Goal: Task Accomplishment & Management: Use online tool/utility

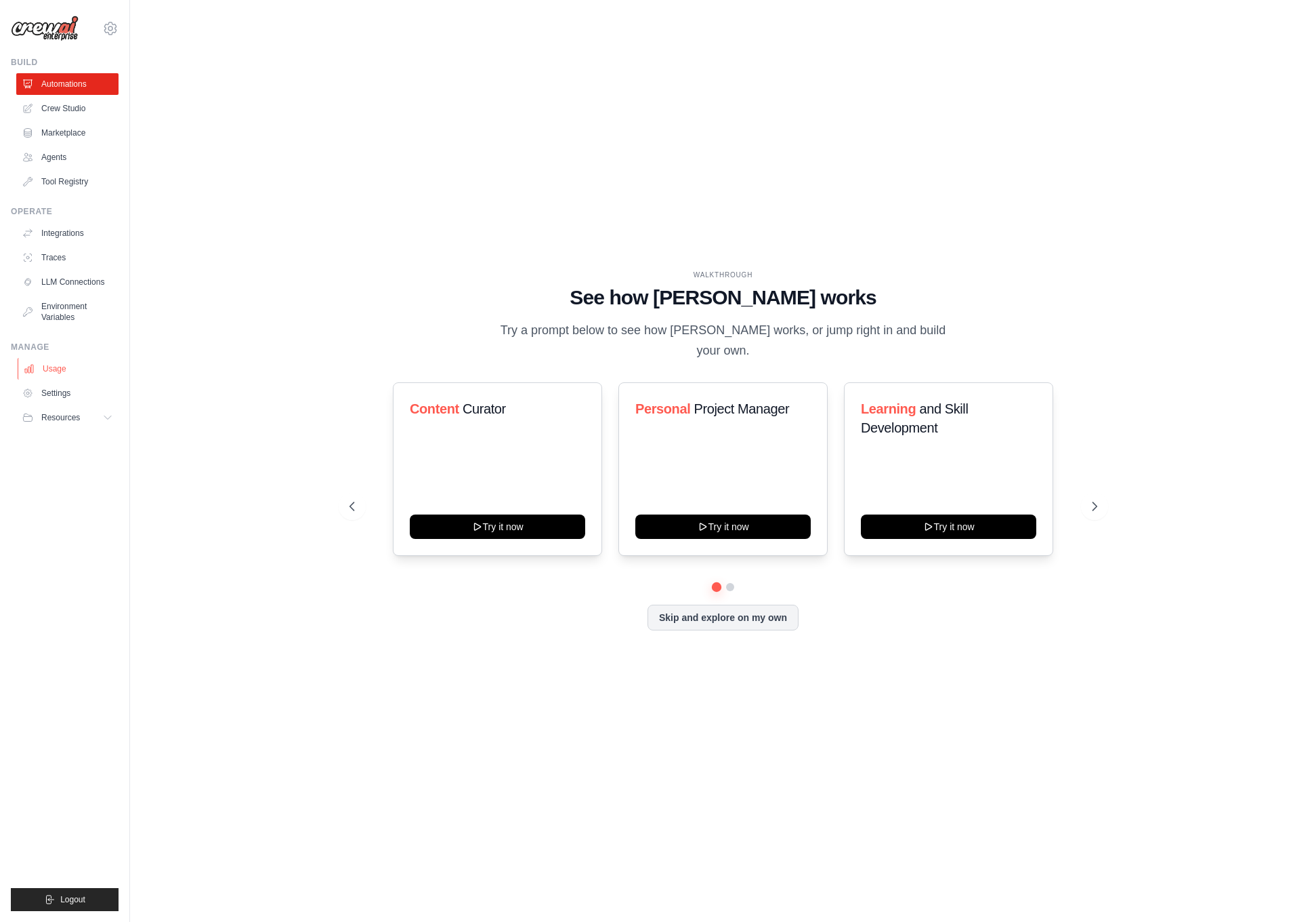
click at [63, 375] on link "Usage" at bounding box center [68, 369] width 102 height 22
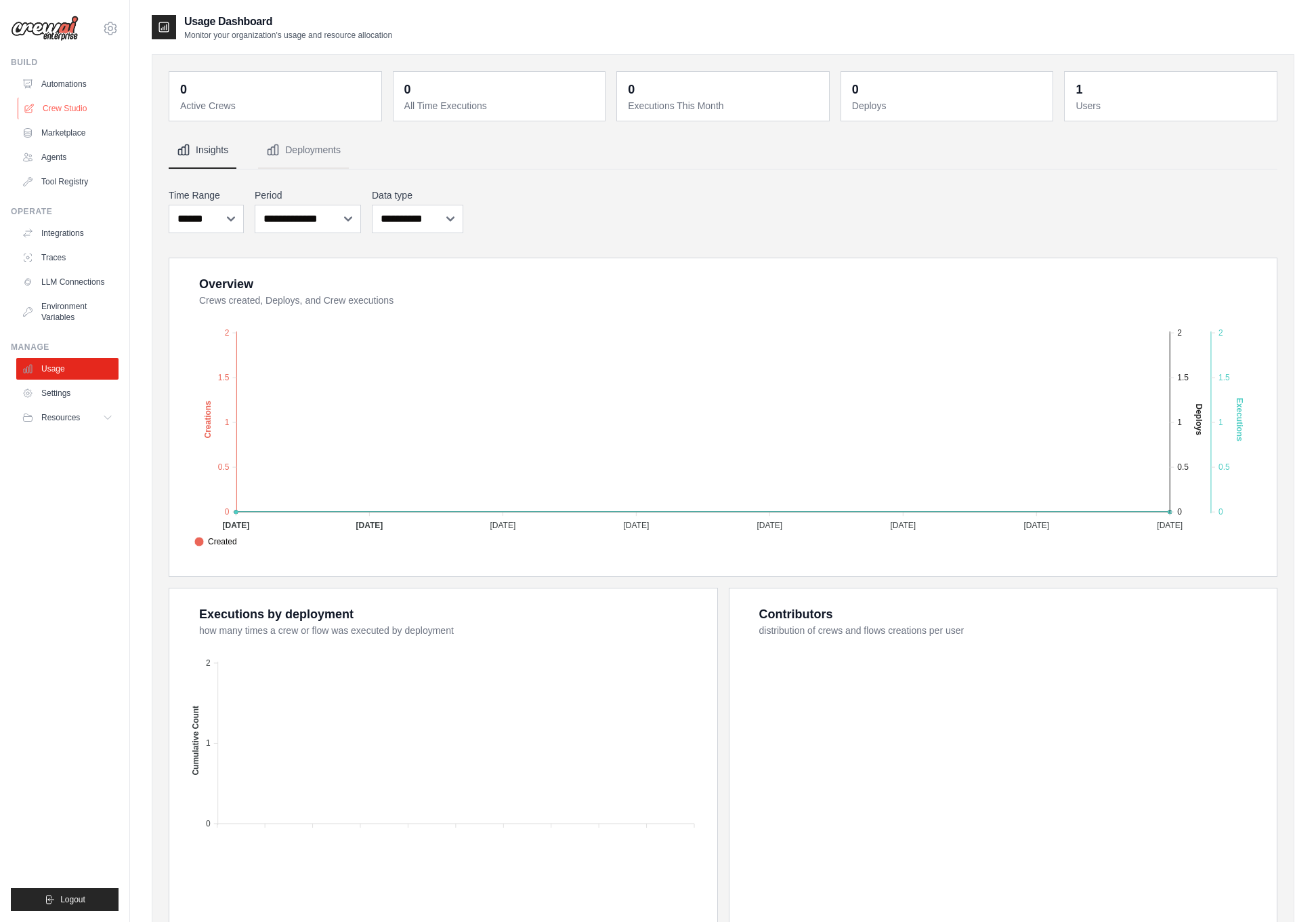
click at [61, 110] on link "Crew Studio" at bounding box center [68, 109] width 102 height 22
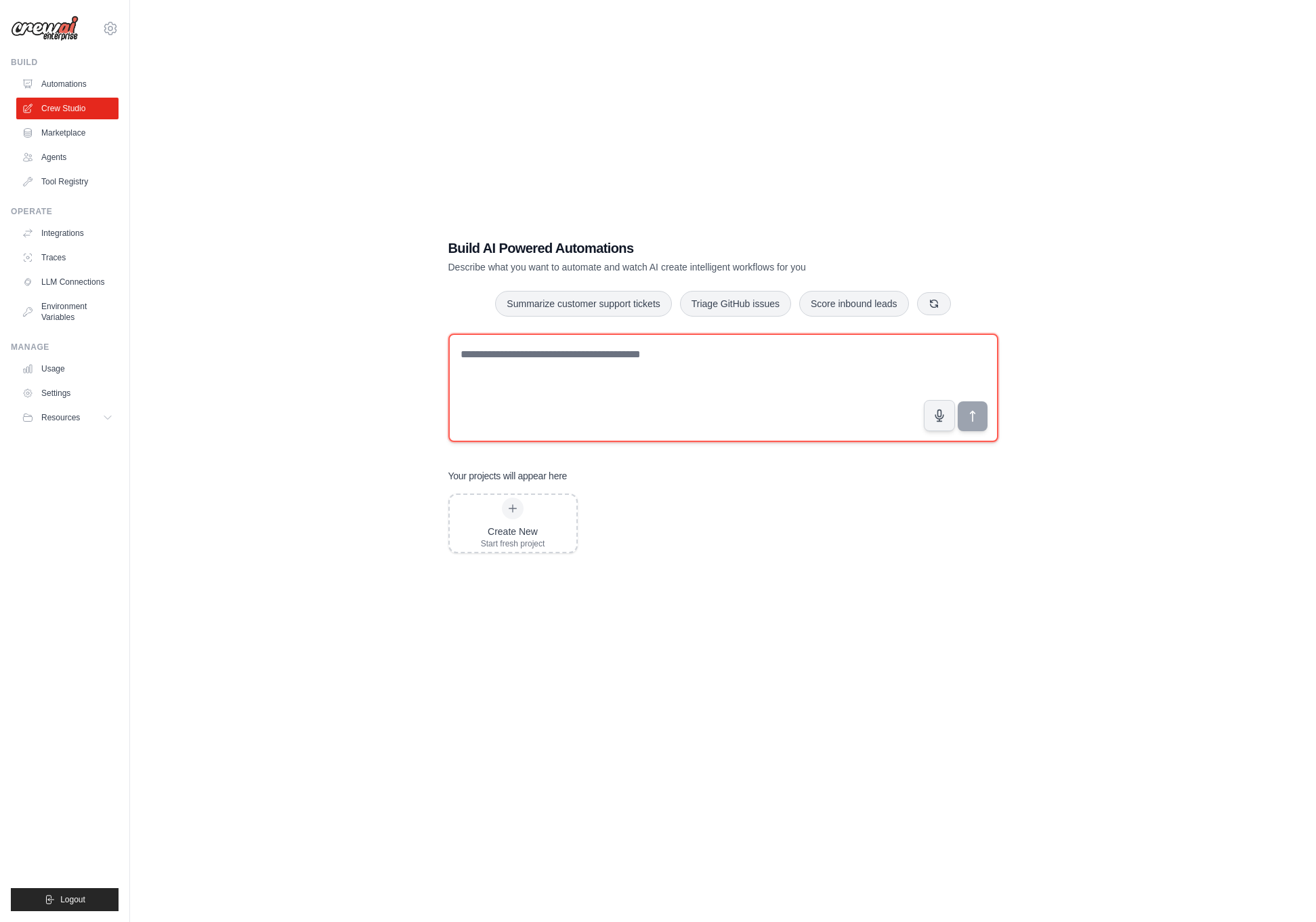
click at [524, 399] on textarea at bounding box center [723, 388] width 550 height 109
paste textarea "**********"
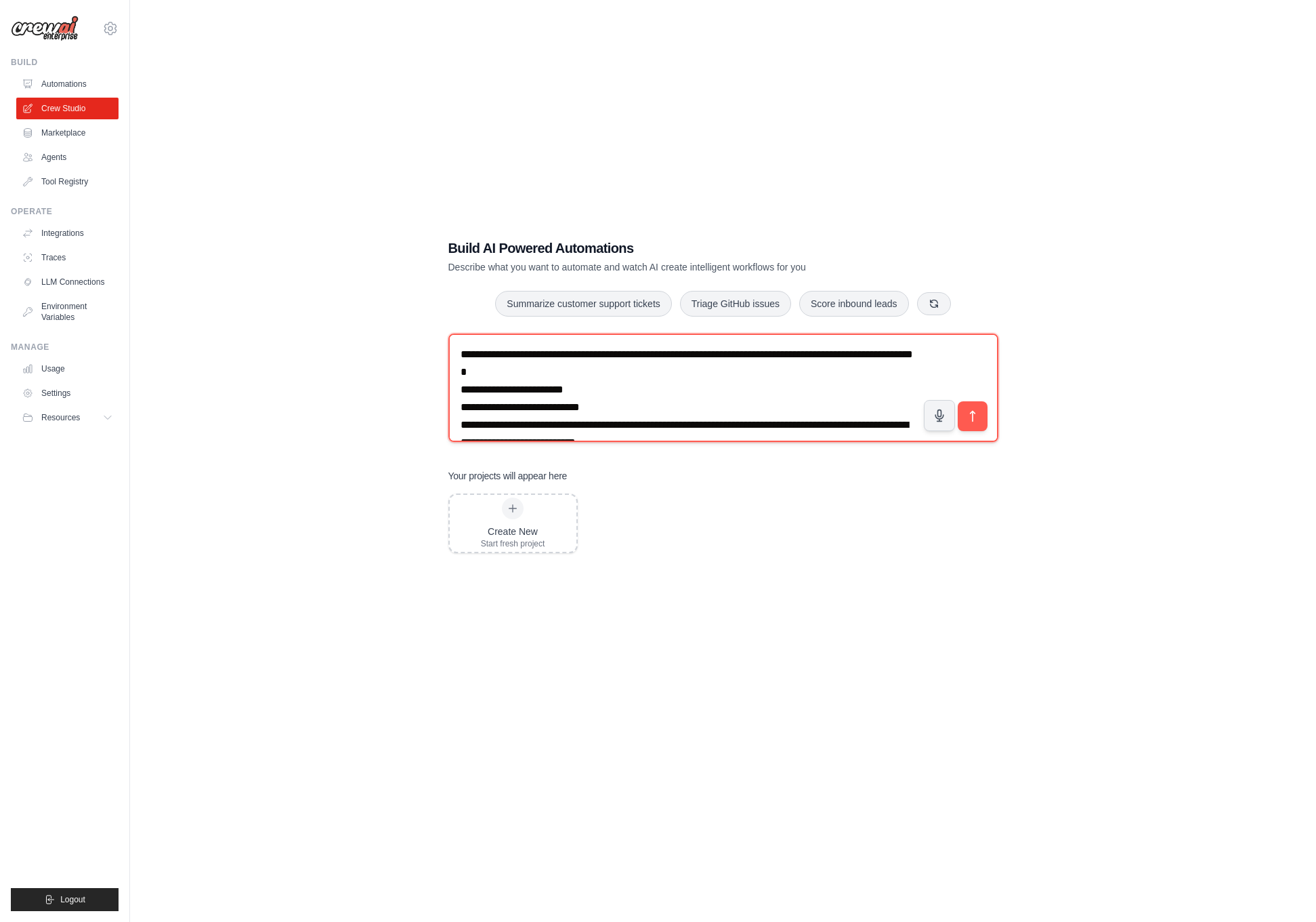
type textarea "**********"
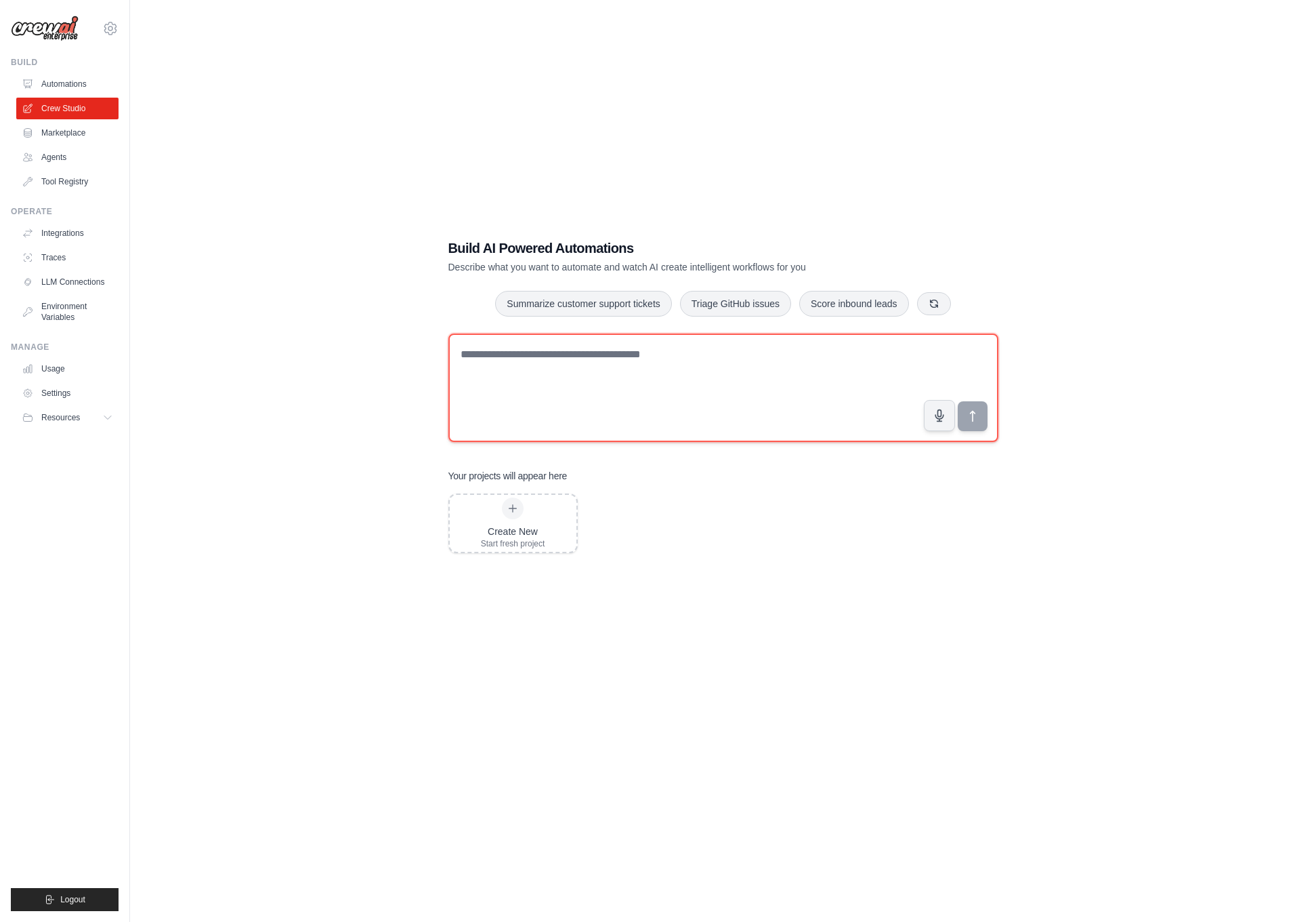
click at [559, 403] on textarea at bounding box center [723, 388] width 550 height 109
paste textarea "**********"
type textarea "**********"
paste textarea "**********"
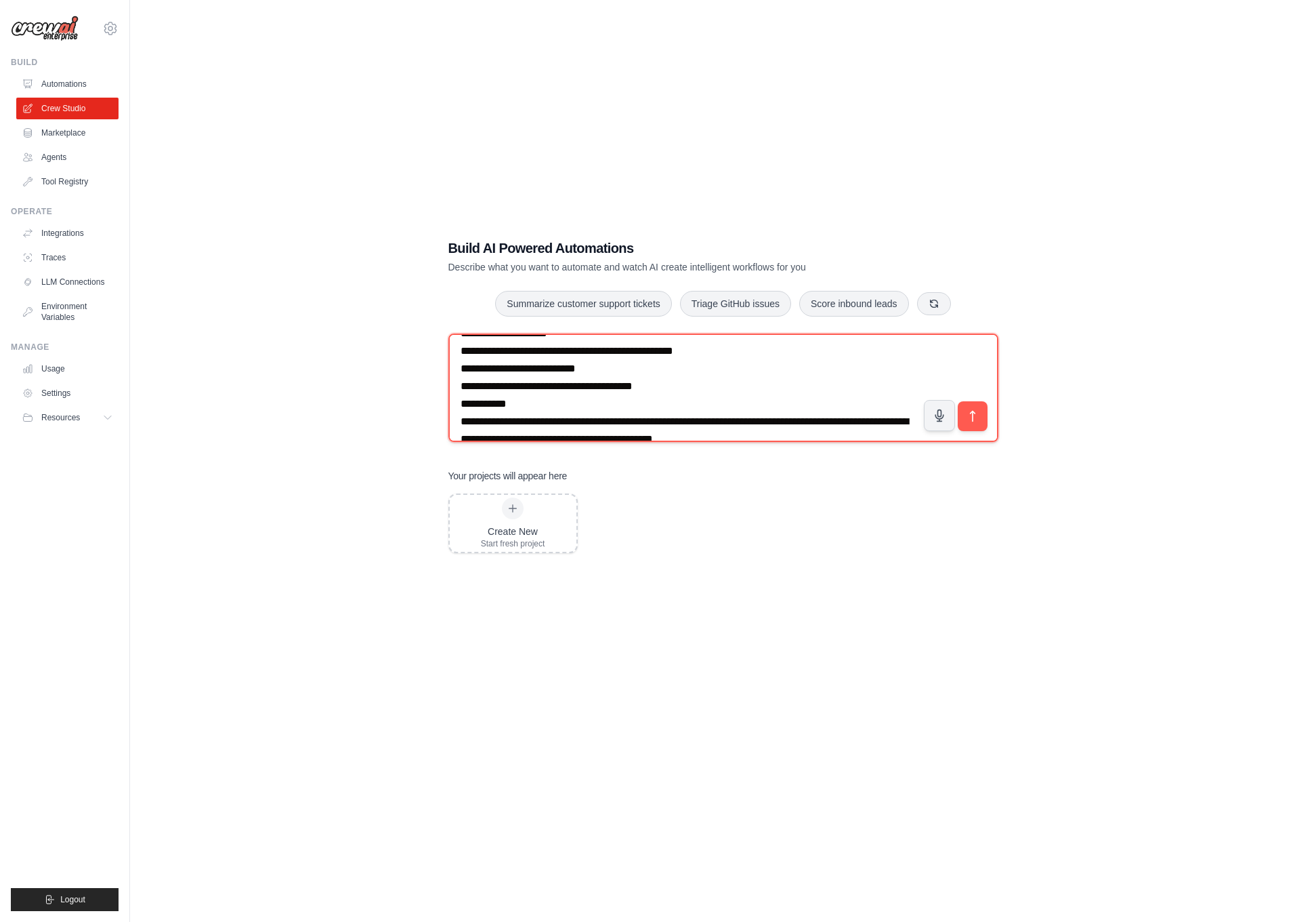
scroll to position [146, 0]
click at [842, 433] on textarea "**********" at bounding box center [723, 388] width 550 height 109
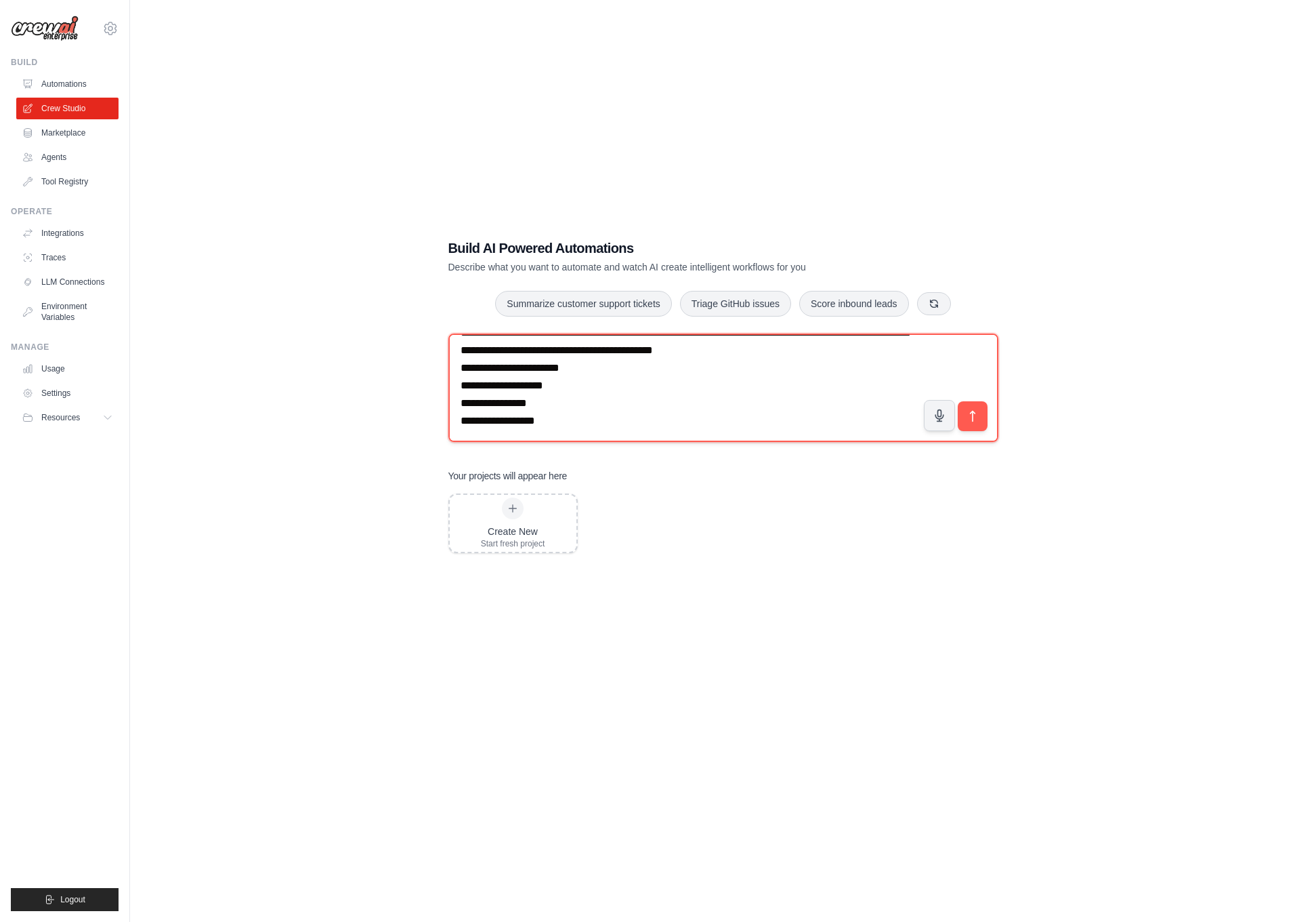
scroll to position [255, 0]
paste textarea "**********"
click at [628, 356] on textarea at bounding box center [723, 388] width 550 height 109
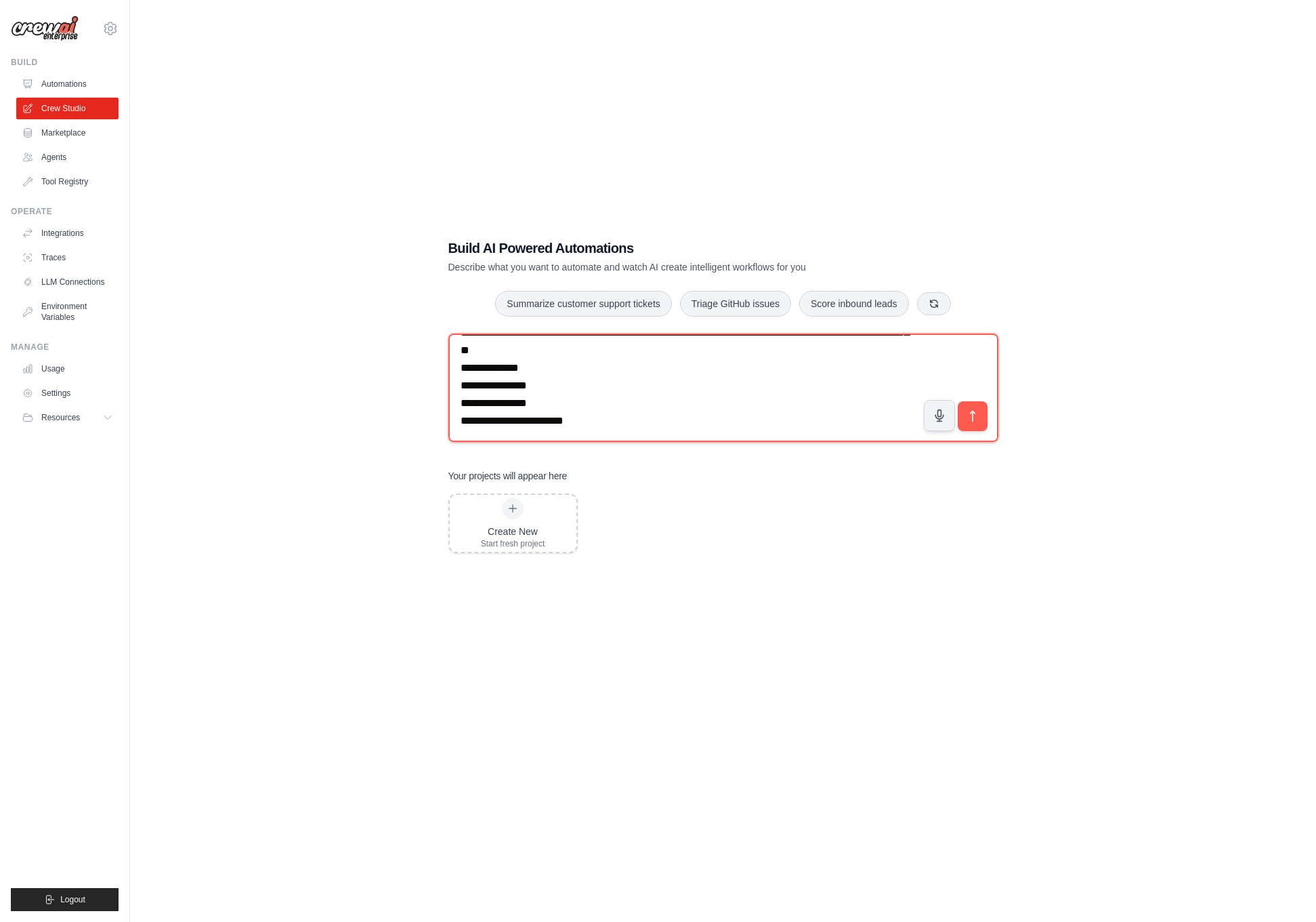
click at [819, 413] on textarea at bounding box center [723, 388] width 550 height 109
paste textarea "**********"
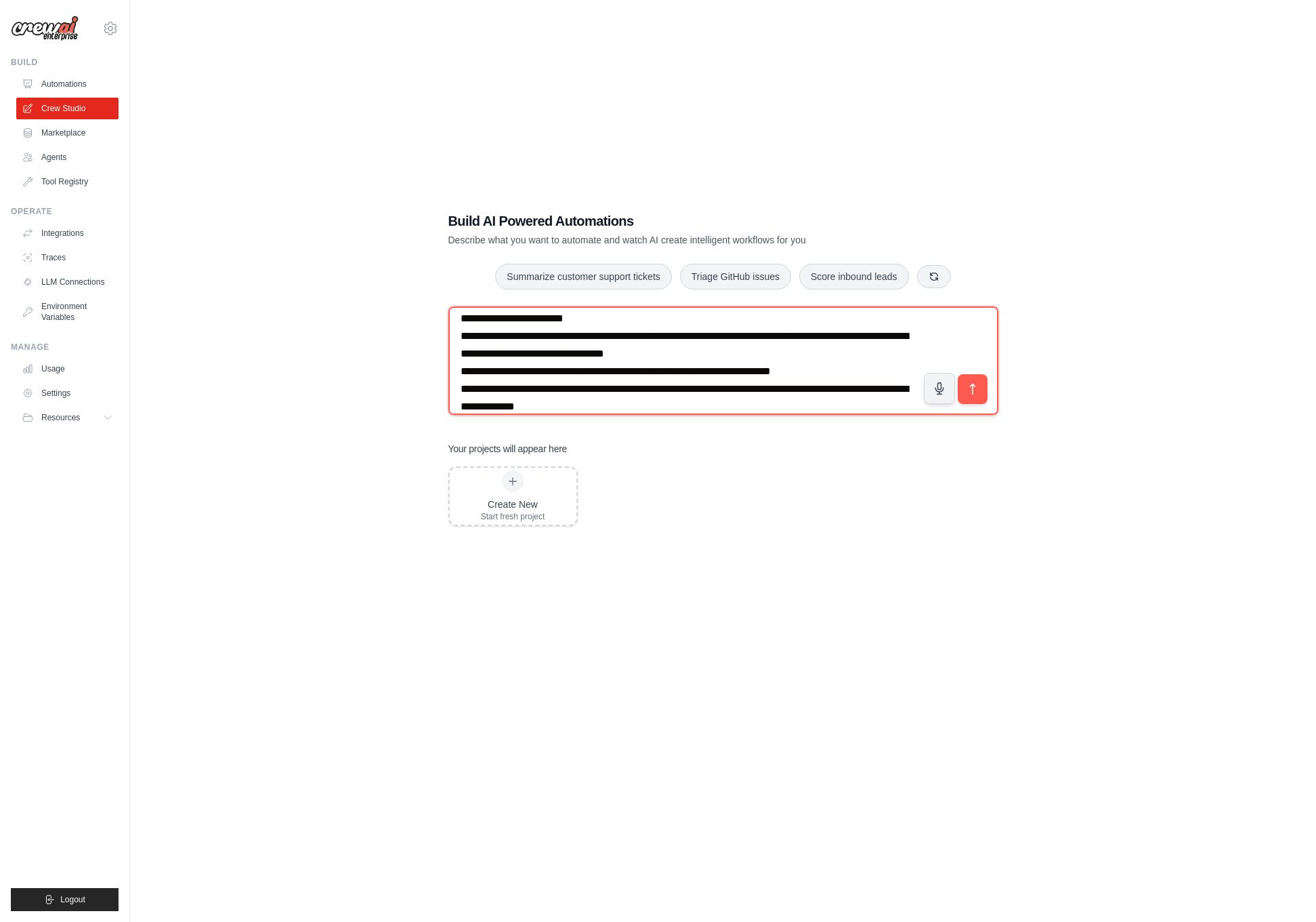
scroll to position [731, 0]
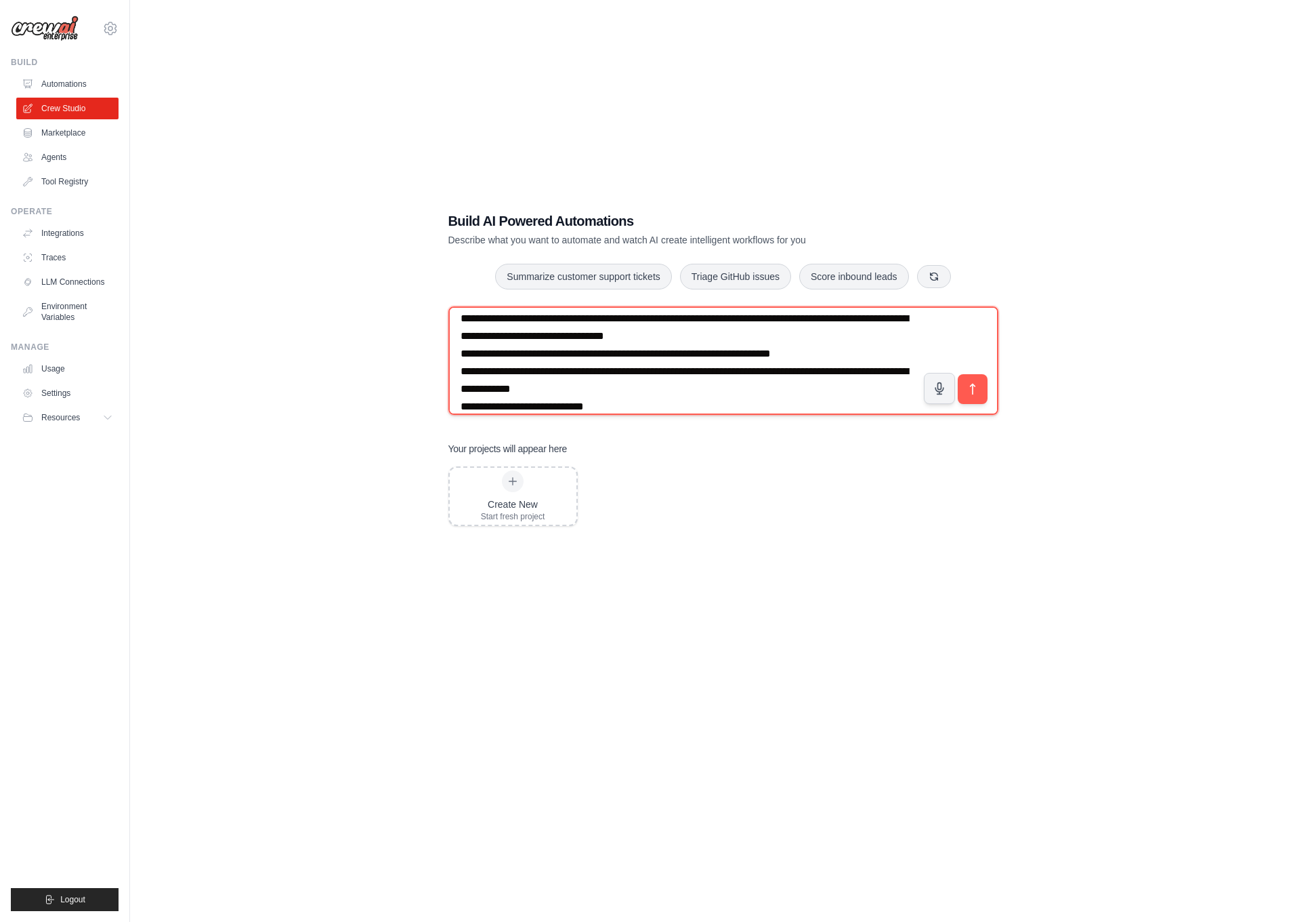
type textarea "**********"
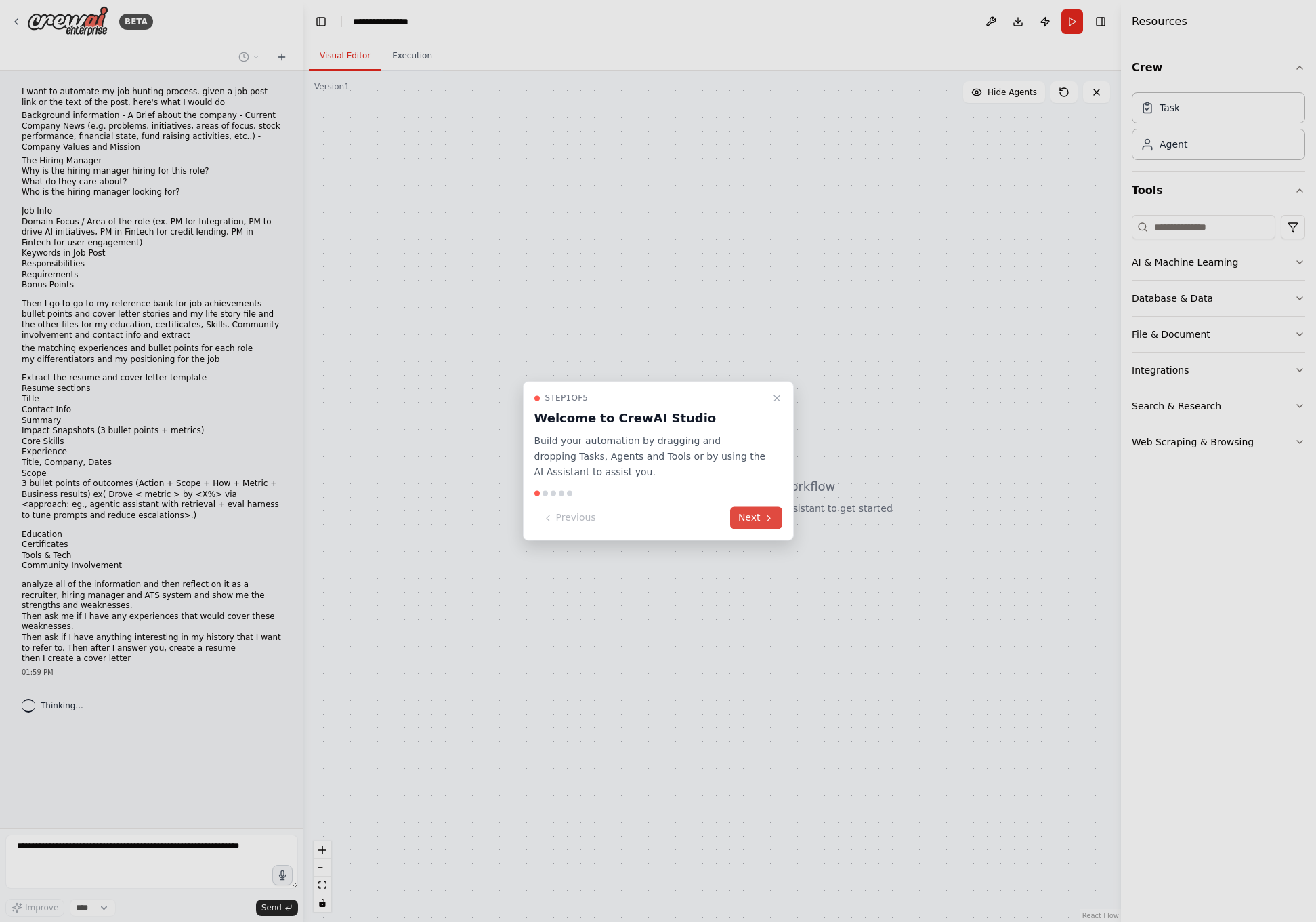
click at [743, 517] on button "Next" at bounding box center [756, 518] width 53 height 22
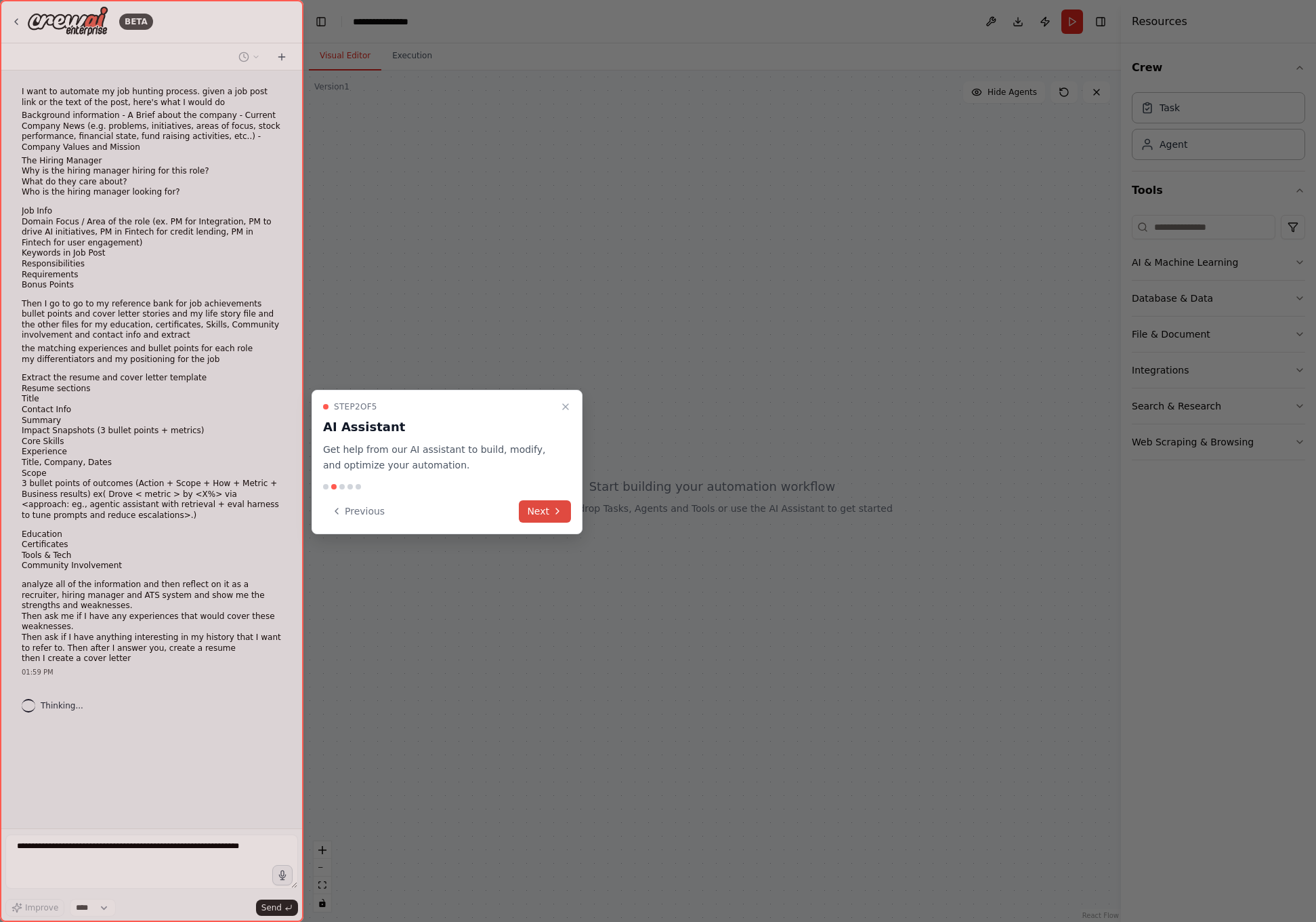
click at [561, 509] on icon at bounding box center [558, 511] width 11 height 11
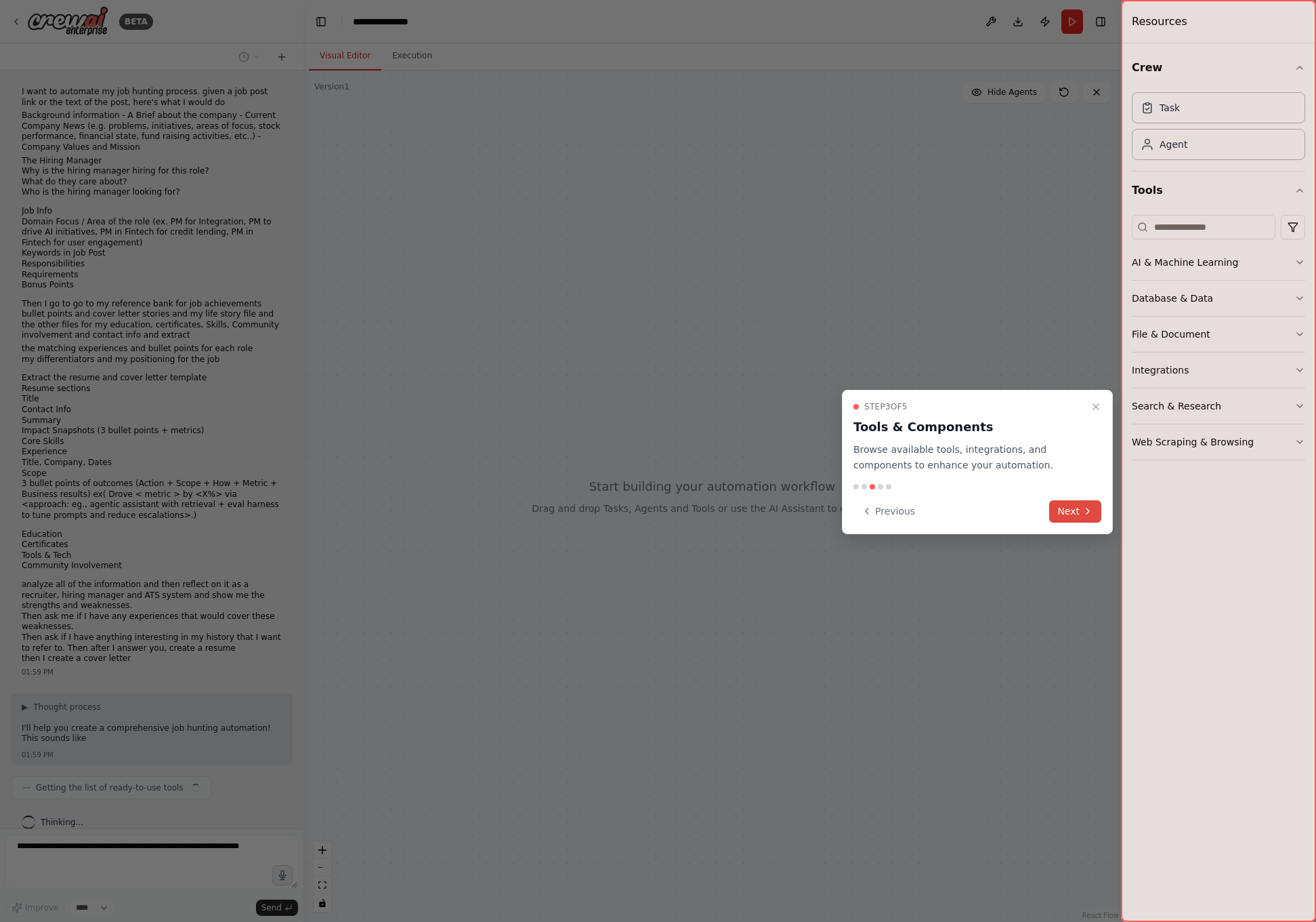
click at [1055, 516] on button "Next" at bounding box center [1075, 511] width 53 height 22
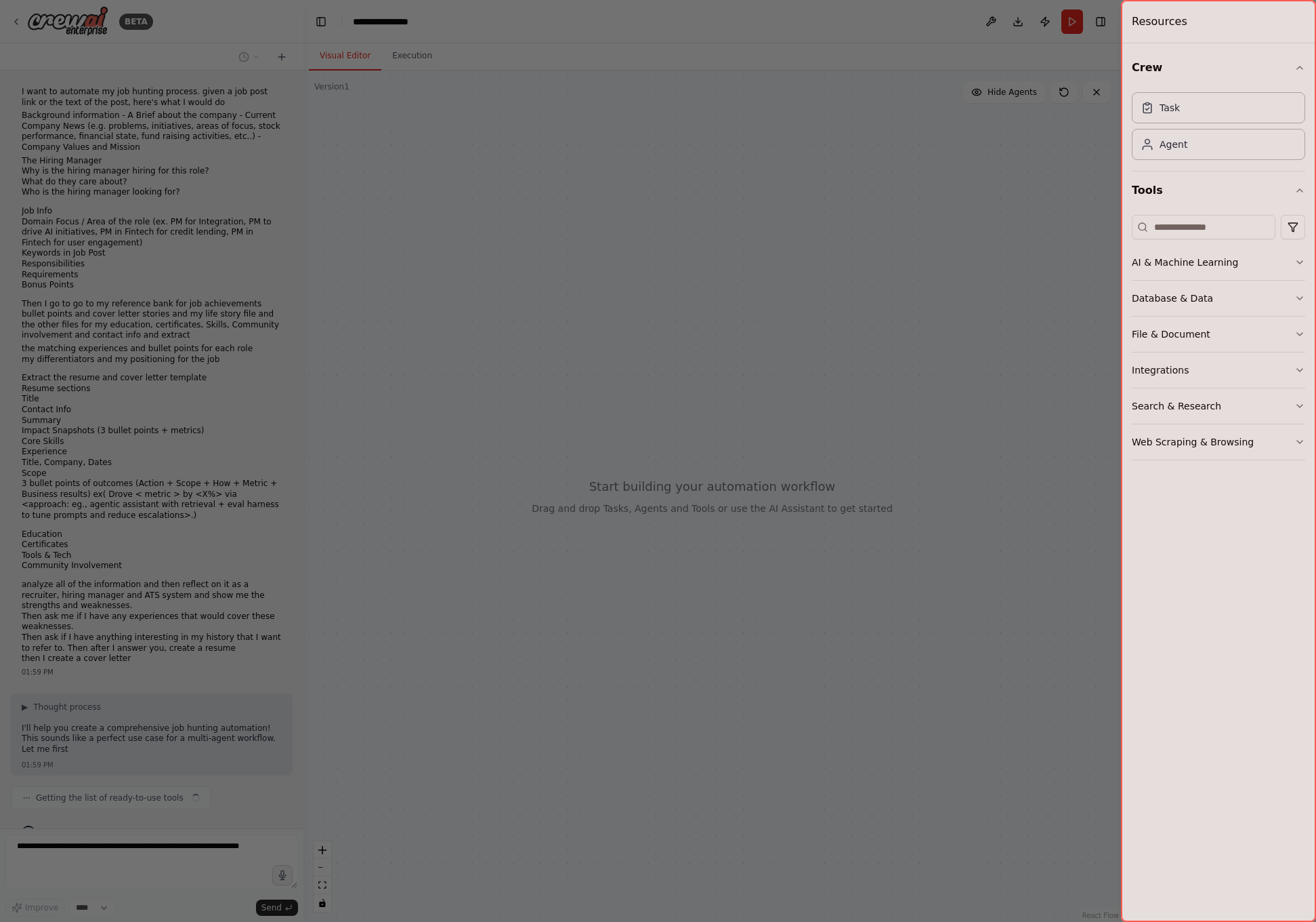
scroll to position [6, 0]
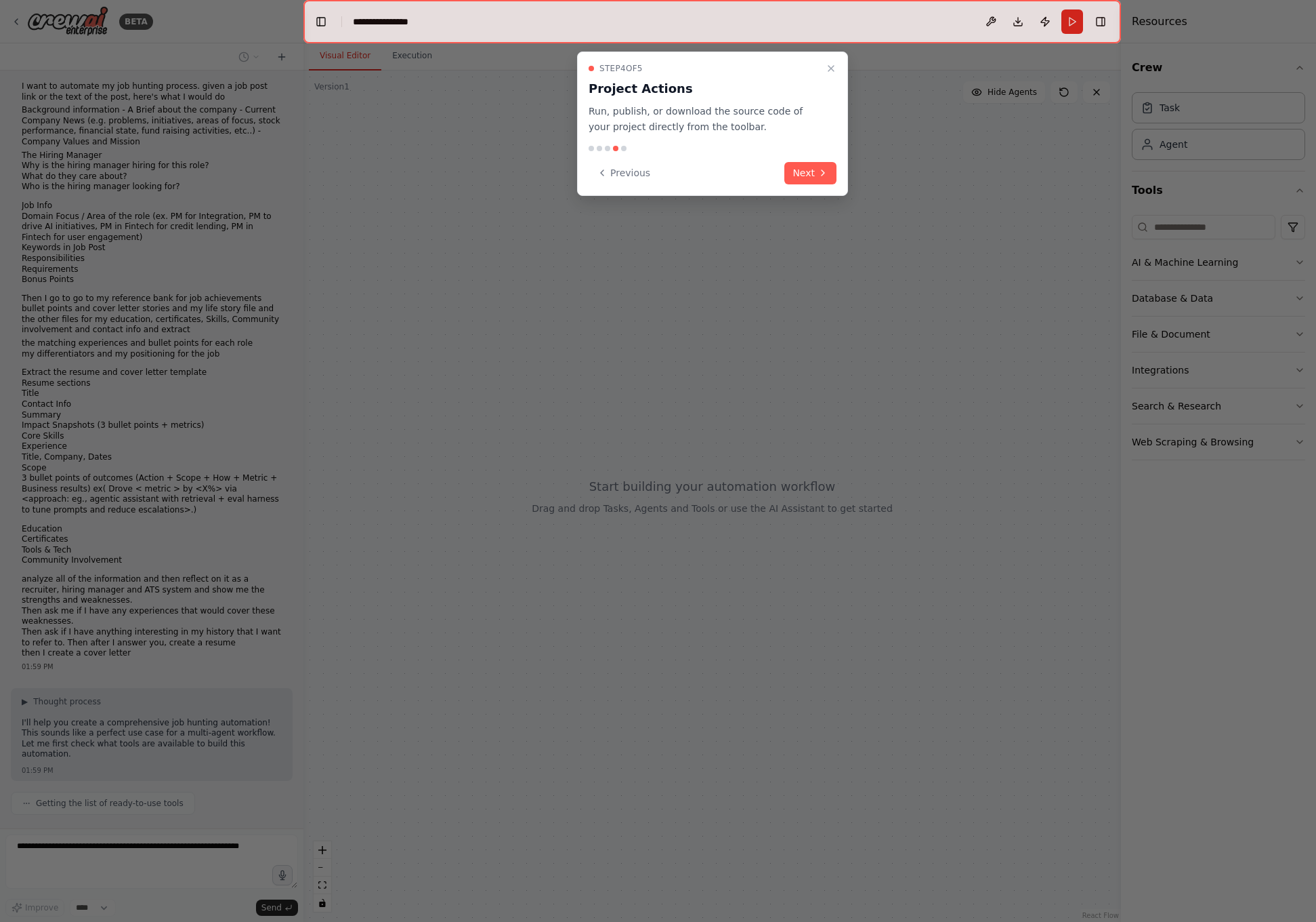
click at [805, 171] on button "Next" at bounding box center [810, 173] width 53 height 22
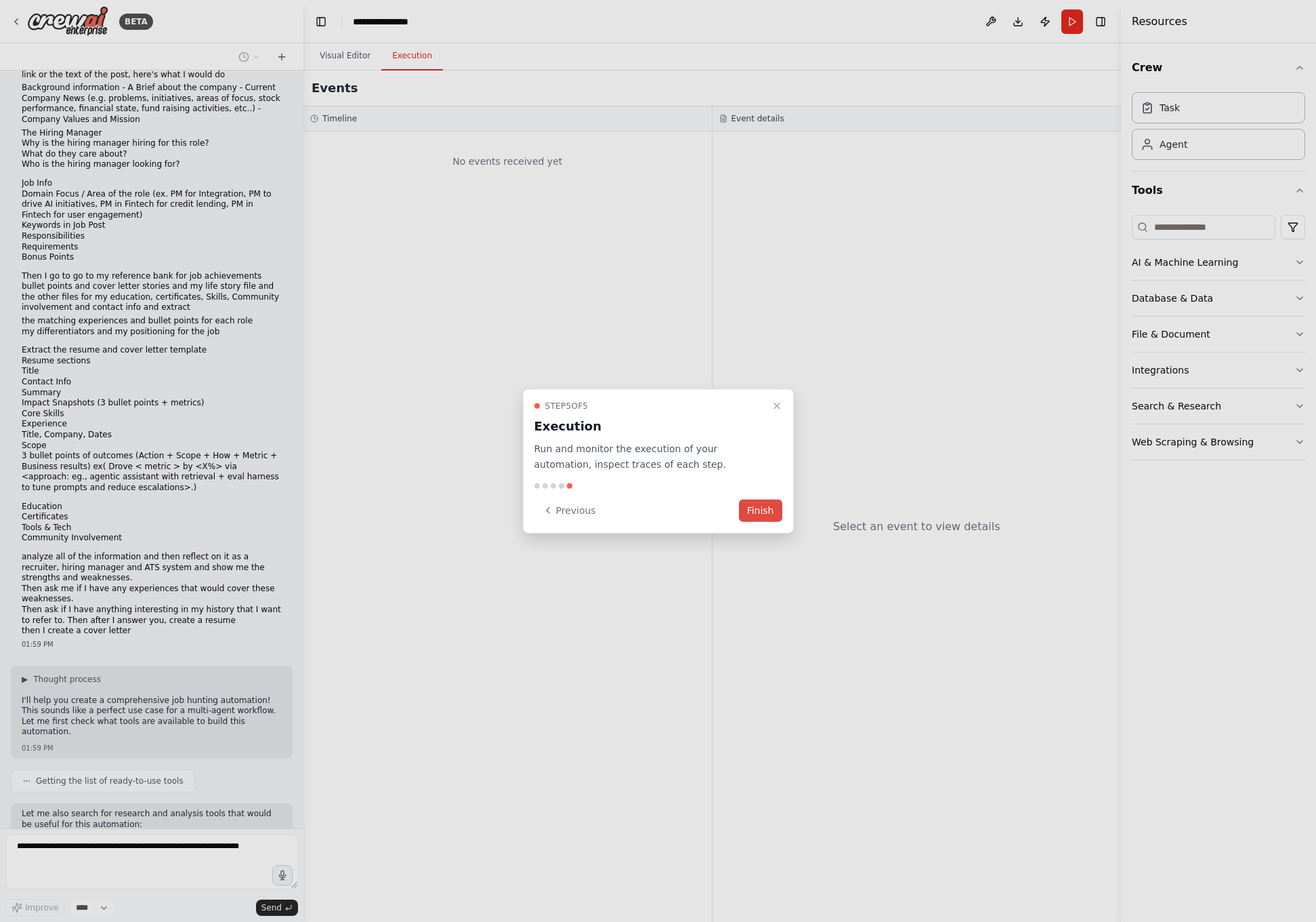
scroll to position [97, 0]
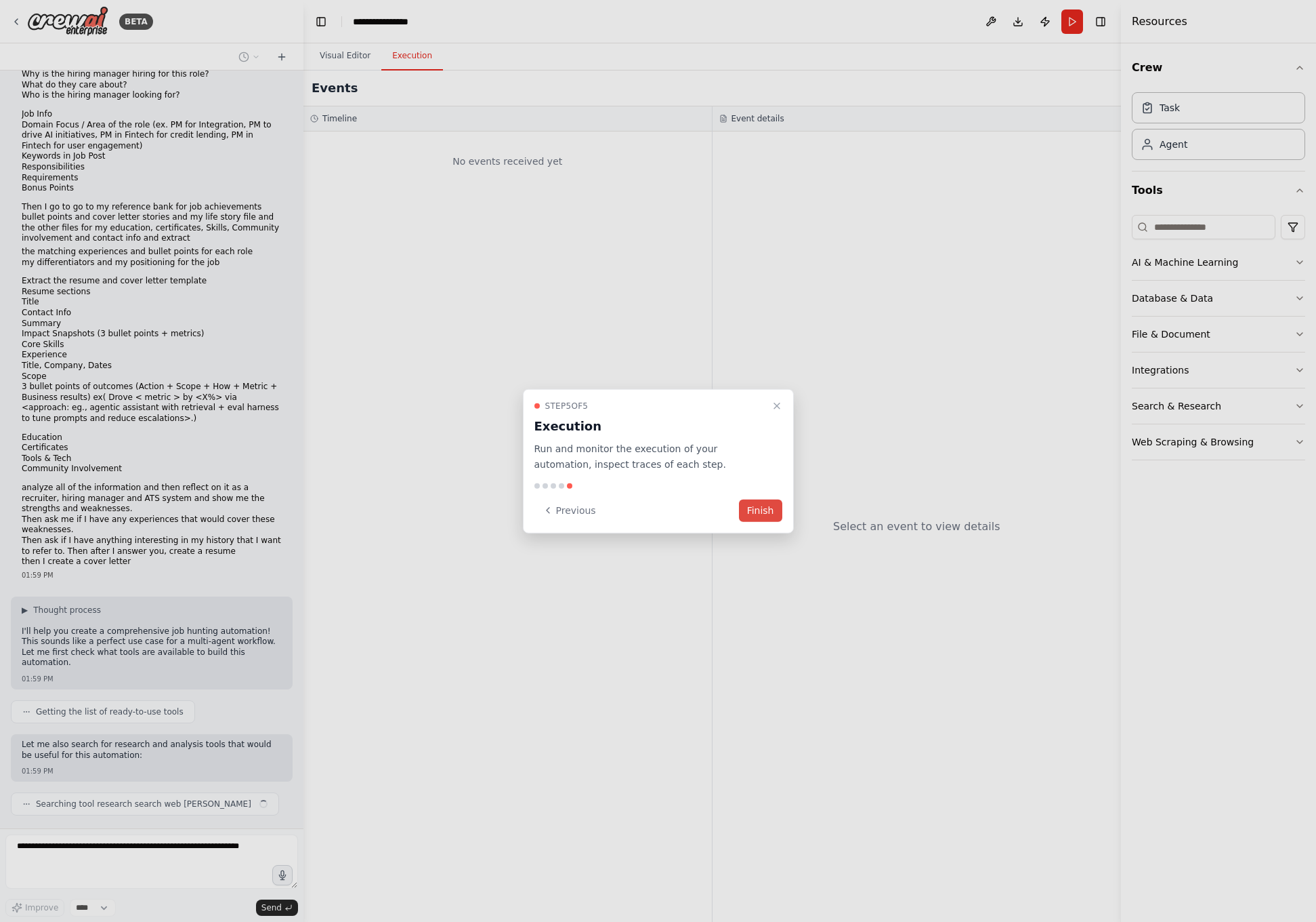
click at [766, 508] on button "Finish" at bounding box center [760, 510] width 43 height 22
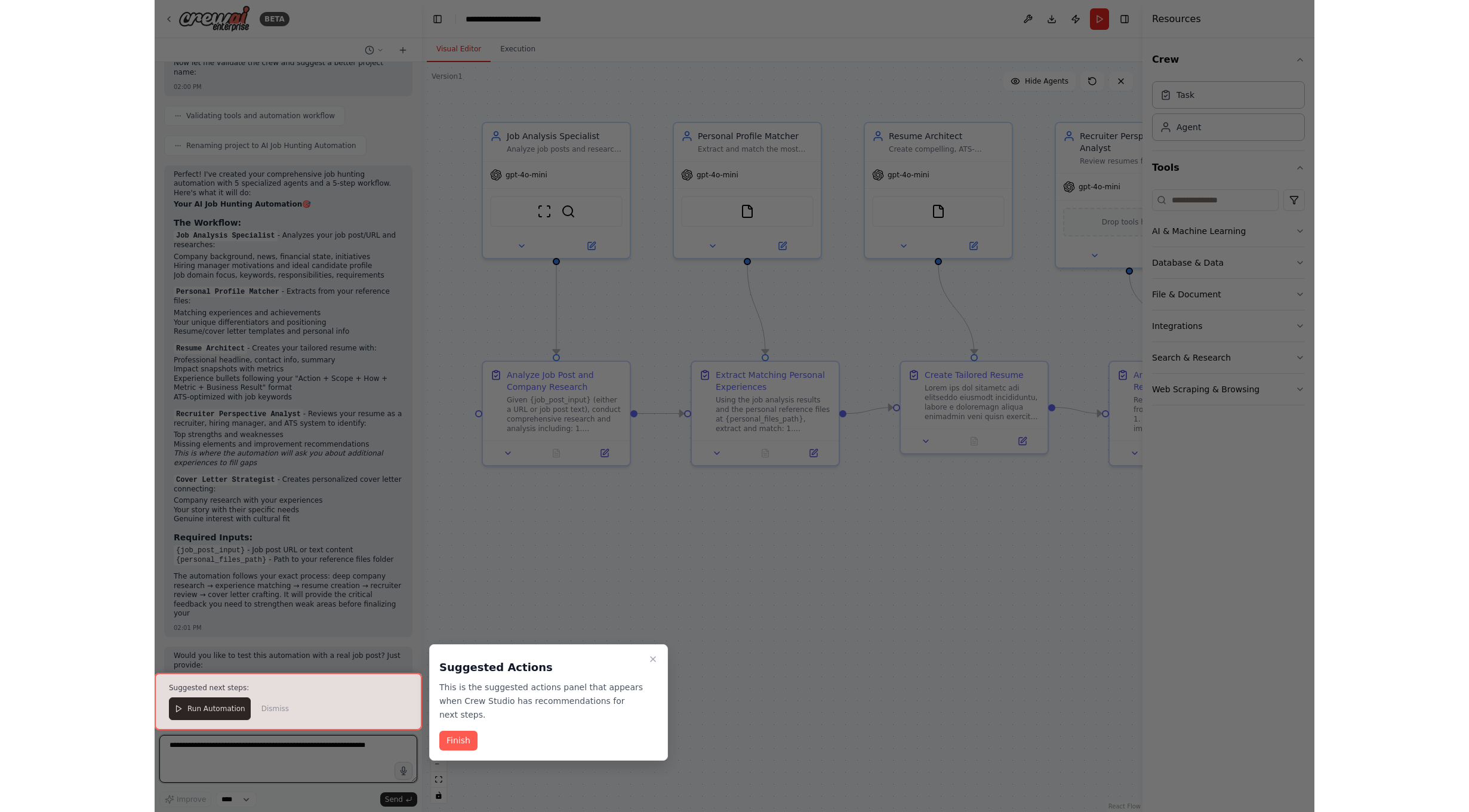
scroll to position [1412, 0]
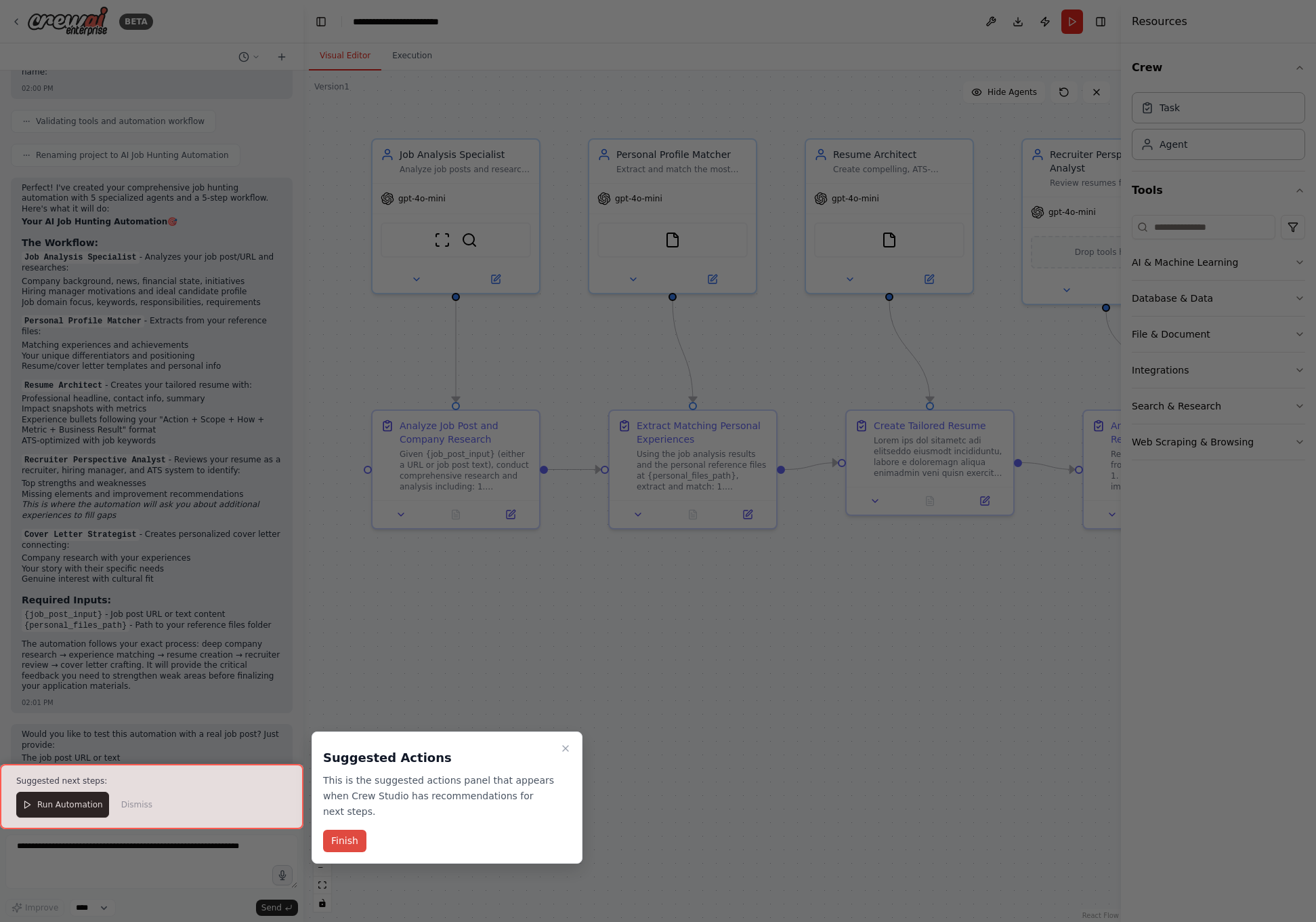
click at [345, 838] on button "Finish" at bounding box center [345, 841] width 43 height 22
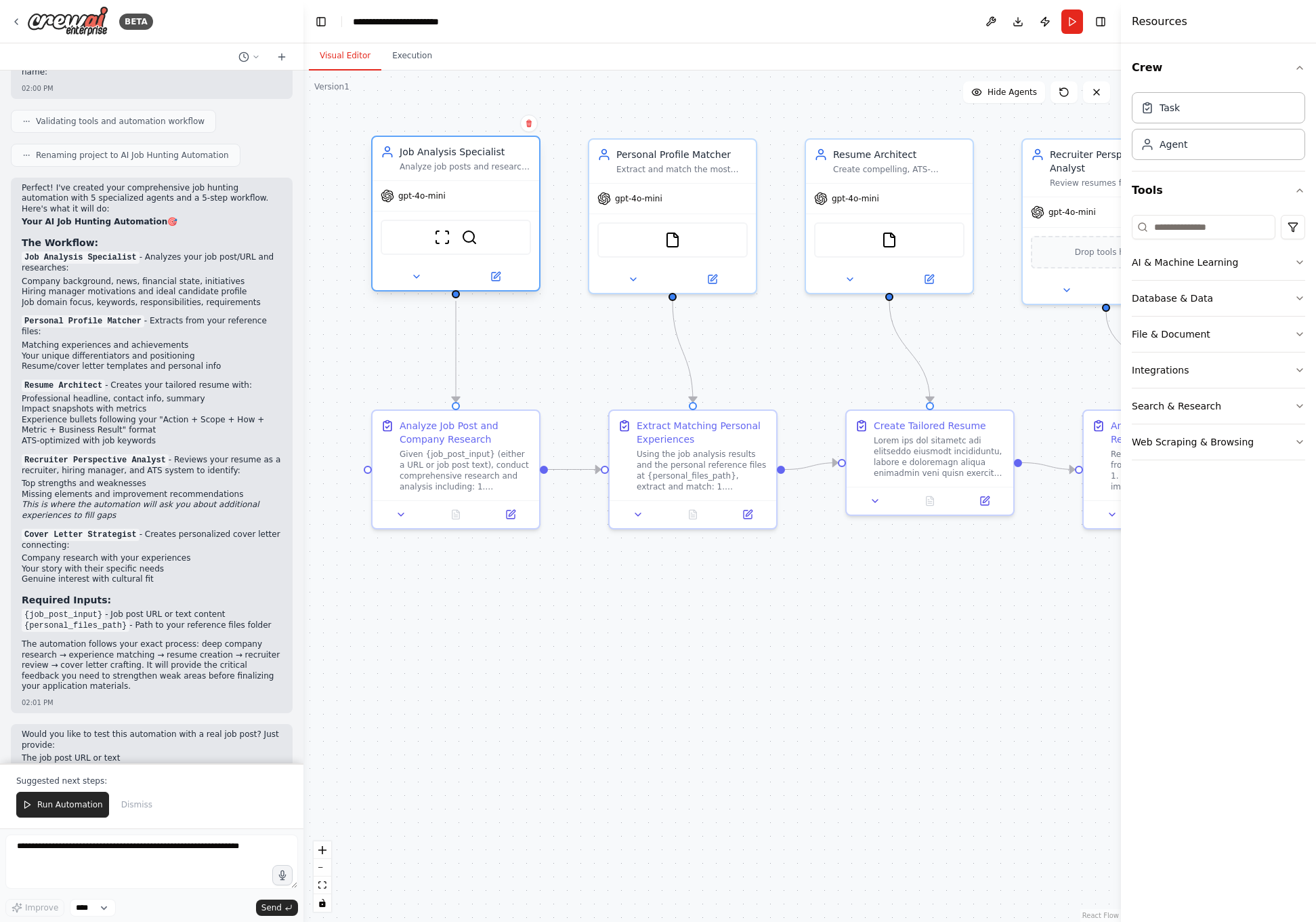
click at [423, 208] on div "gpt-4o-mini" at bounding box center [455, 195] width 167 height 30
click at [421, 198] on span "gpt-4o-mini" at bounding box center [421, 196] width 47 height 11
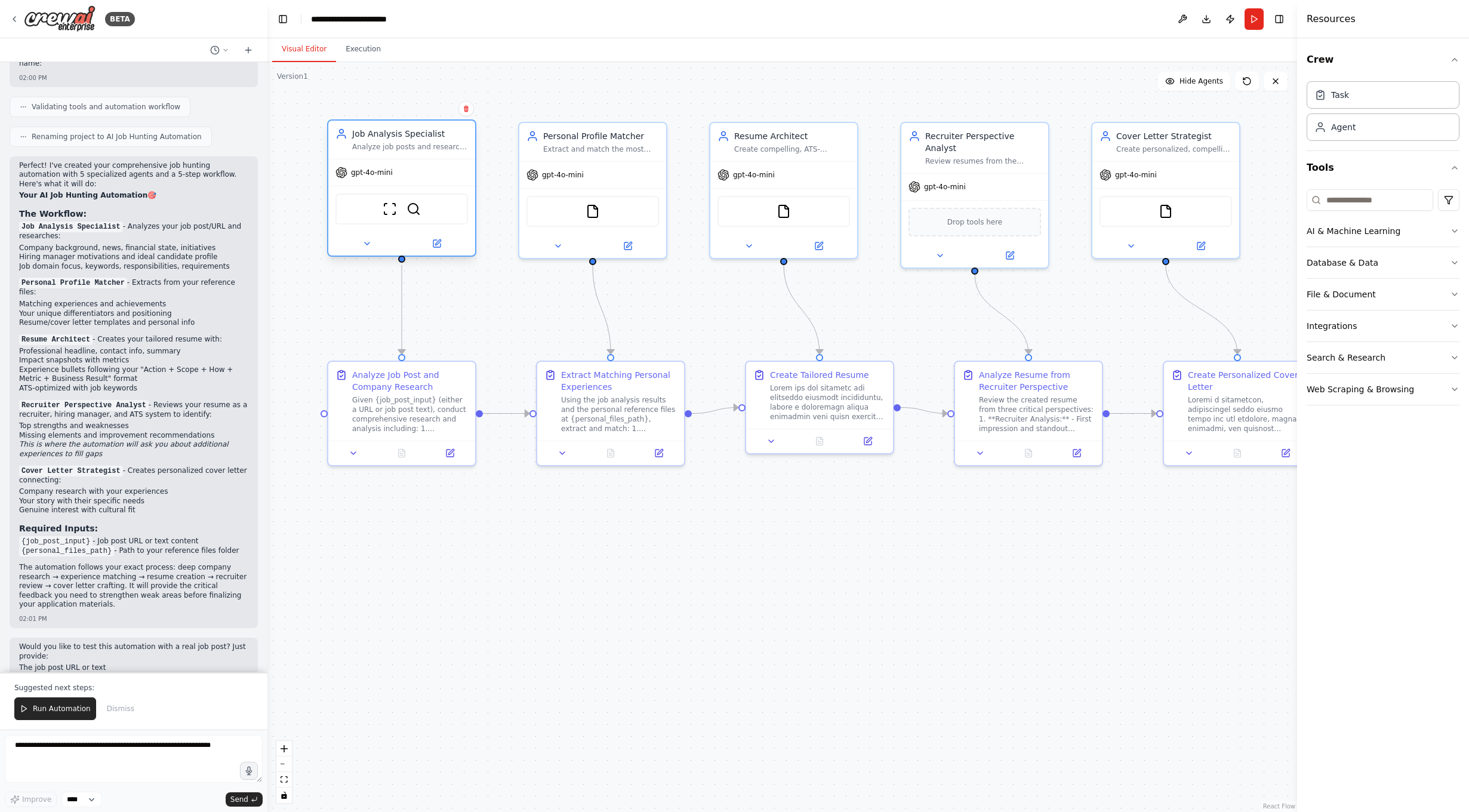
click at [463, 170] on div "gpt-4o-mini" at bounding box center [401, 172] width 147 height 26
click at [1160, 239] on button "AI & Machine Learning" at bounding box center [1383, 231] width 153 height 31
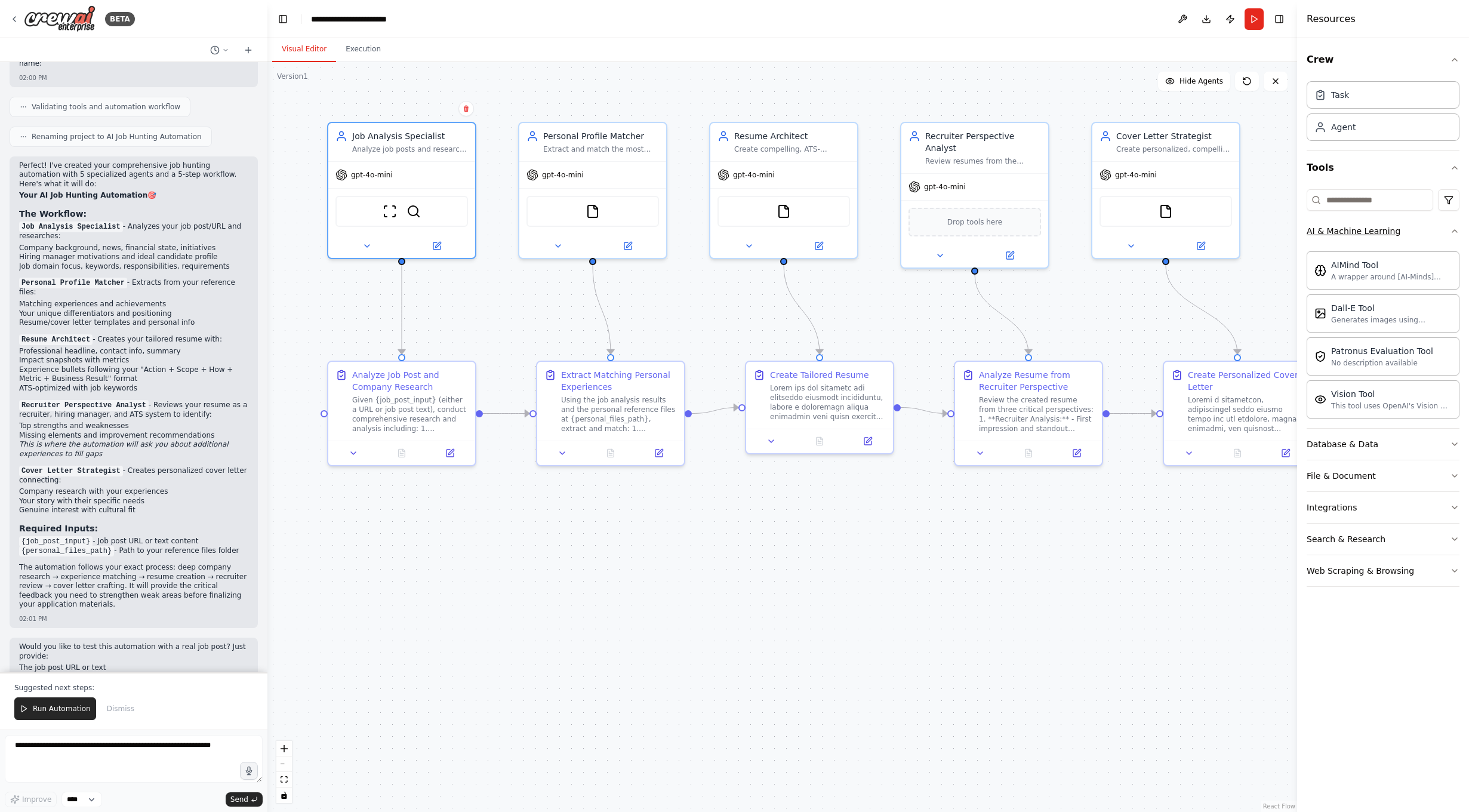
click at [1160, 239] on button "AI & Machine Learning" at bounding box center [1383, 231] width 153 height 31
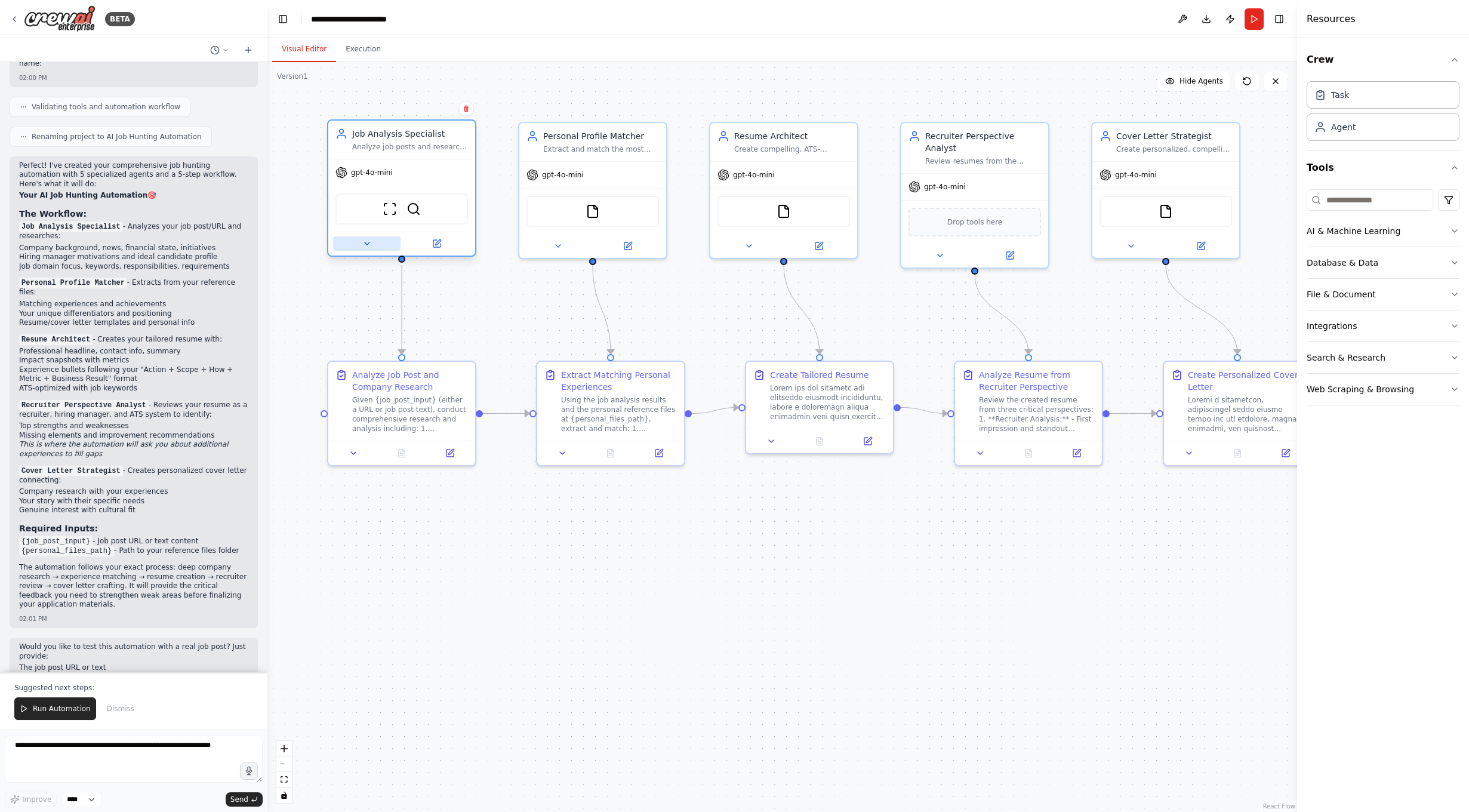
click at [369, 247] on icon at bounding box center [367, 244] width 10 height 10
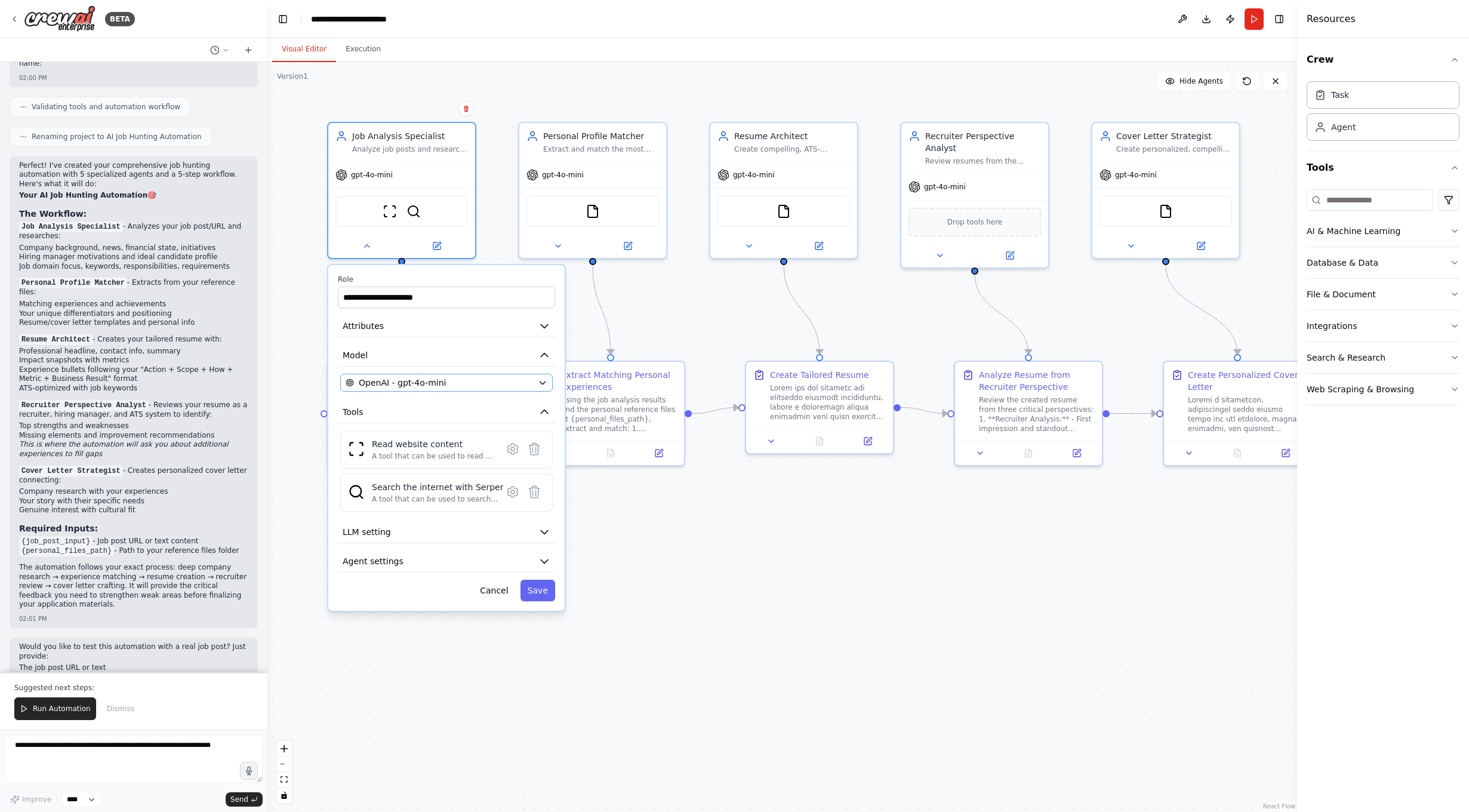
click at [477, 380] on div "OpenAI - gpt-4o-mini" at bounding box center [439, 382] width 188 height 12
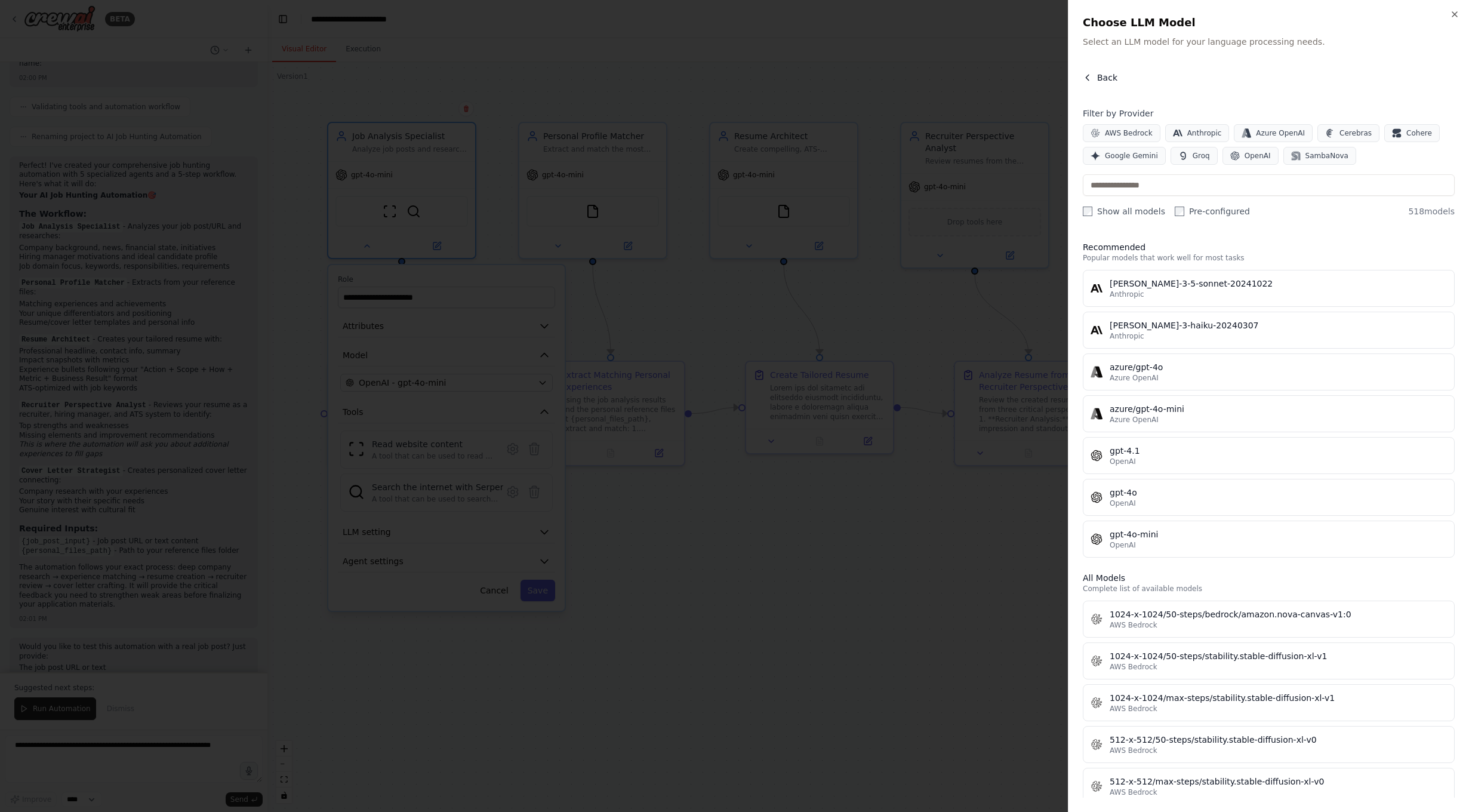
scroll to position [0, 0]
click at [1160, 155] on span "OpenAI" at bounding box center [1258, 156] width 26 height 10
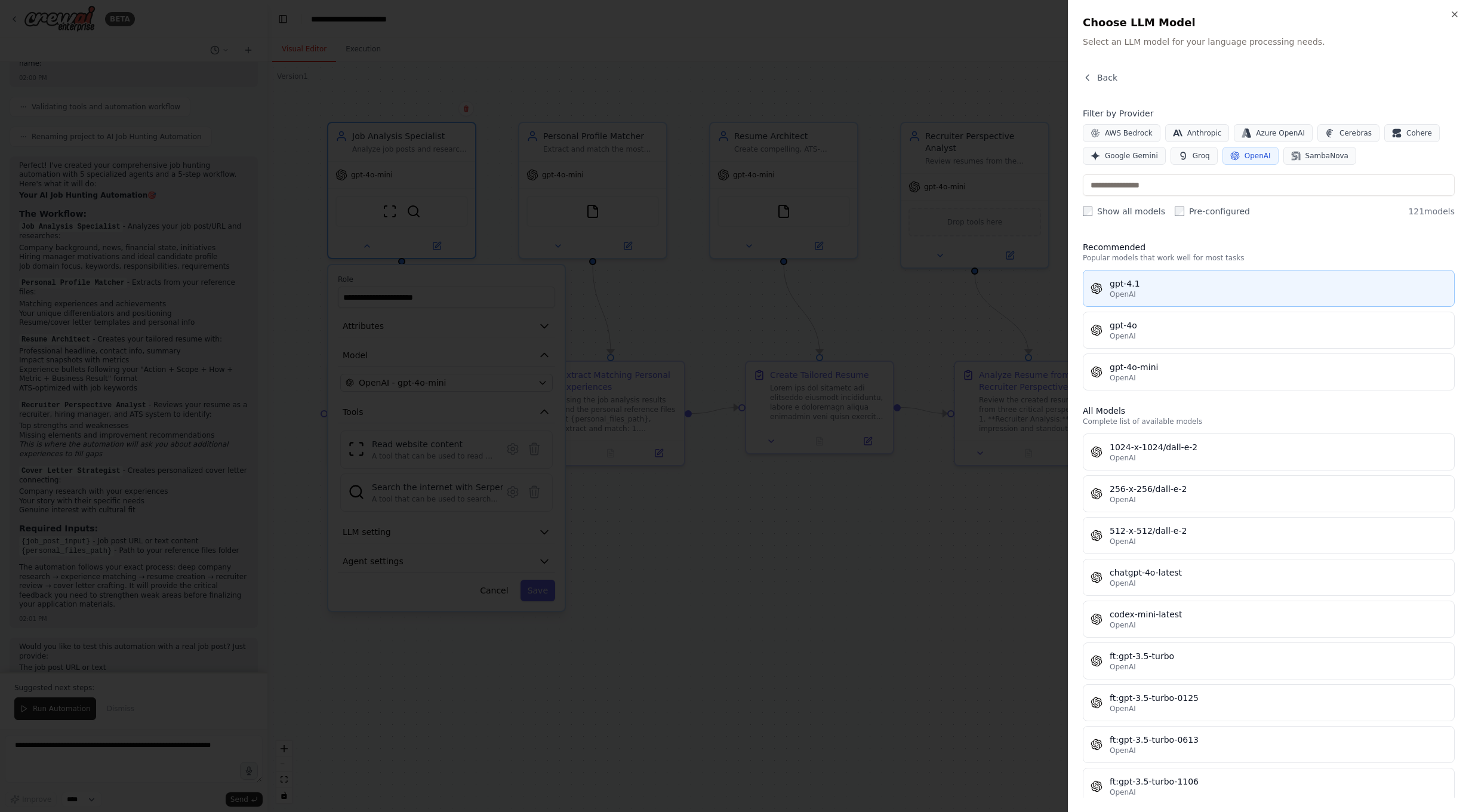
click at [1160, 281] on div "gpt-4.1" at bounding box center [1278, 283] width 337 height 12
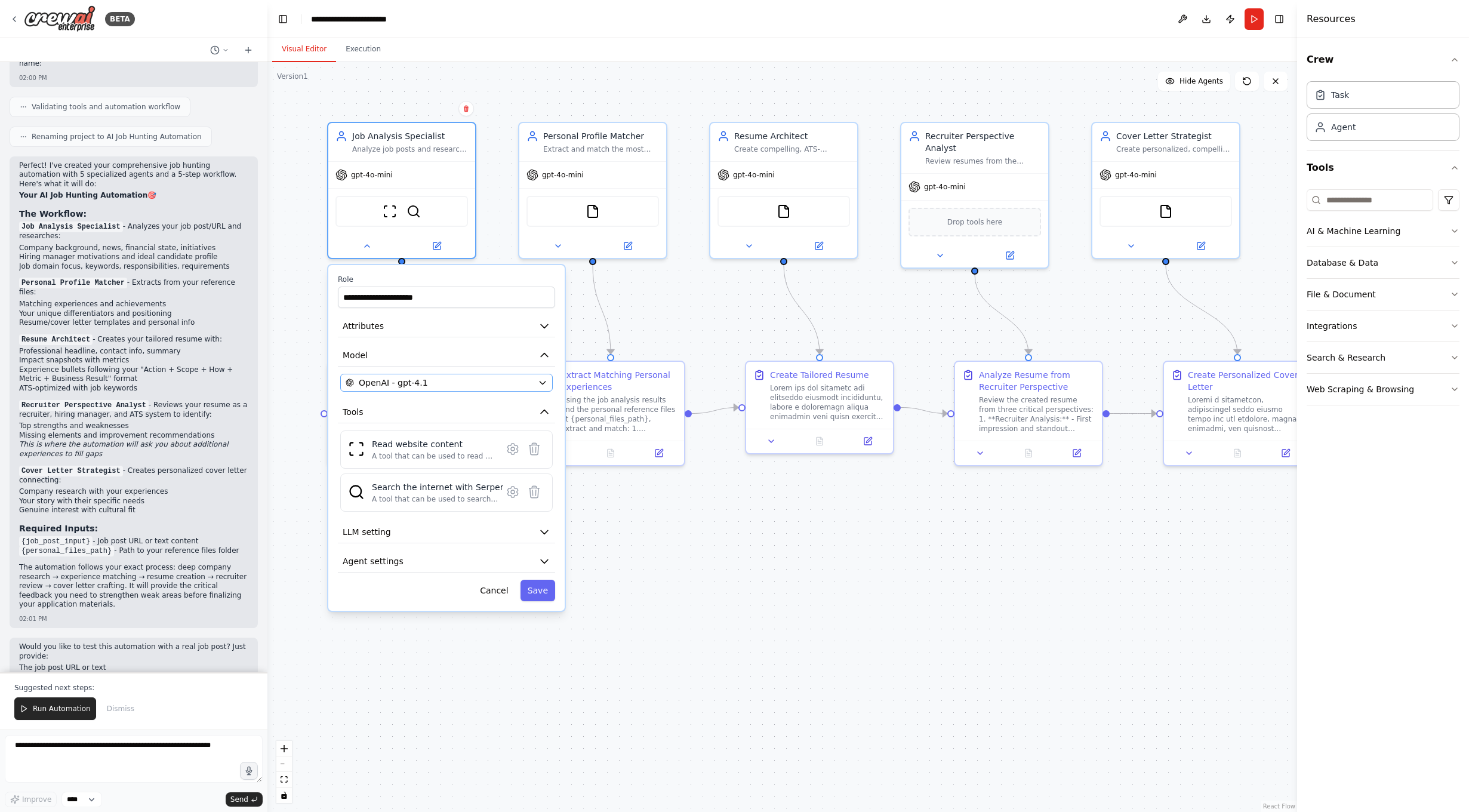
click at [460, 382] on div "OpenAI - gpt-4.1" at bounding box center [439, 382] width 188 height 12
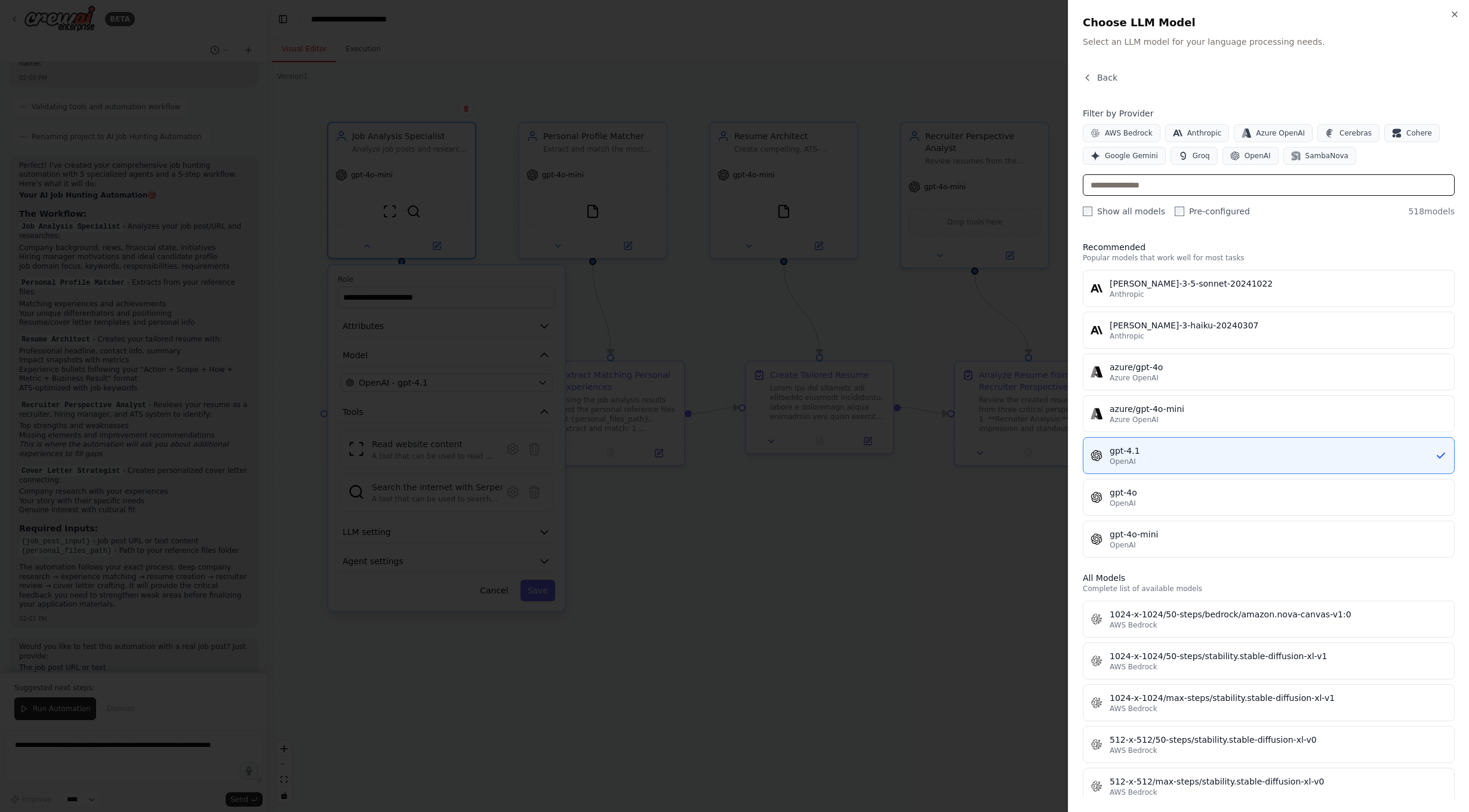
click at [1116, 187] on input "text" at bounding box center [1268, 185] width 372 height 21
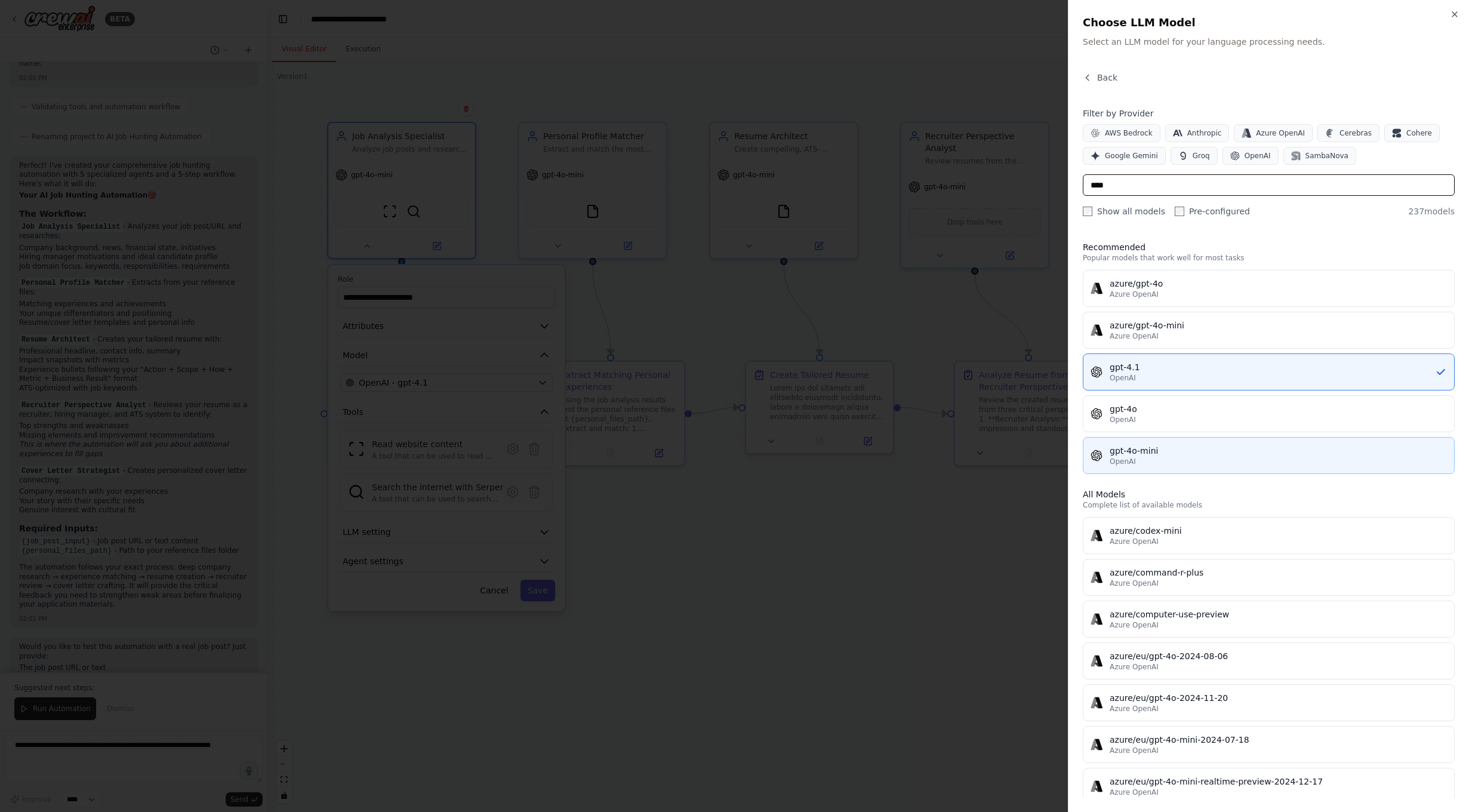
type input "****"
click at [1160, 450] on div "gpt-4o-mini" at bounding box center [1278, 451] width 337 height 12
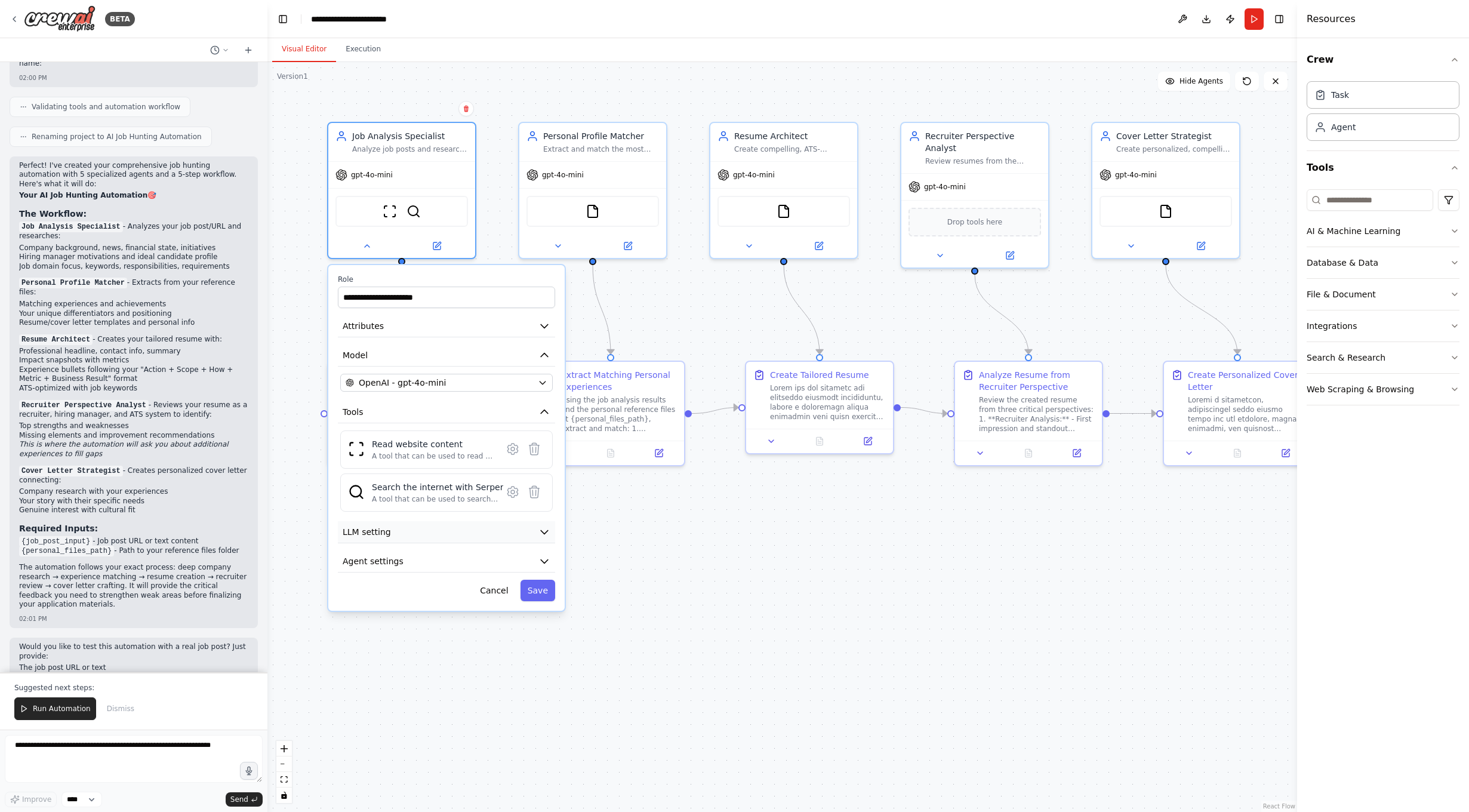
click at [542, 533] on icon "button" at bounding box center [544, 532] width 7 height 3
click at [542, 562] on icon "button" at bounding box center [544, 561] width 7 height 3
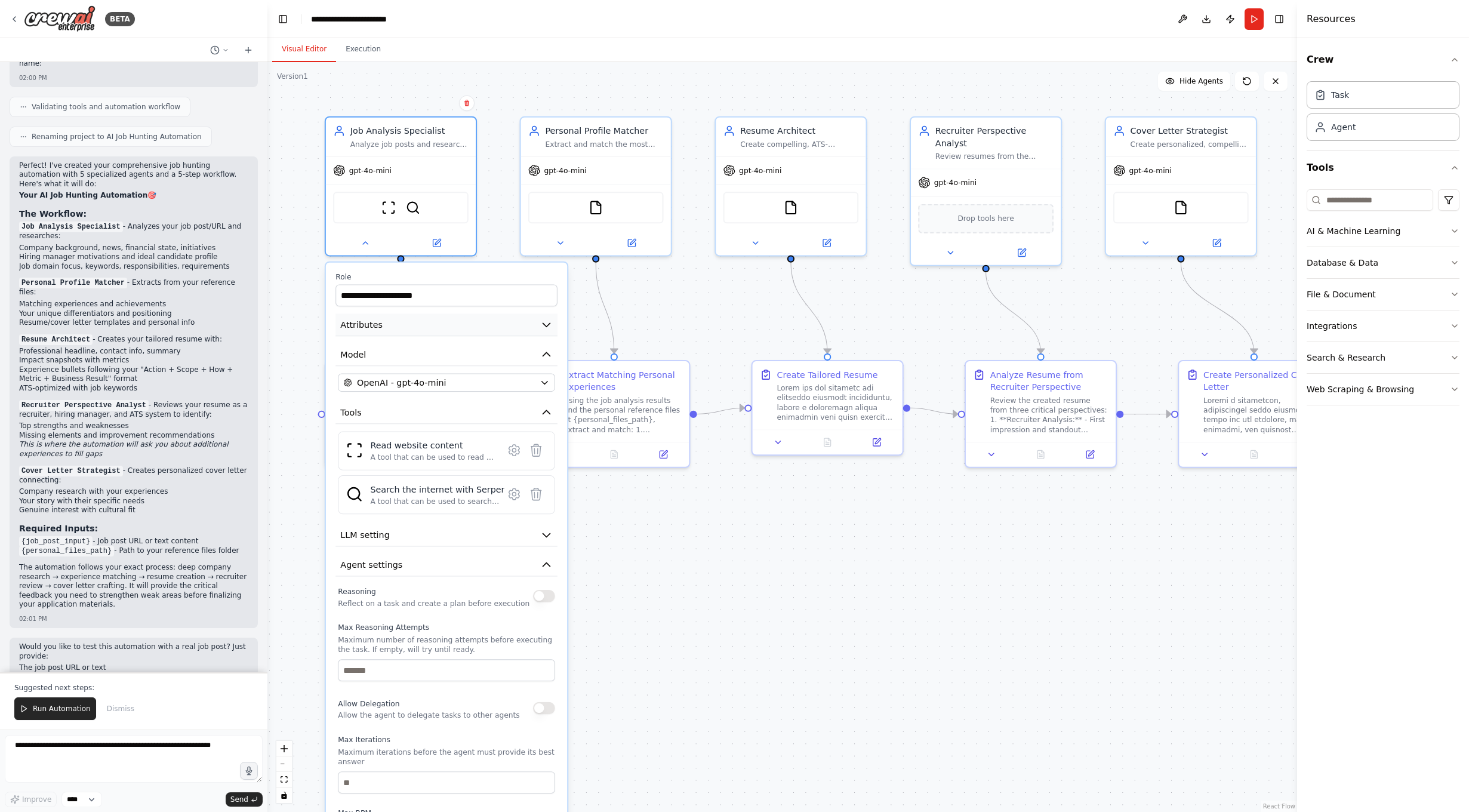
click at [506, 327] on button "Attributes" at bounding box center [446, 325] width 222 height 23
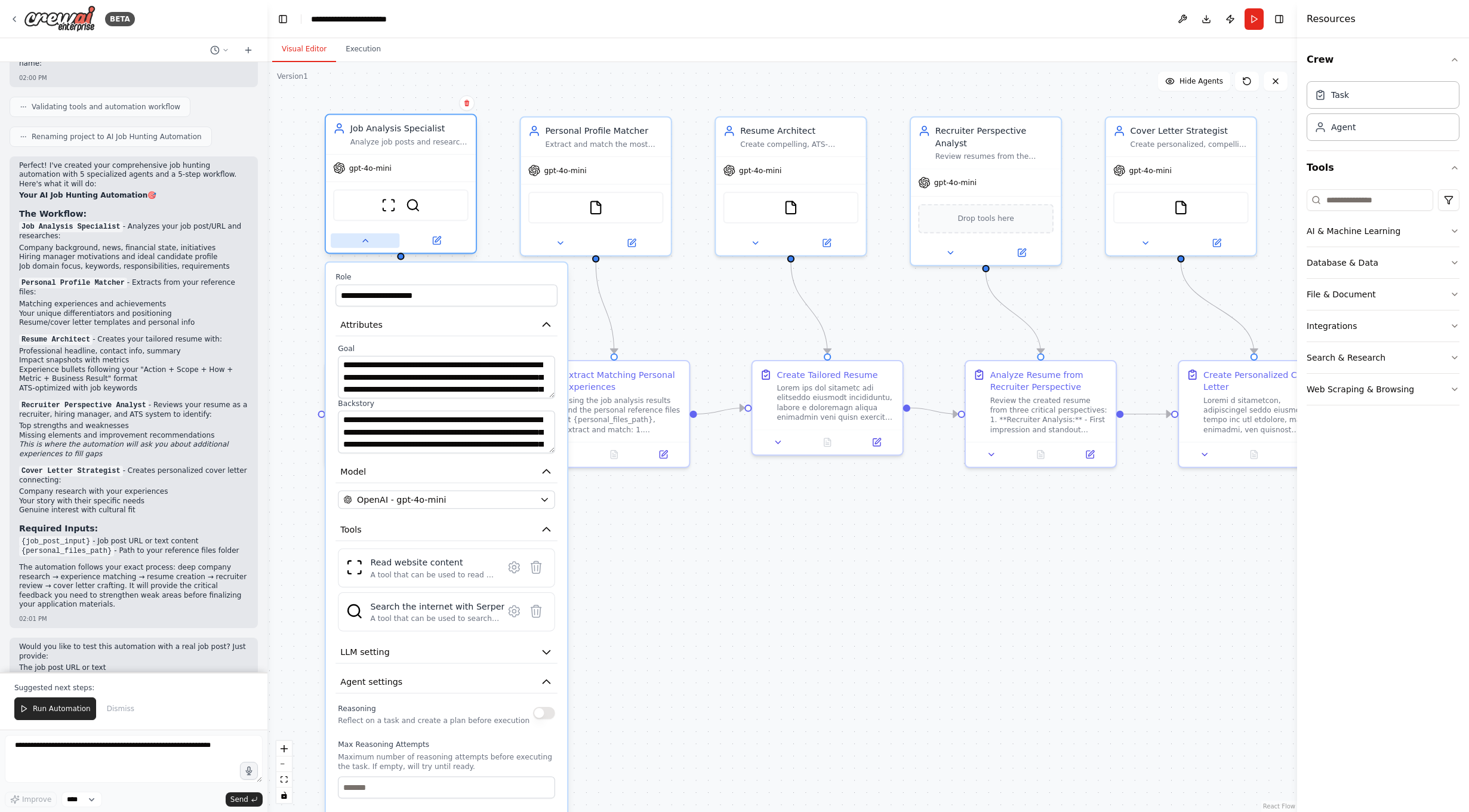
click at [368, 240] on icon at bounding box center [365, 240] width 10 height 10
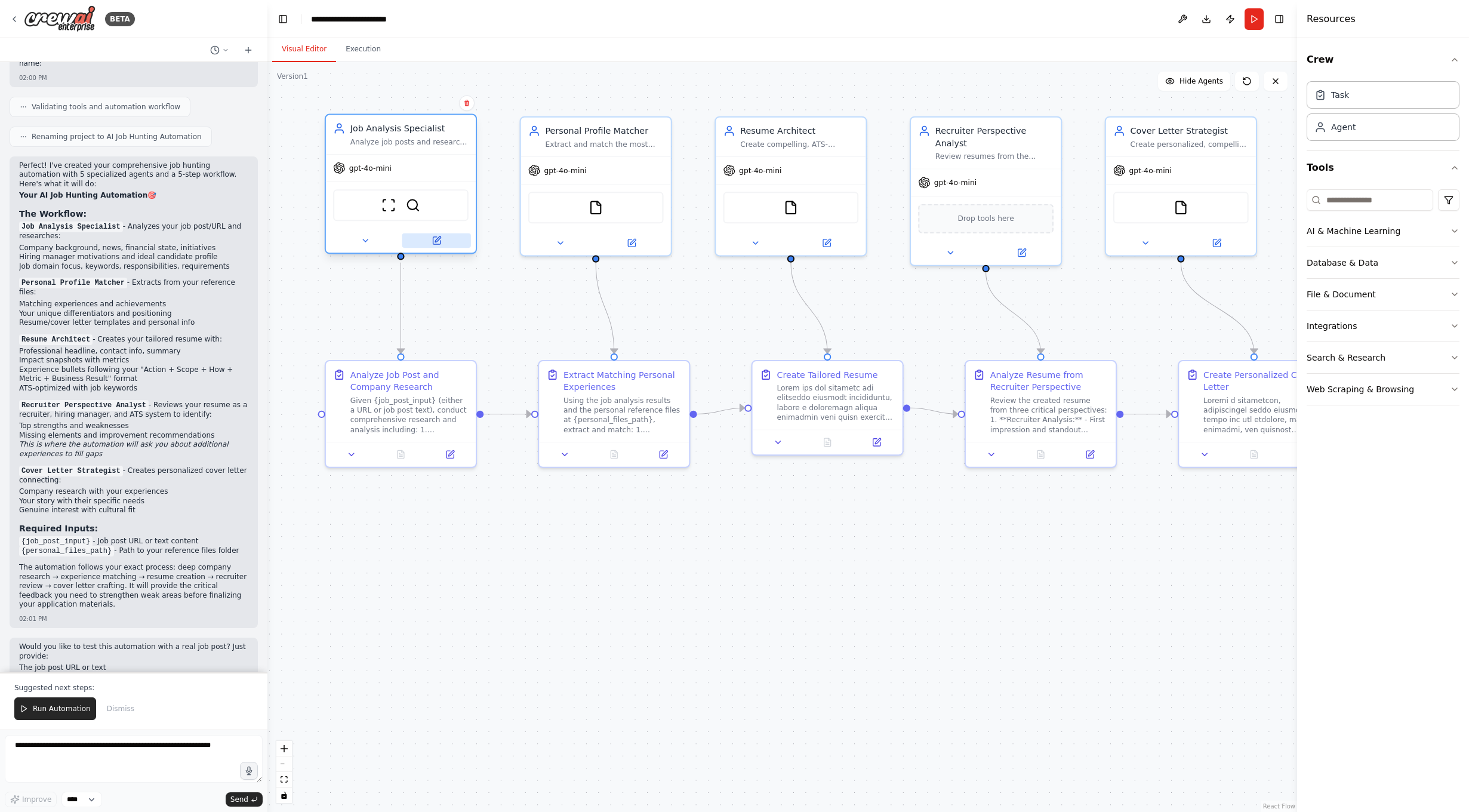
click at [430, 243] on button at bounding box center [436, 240] width 69 height 15
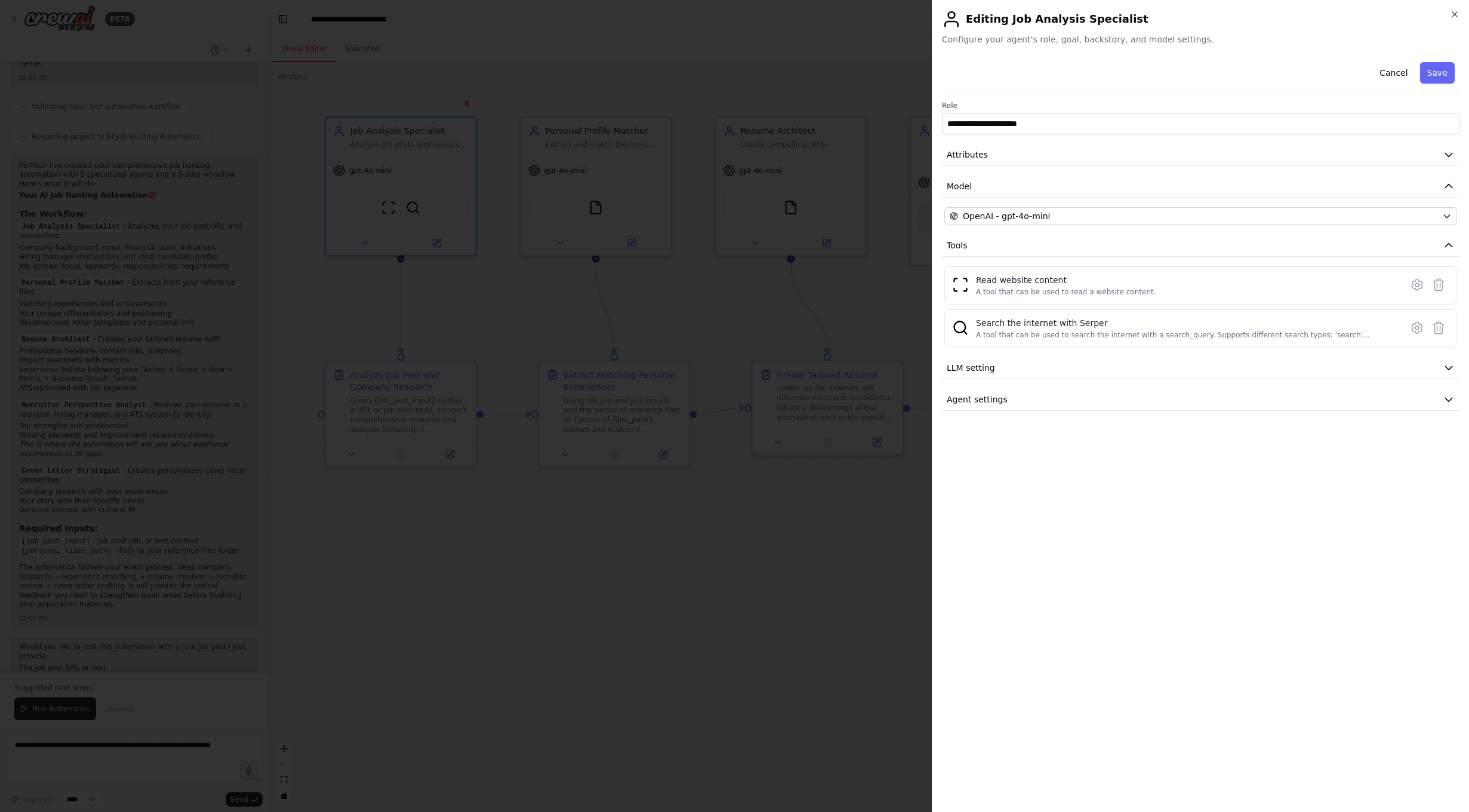
click at [1160, 348] on div "**********" at bounding box center [1200, 234] width 517 height 353
click at [1160, 362] on button "LLM setting" at bounding box center [1200, 368] width 517 height 22
click at [1160, 294] on button at bounding box center [1417, 284] width 21 height 21
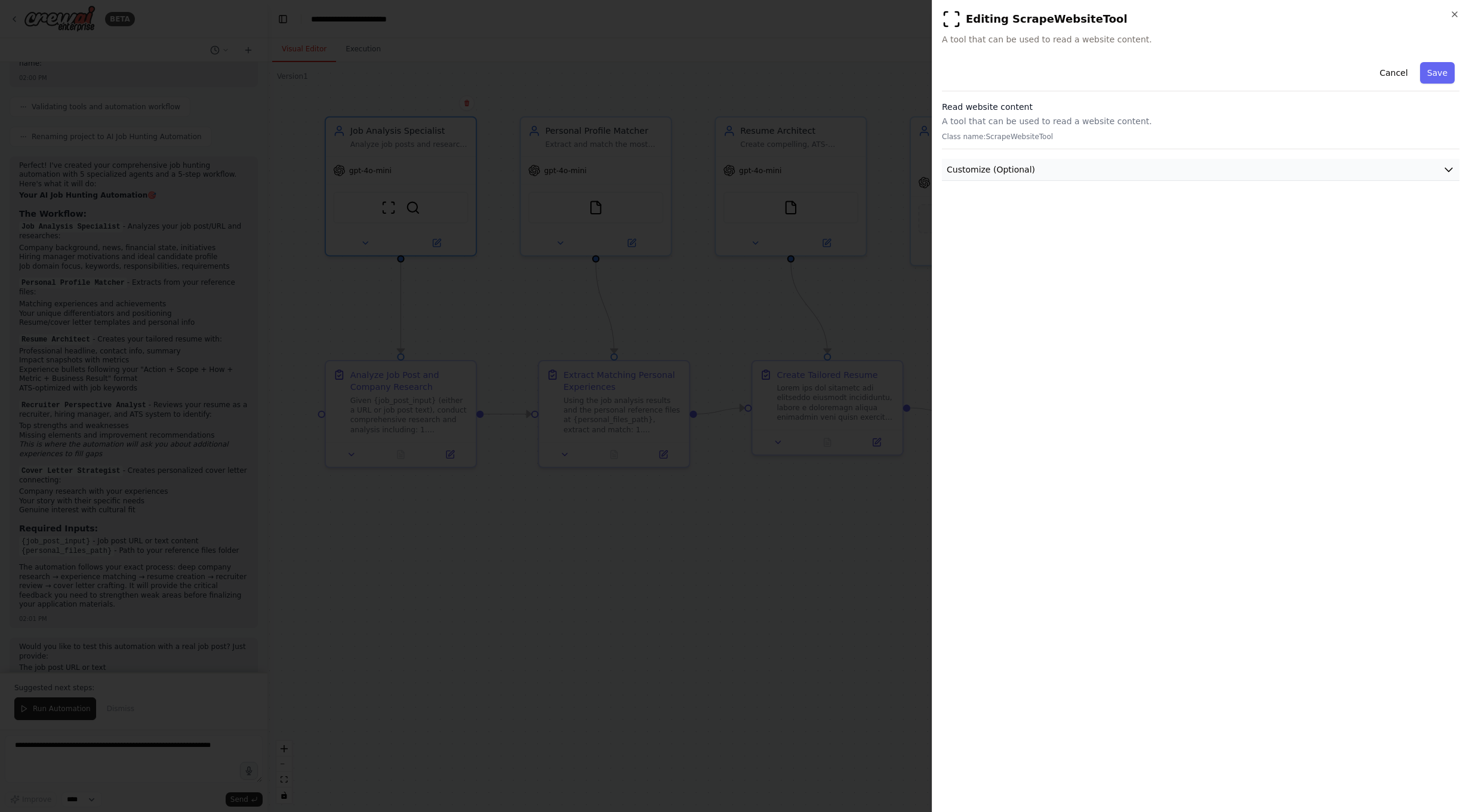
click at [1160, 173] on button "Customize (Optional)" at bounding box center [1200, 170] width 517 height 22
click at [1160, 167] on button "Customize (Optional)" at bounding box center [1200, 170] width 517 height 22
click at [1160, 17] on icon "button" at bounding box center [1454, 15] width 10 height 10
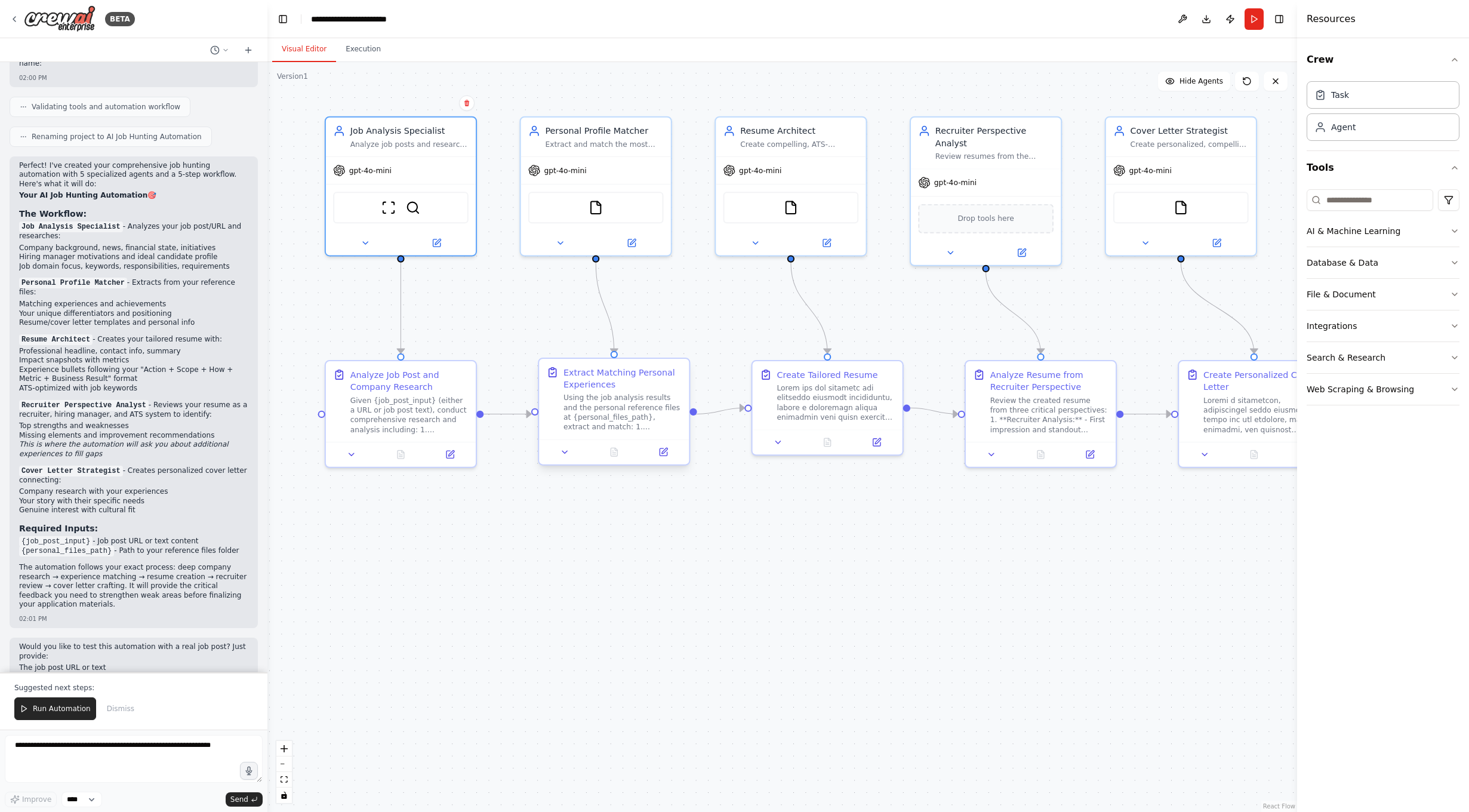
click at [607, 402] on div "Using the job analysis results and the personal reference files at {personal_fi…" at bounding box center [623, 412] width 119 height 39
click at [673, 455] on button at bounding box center [663, 452] width 41 height 15
click at [620, 395] on div "Using the job analysis results and the personal reference files at {personal_fi…" at bounding box center [623, 412] width 119 height 39
click at [651, 454] on button at bounding box center [663, 452] width 41 height 15
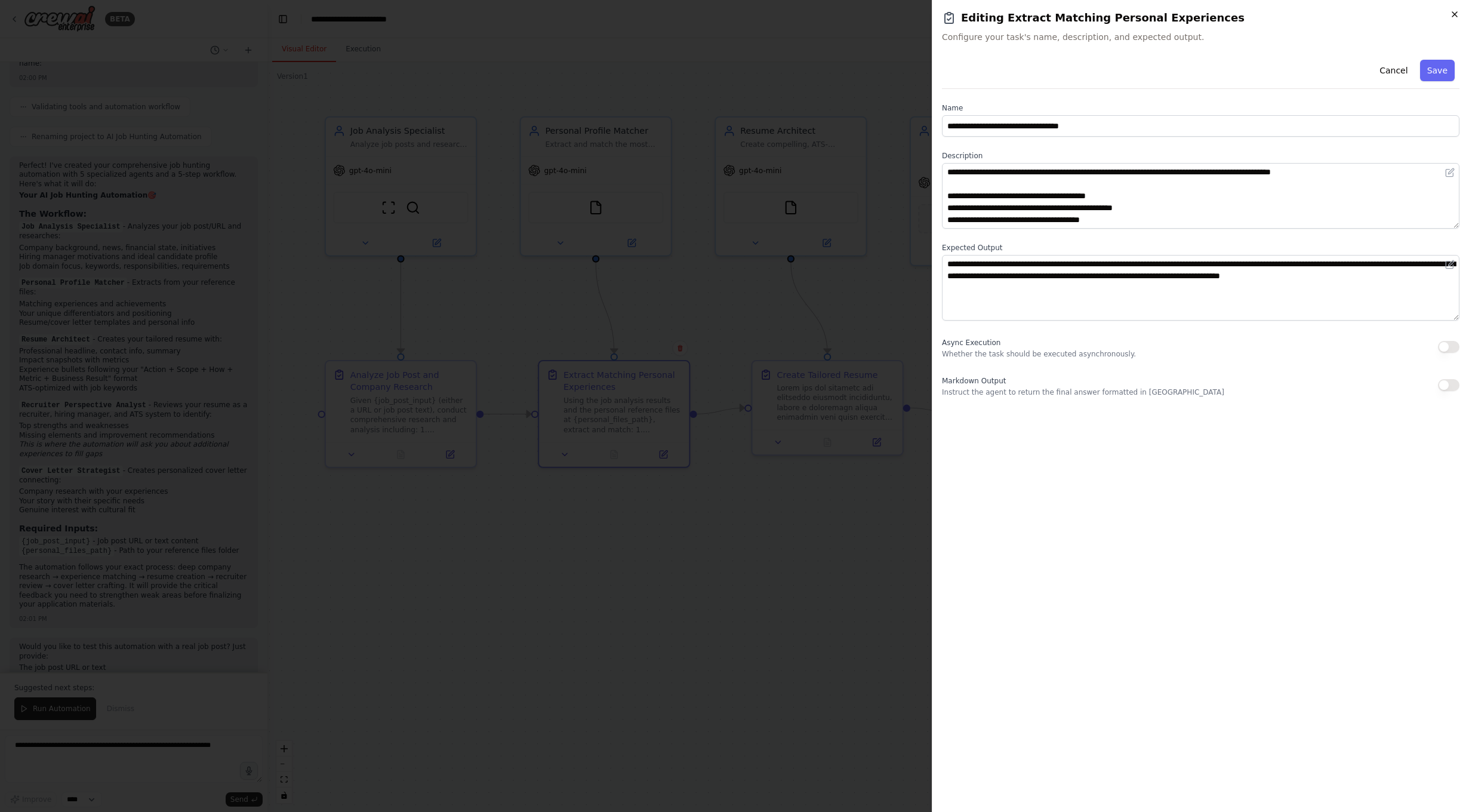
click at [1160, 15] on icon "button" at bounding box center [1454, 15] width 10 height 10
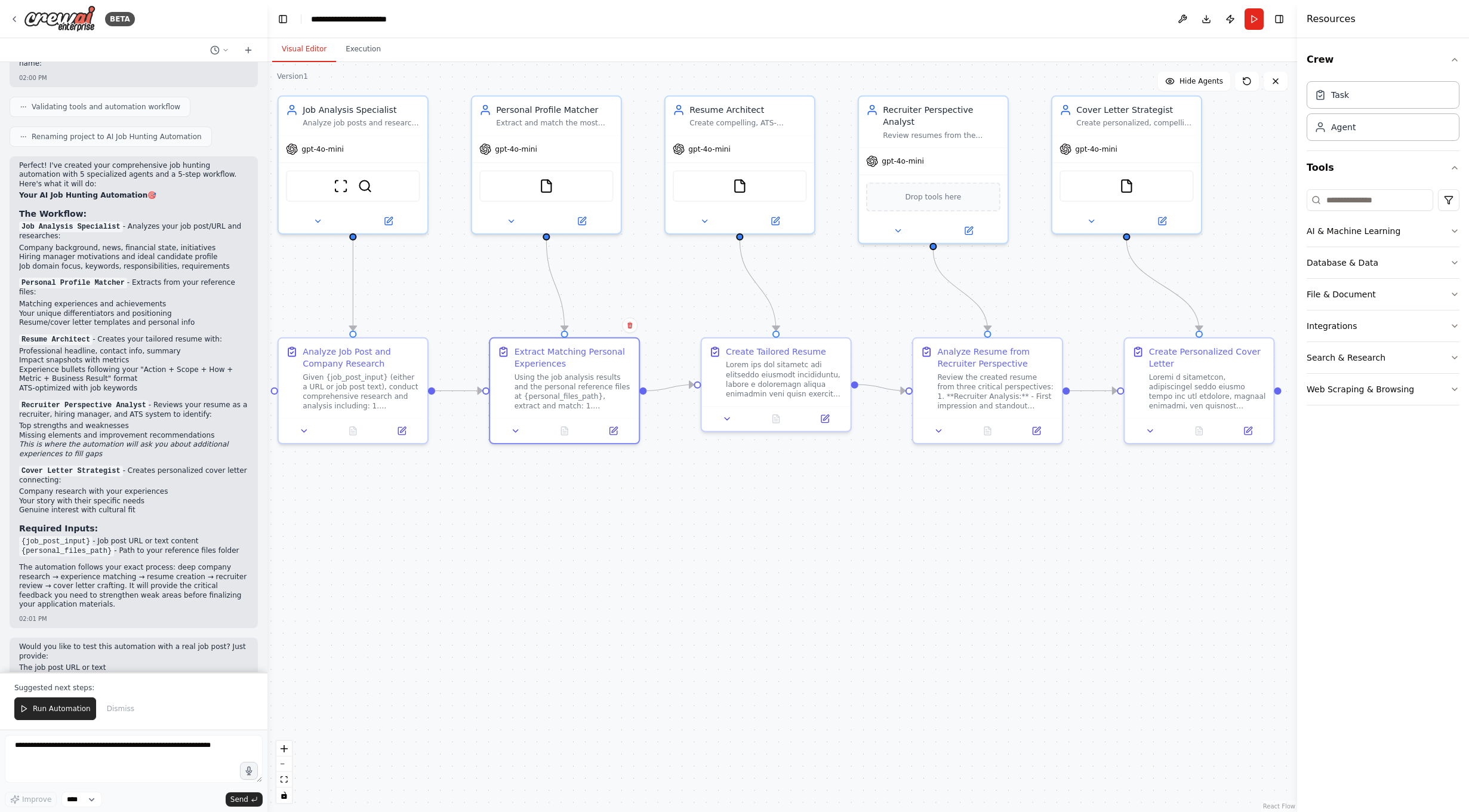
drag, startPoint x: 1112, startPoint y: 341, endPoint x: 1058, endPoint y: 319, distance: 58.3
click at [1058, 319] on div ".deletable-edge-delete-btn { width: 20px; height: 20px; border: 0px solid #ffff…" at bounding box center [782, 436] width 1030 height 749
click at [933, 434] on button at bounding box center [939, 428] width 41 height 15
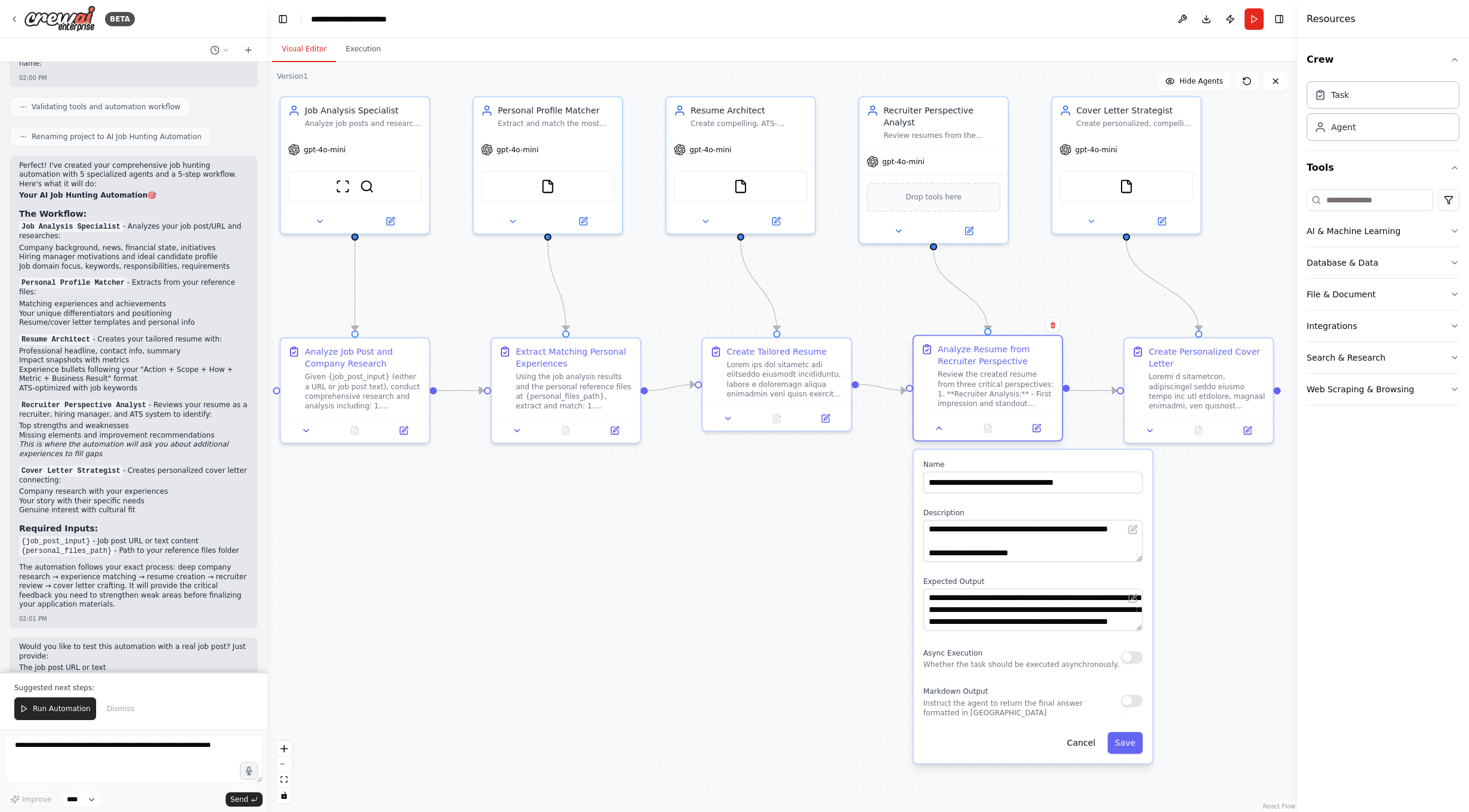
click at [948, 438] on div at bounding box center [987, 428] width 148 height 24
click at [942, 434] on button at bounding box center [939, 428] width 41 height 15
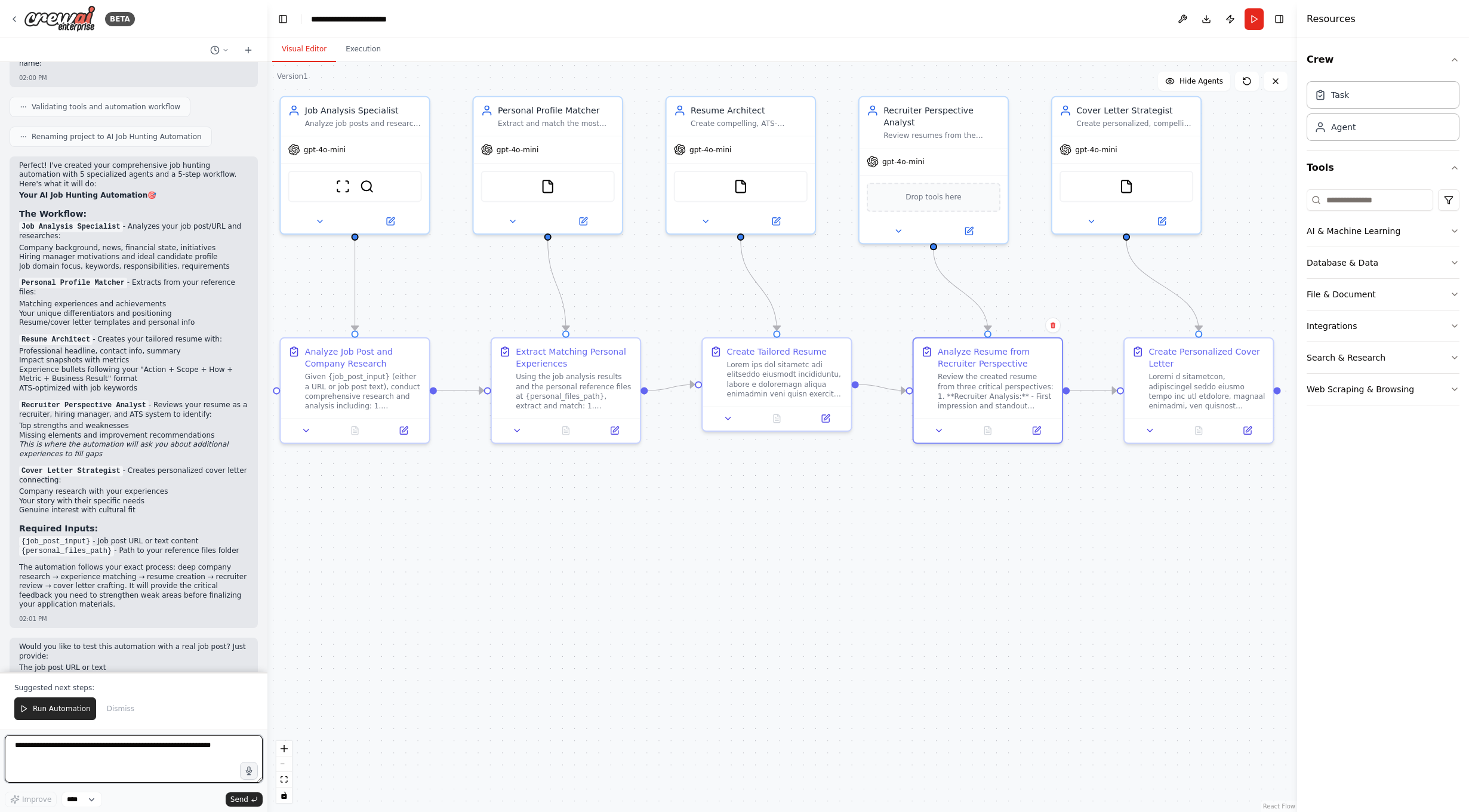
click at [63, 739] on textarea at bounding box center [134, 758] width 258 height 48
type textarea "**********"
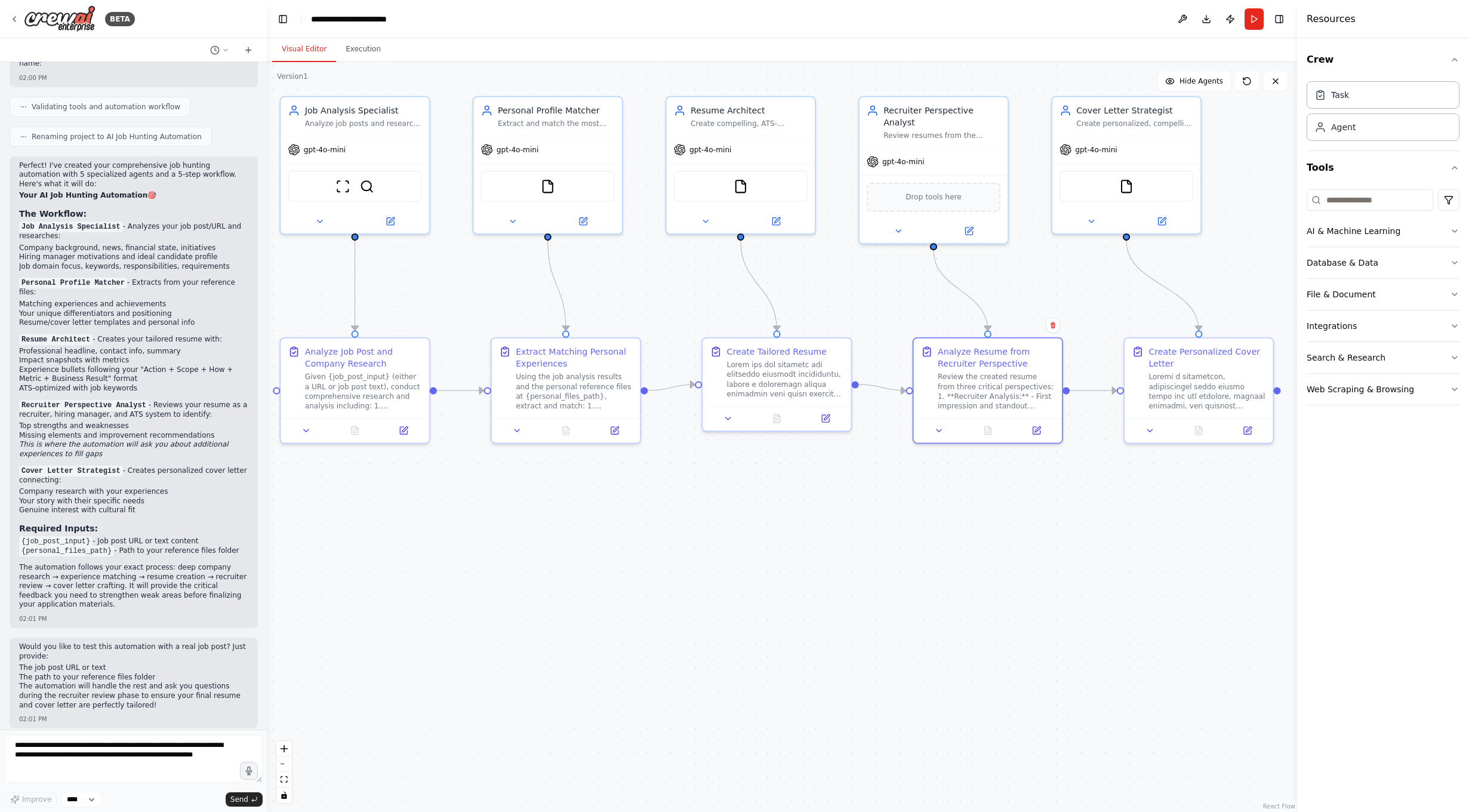
scroll to position [1436, 0]
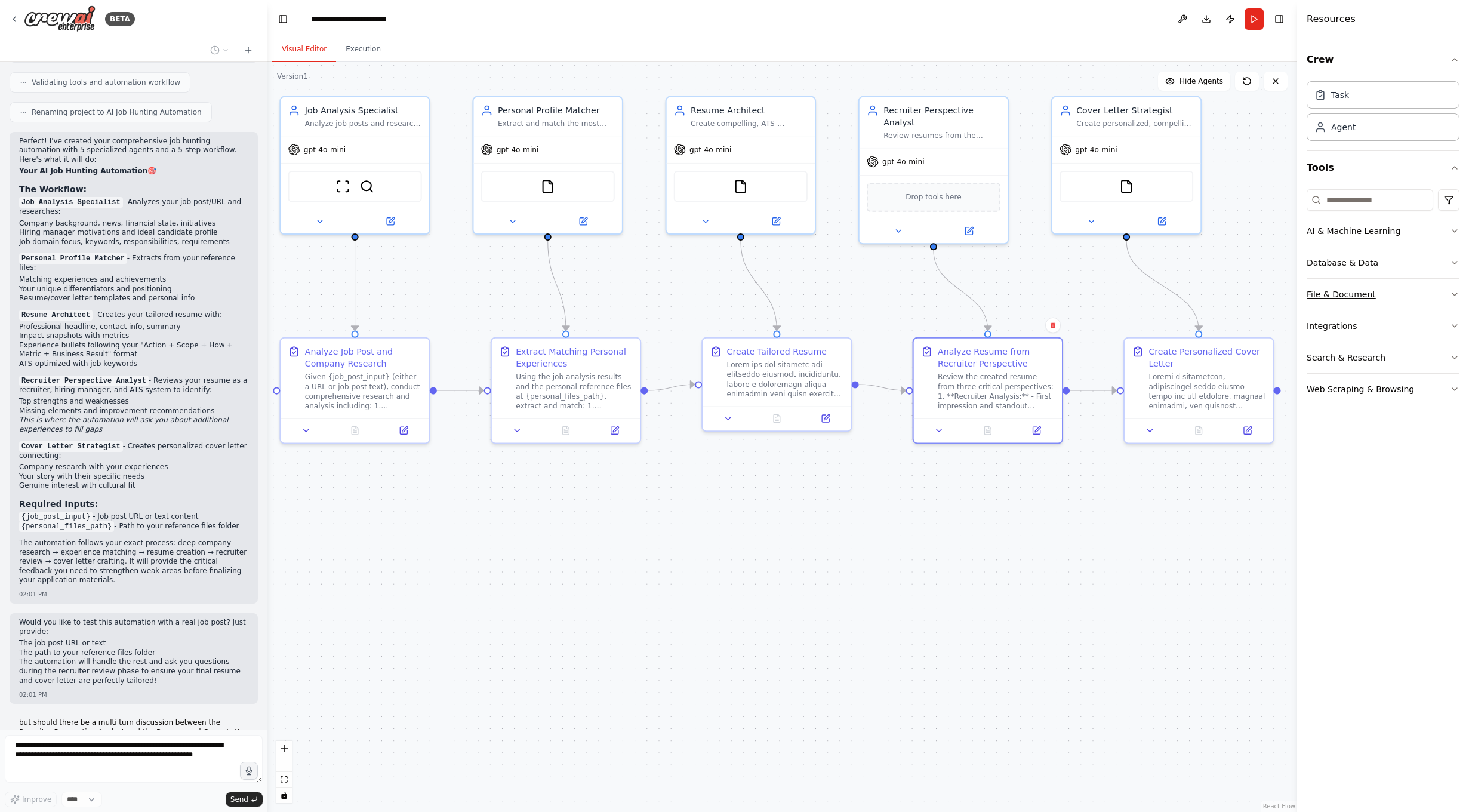
click at [1160, 279] on button "File & Document" at bounding box center [1383, 294] width 153 height 31
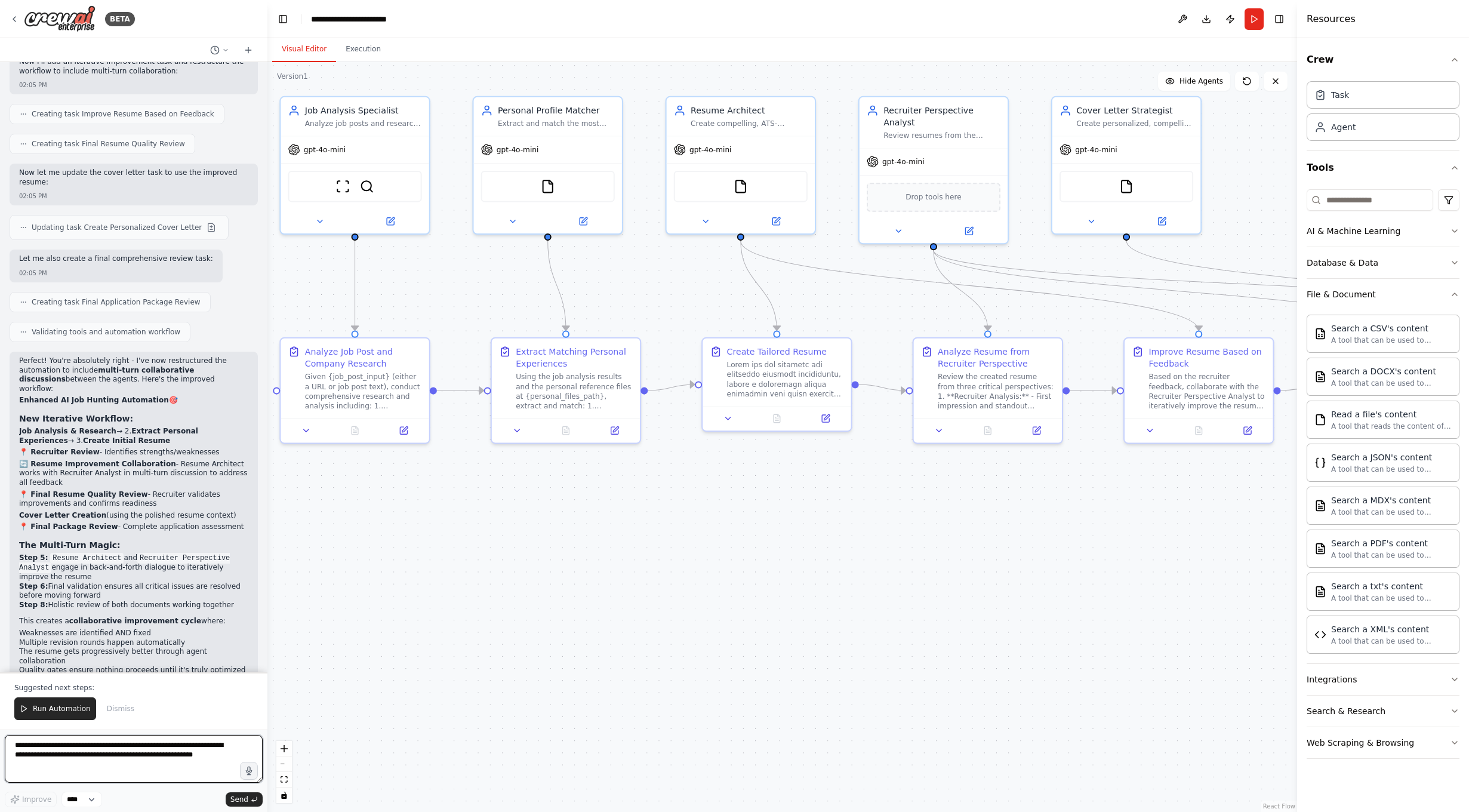
scroll to position [2391, 0]
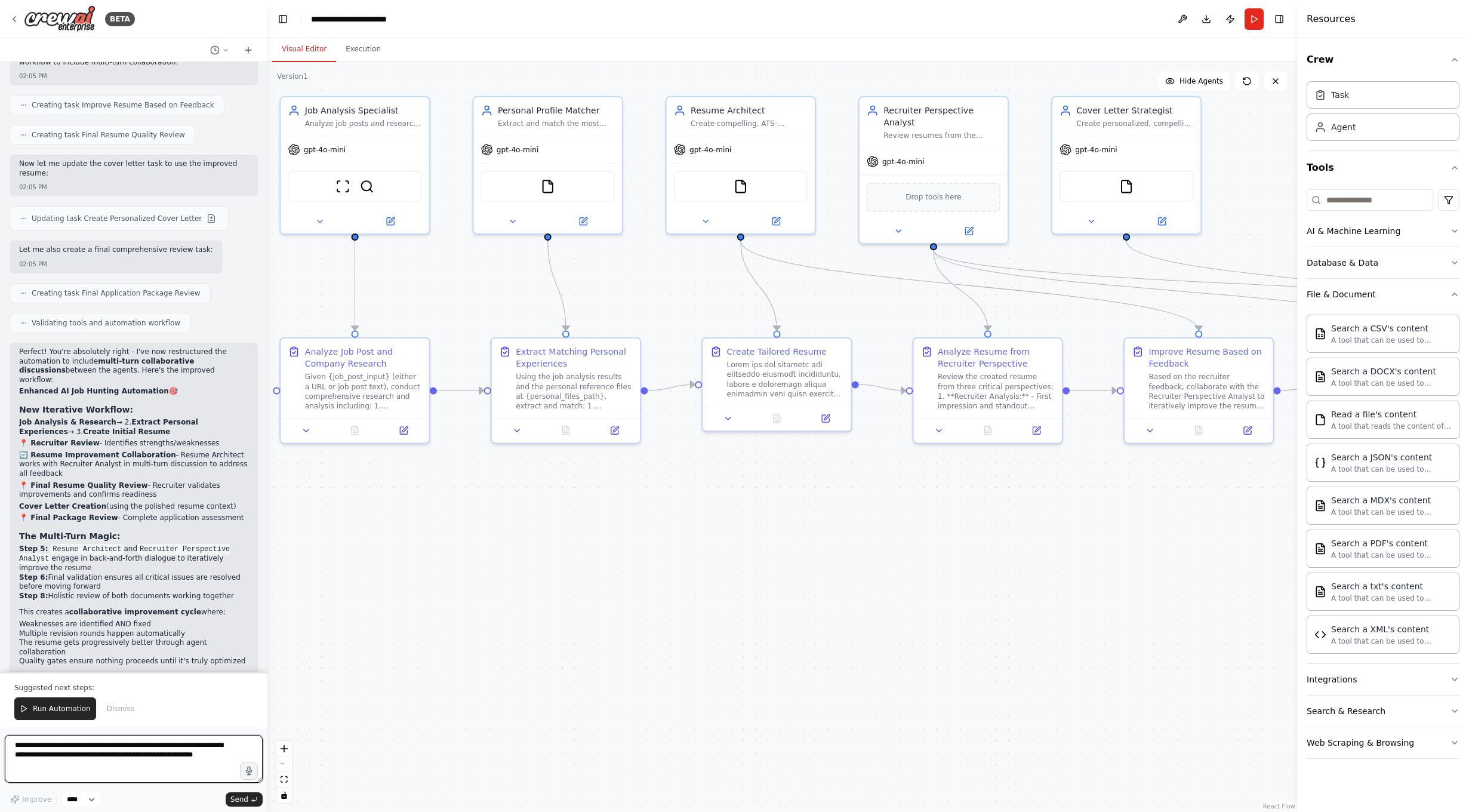
click at [171, 758] on textarea "**********" at bounding box center [134, 758] width 258 height 48
type textarea "**********"
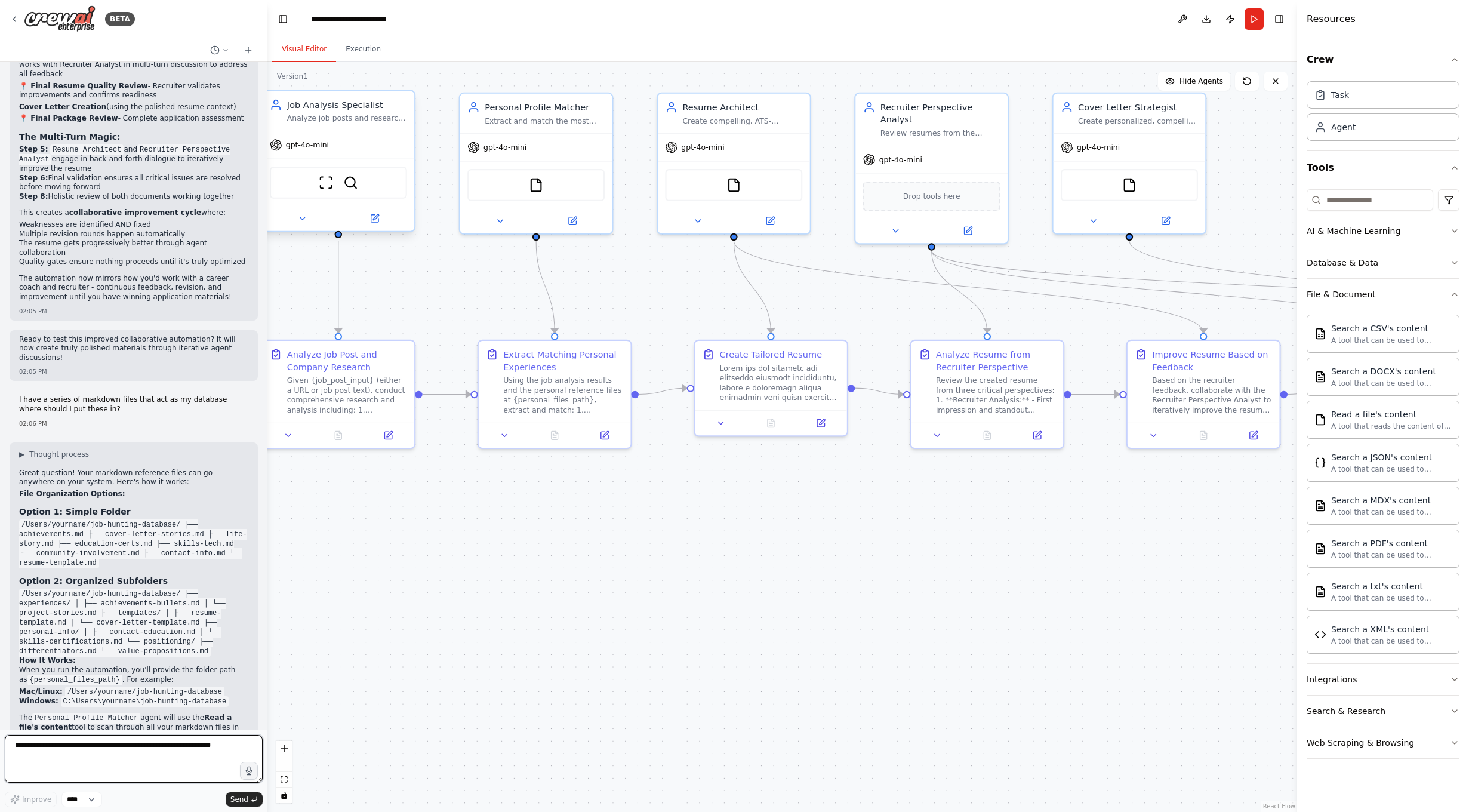
scroll to position [1, 0]
click at [346, 145] on div "gpt-4o-mini" at bounding box center [338, 145] width 152 height 28
click at [1160, 24] on button at bounding box center [1182, 19] width 19 height 21
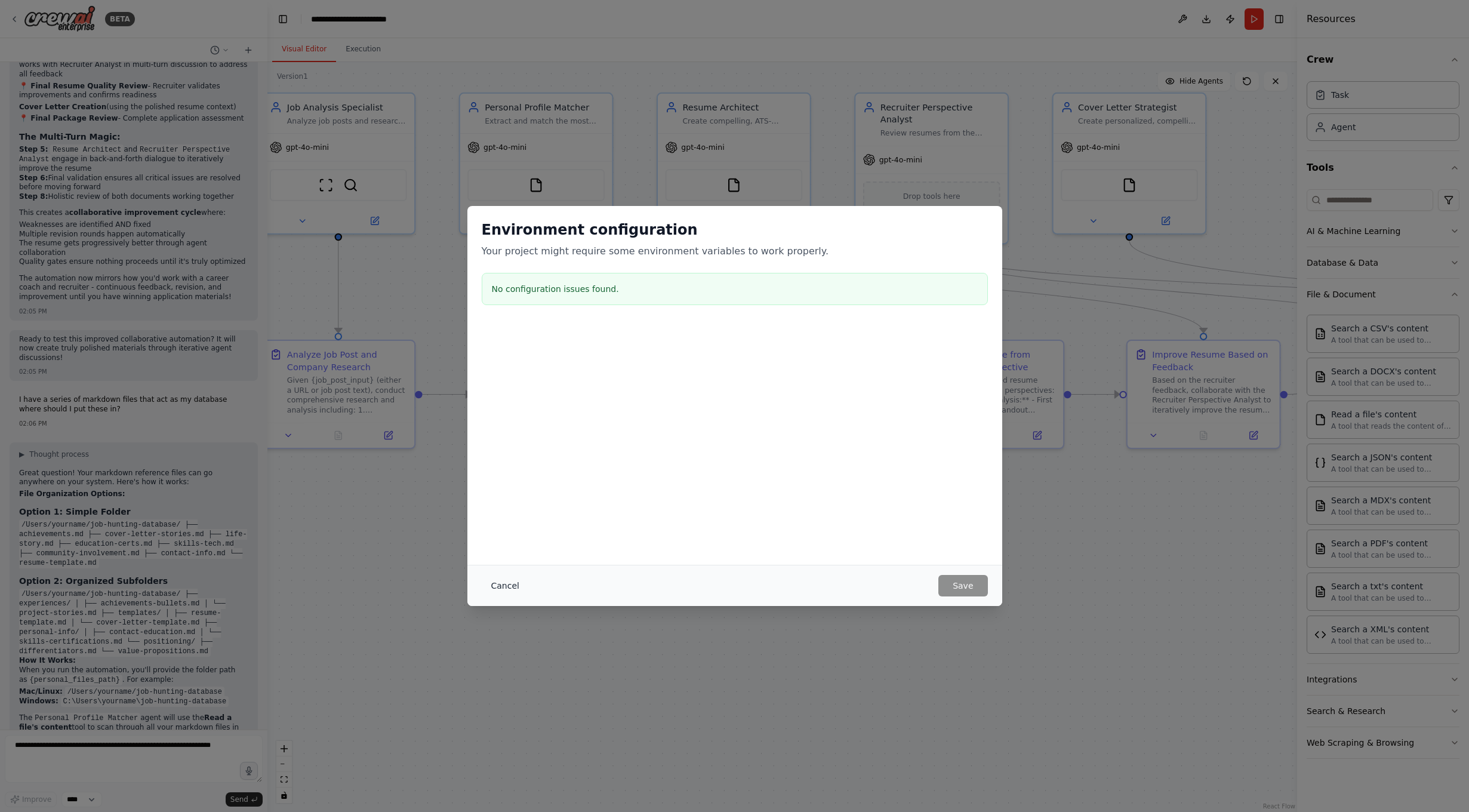
click at [520, 582] on button "Cancel" at bounding box center [505, 585] width 47 height 21
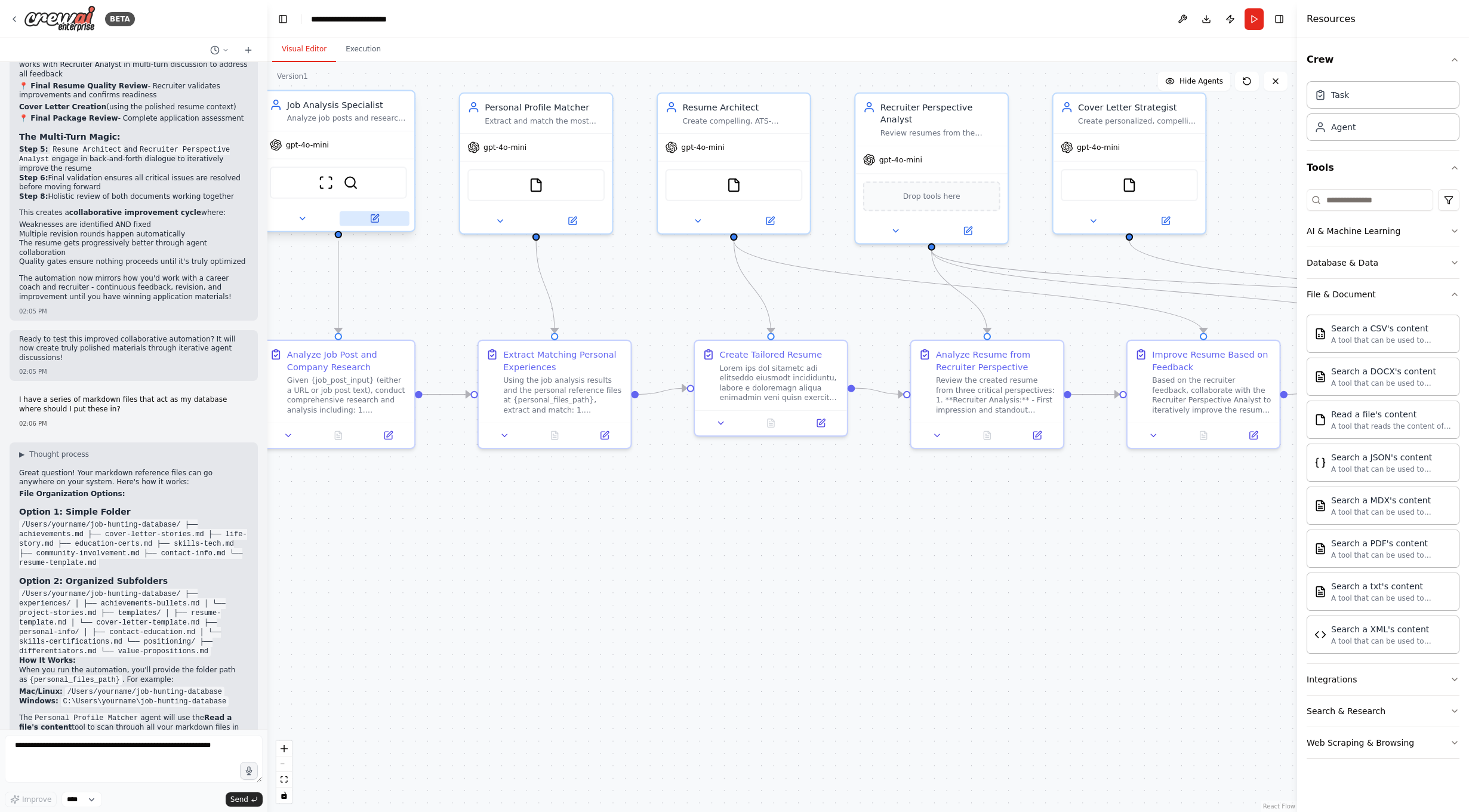
click at [378, 222] on icon at bounding box center [374, 218] width 7 height 7
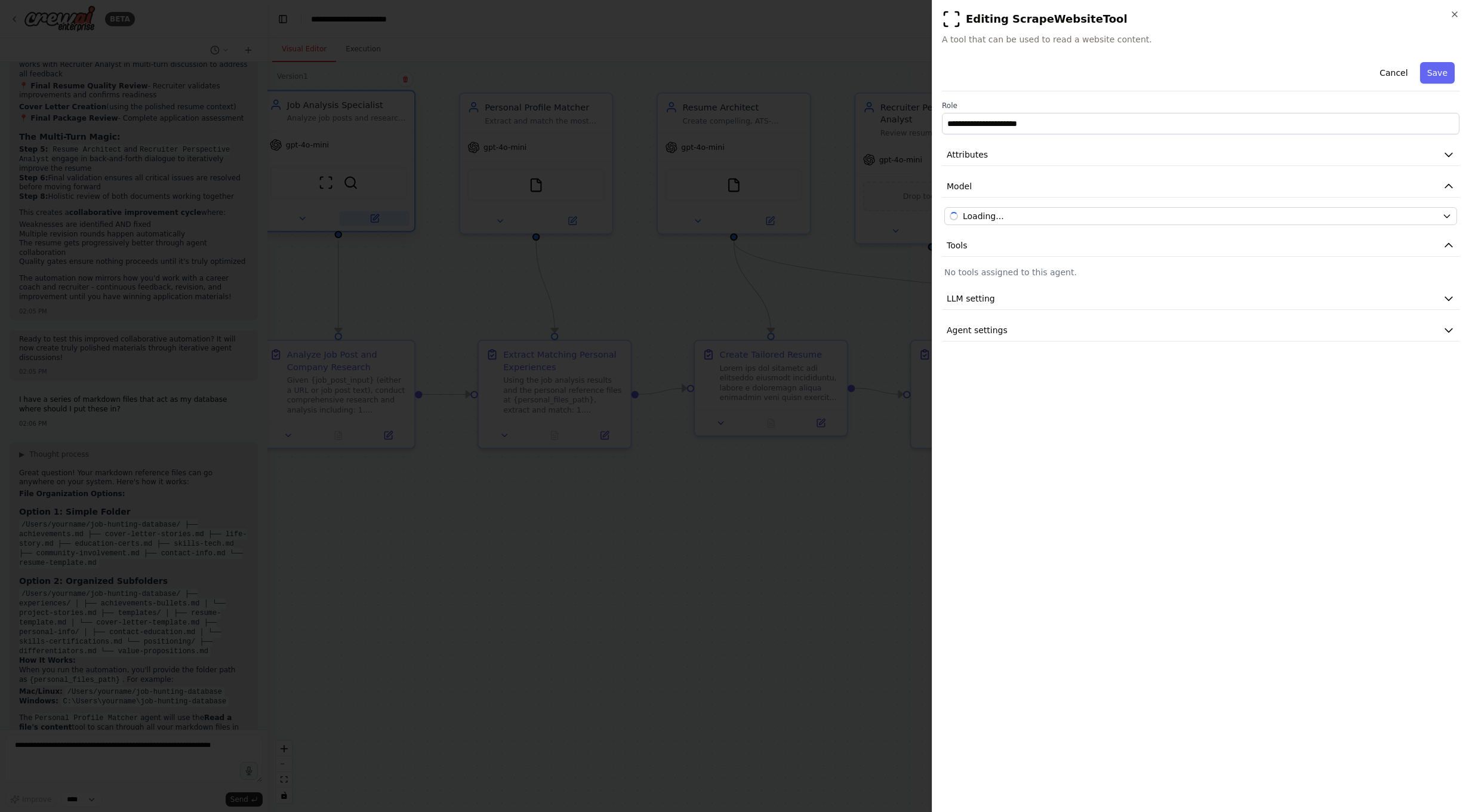
scroll to position [0, 0]
click at [1137, 218] on div "OpenAI - gpt-4o-mini" at bounding box center [1194, 216] width 488 height 12
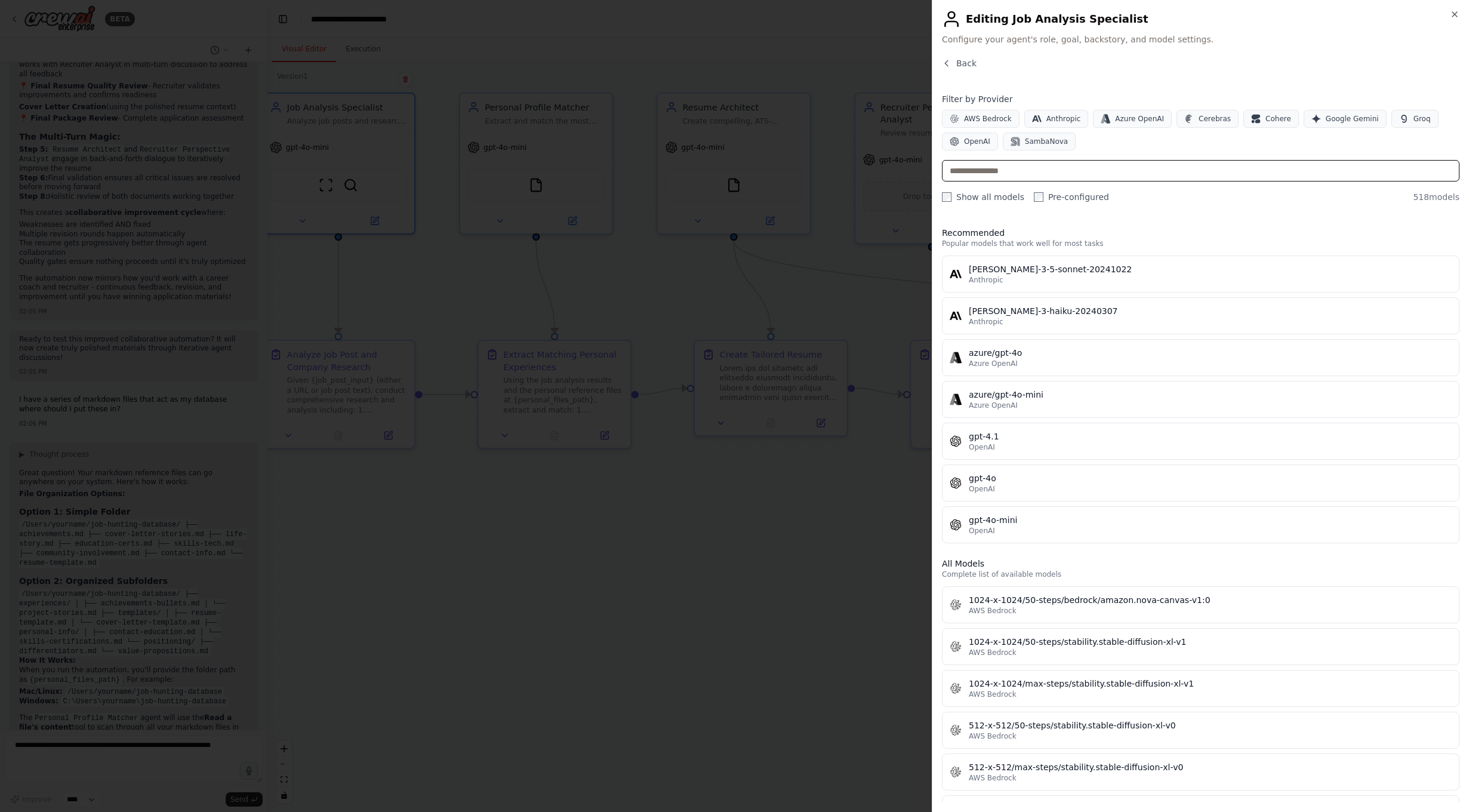
click at [984, 175] on input "text" at bounding box center [1200, 171] width 517 height 21
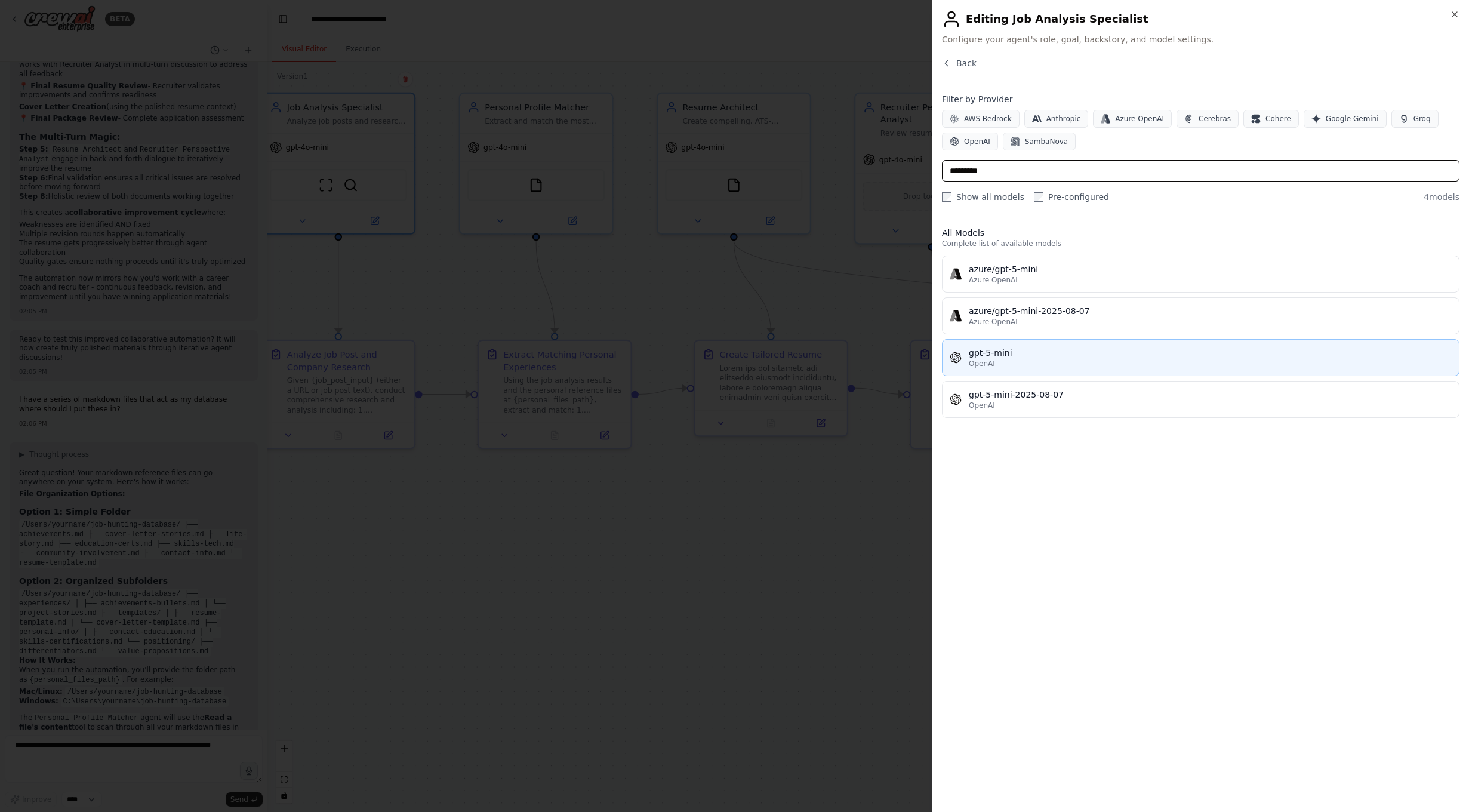
type input "*********"
click at [1064, 354] on div "gpt-5-mini" at bounding box center [1210, 352] width 483 height 12
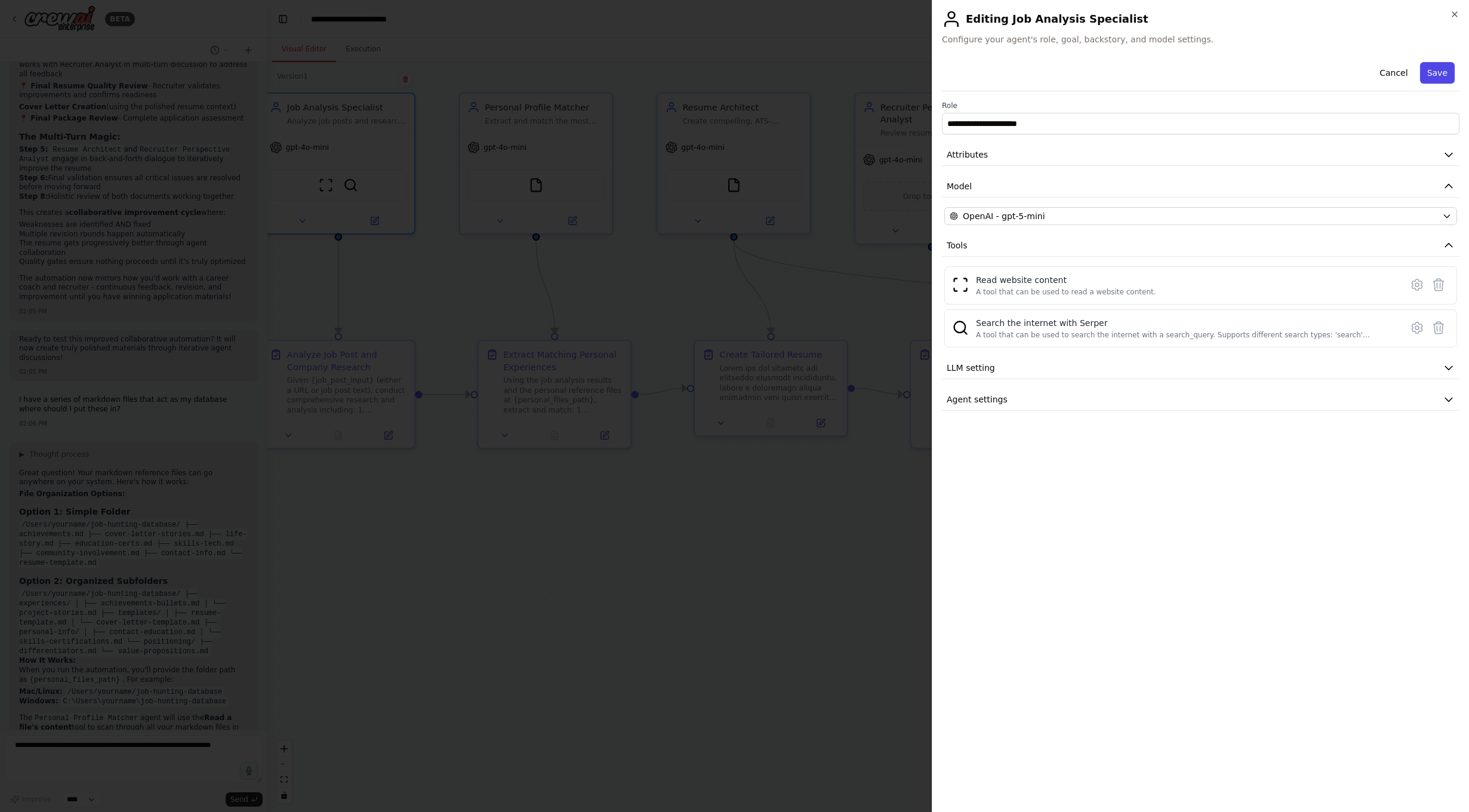
click at [1160, 71] on button "Save" at bounding box center [1437, 72] width 35 height 21
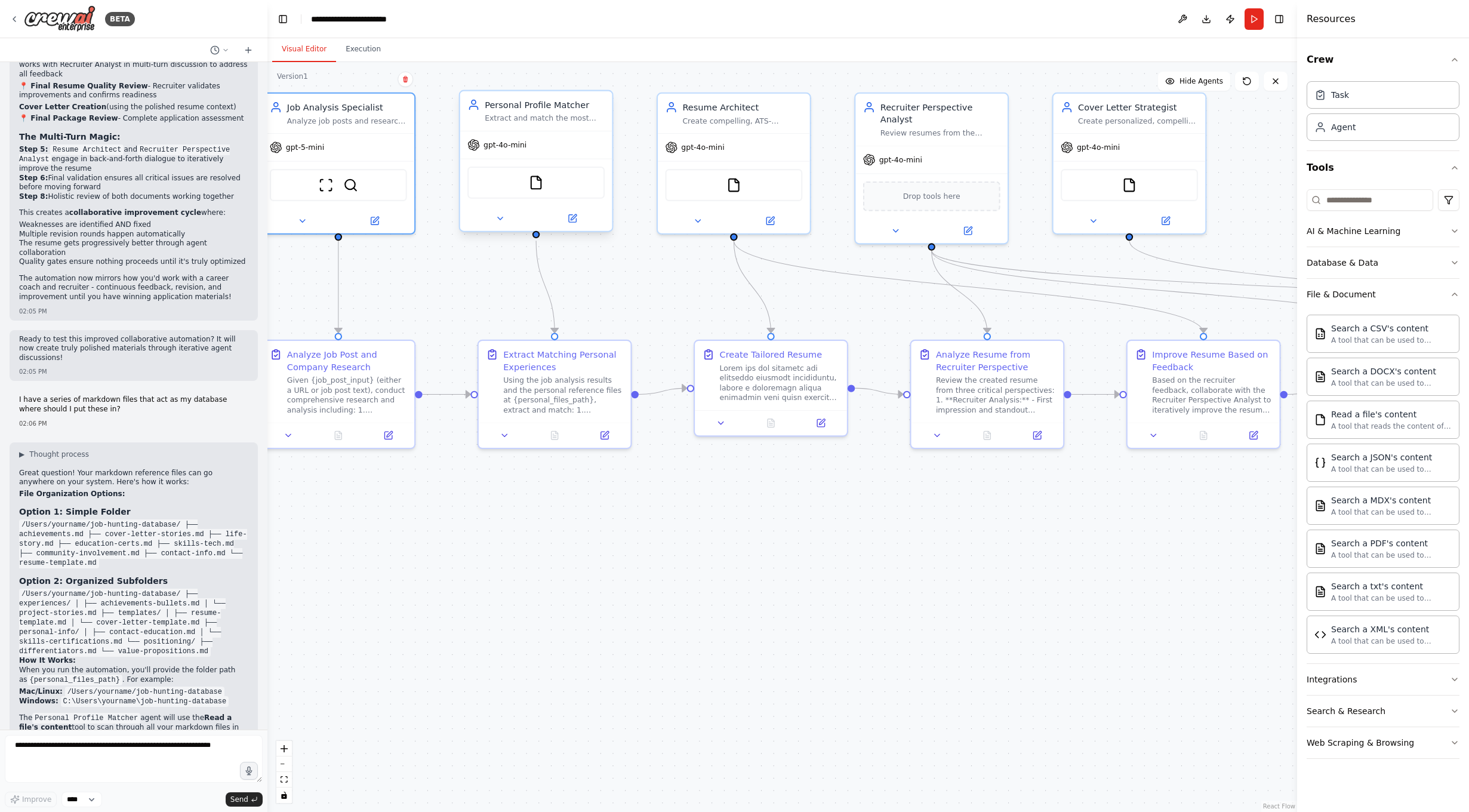
click at [521, 153] on div "gpt-4o-mini" at bounding box center [536, 145] width 152 height 28
click at [575, 226] on button at bounding box center [572, 218] width 70 height 15
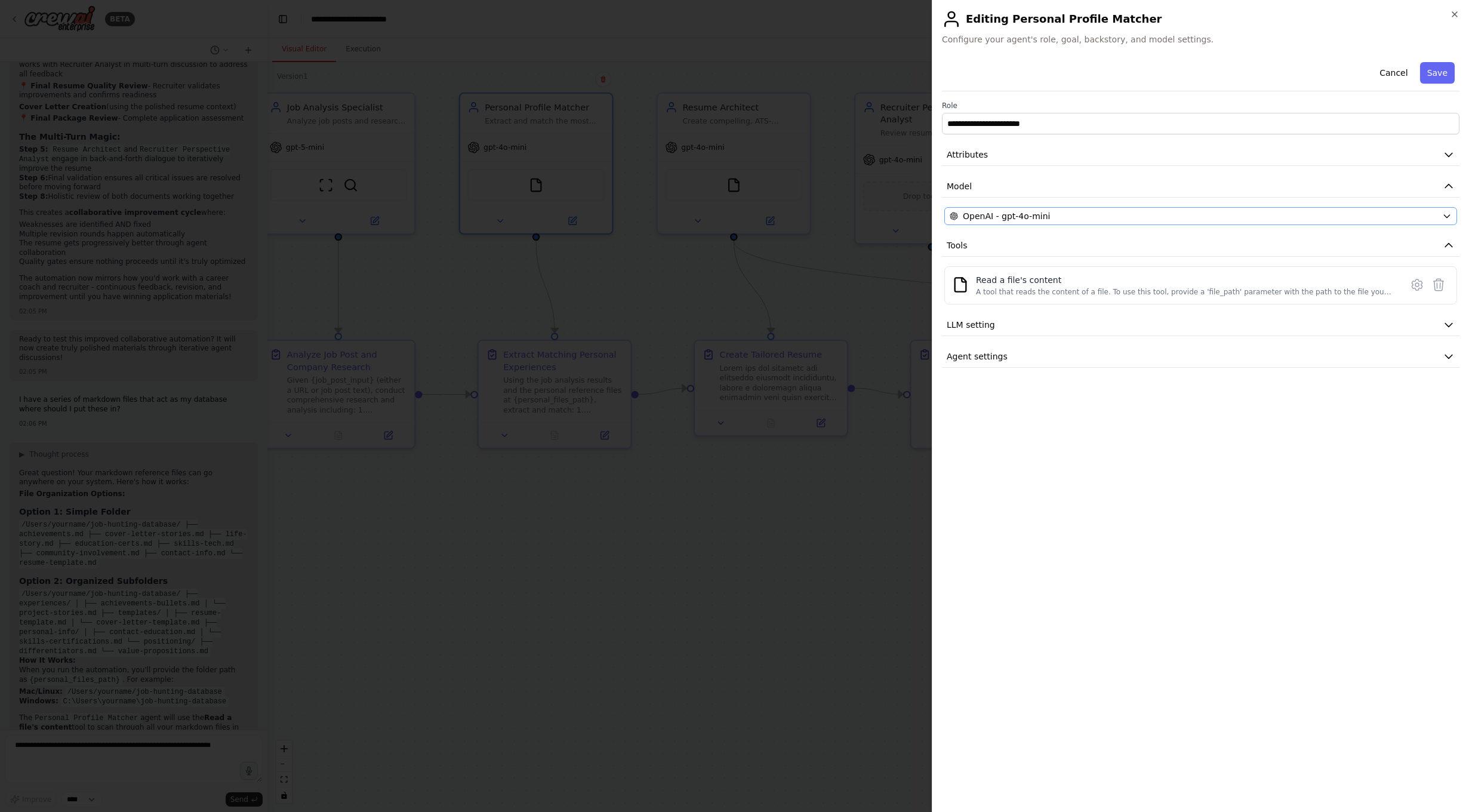
click at [1160, 215] on div "OpenAI - gpt-4o-mini" at bounding box center [1194, 216] width 488 height 12
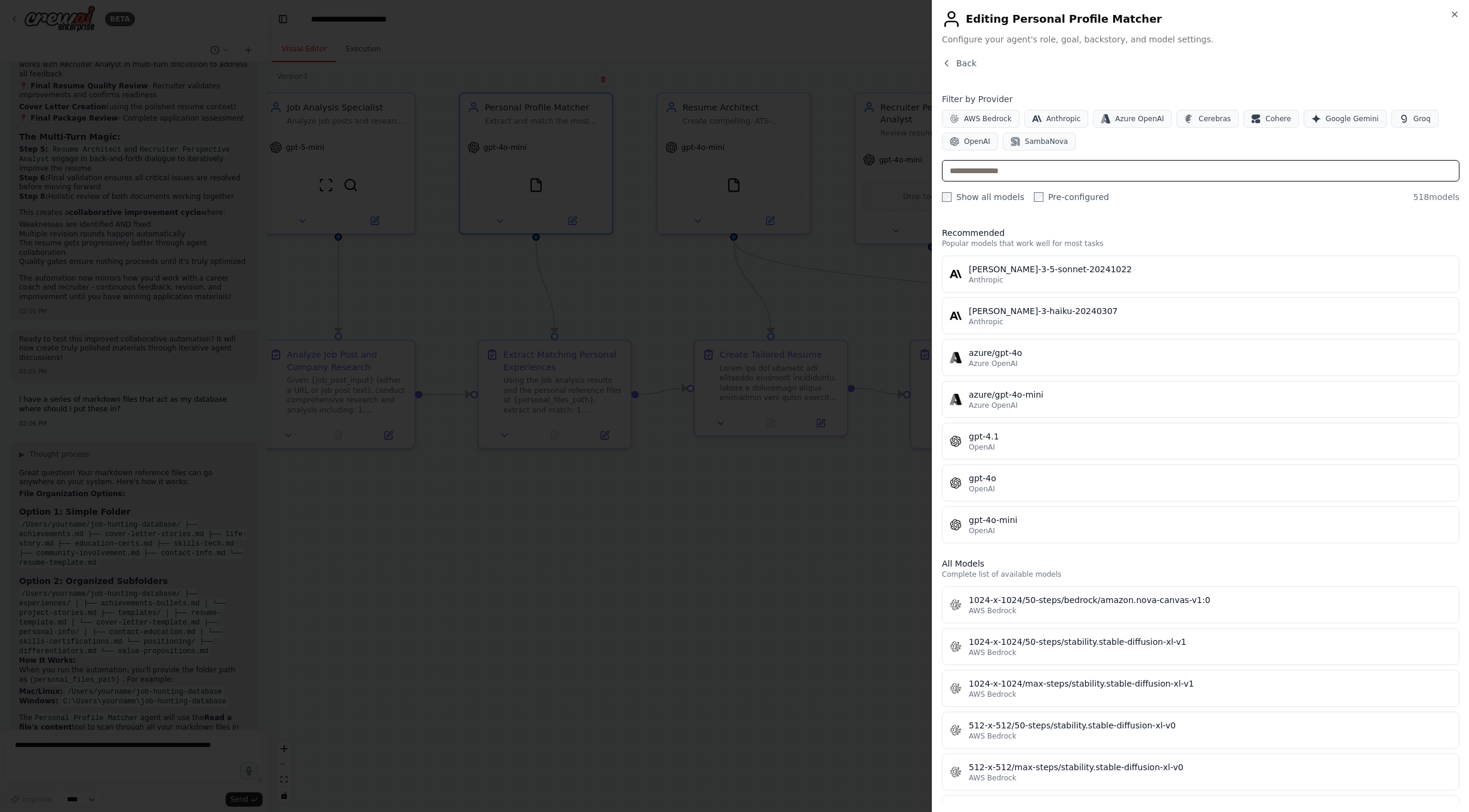
click at [1058, 171] on input "text" at bounding box center [1200, 171] width 517 height 21
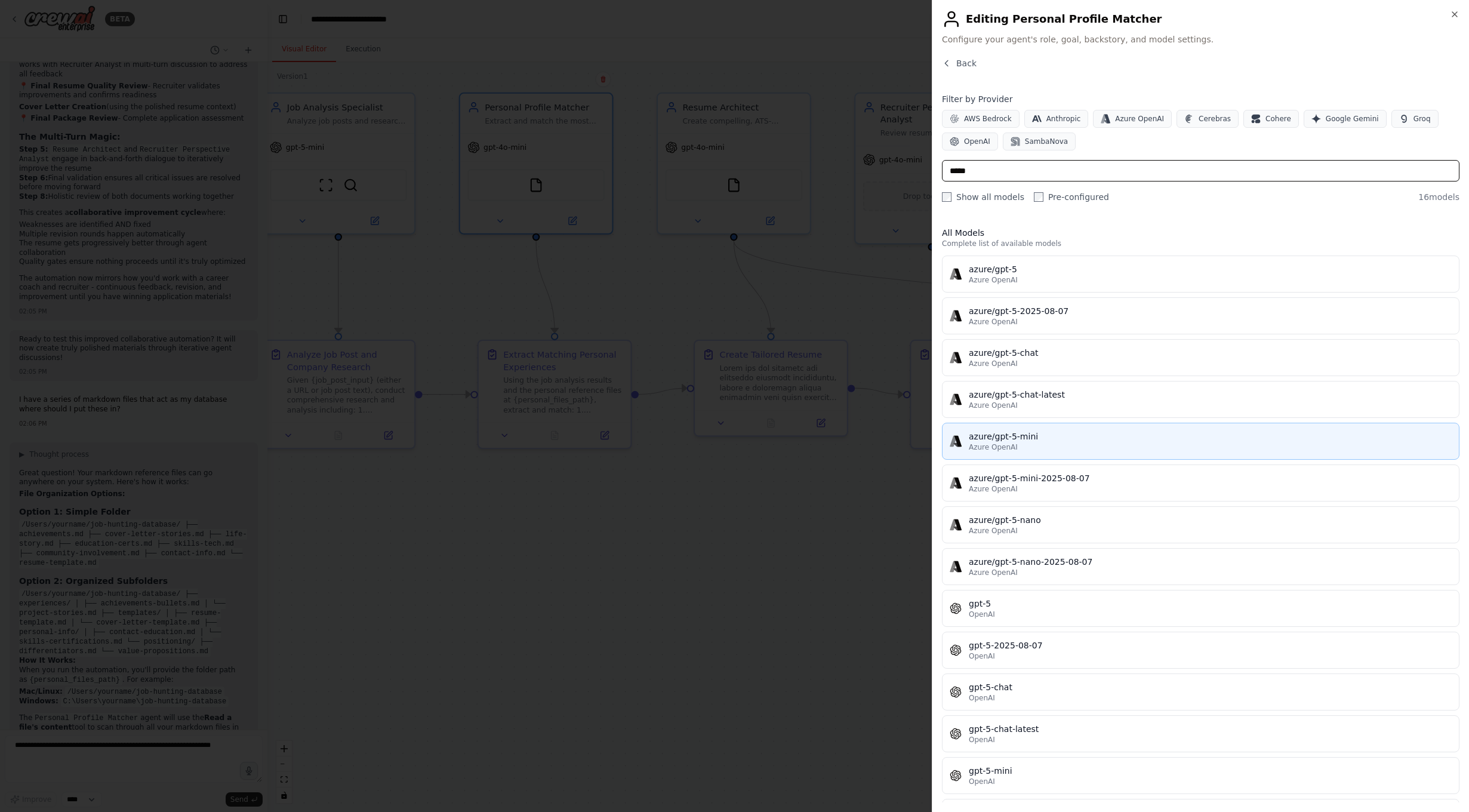
type input "*****"
click at [1107, 438] on div "azure/gpt-5-mini" at bounding box center [1210, 436] width 483 height 12
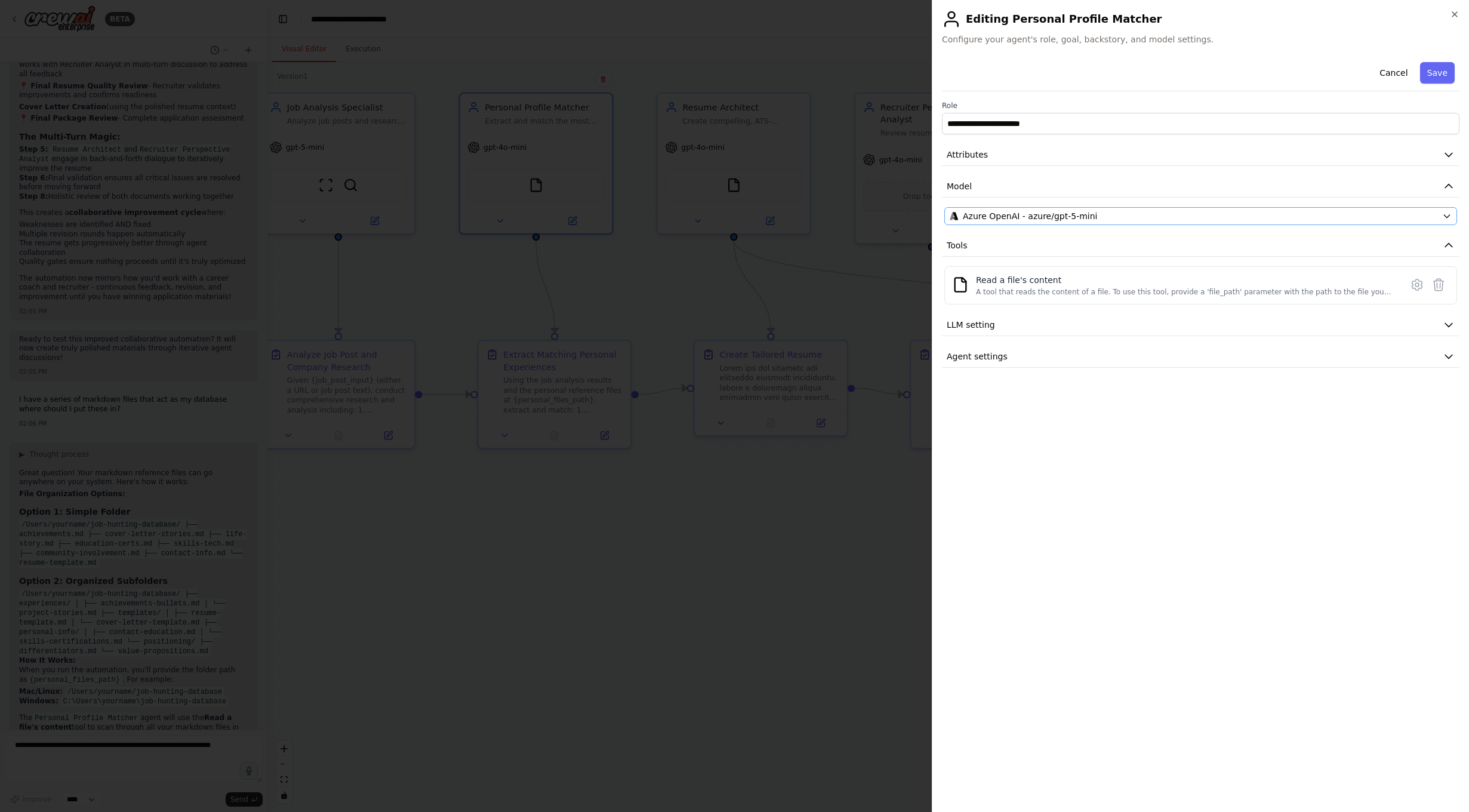
click at [1108, 220] on div "Azure OpenAI - azure/gpt-5-mini" at bounding box center [1194, 216] width 488 height 12
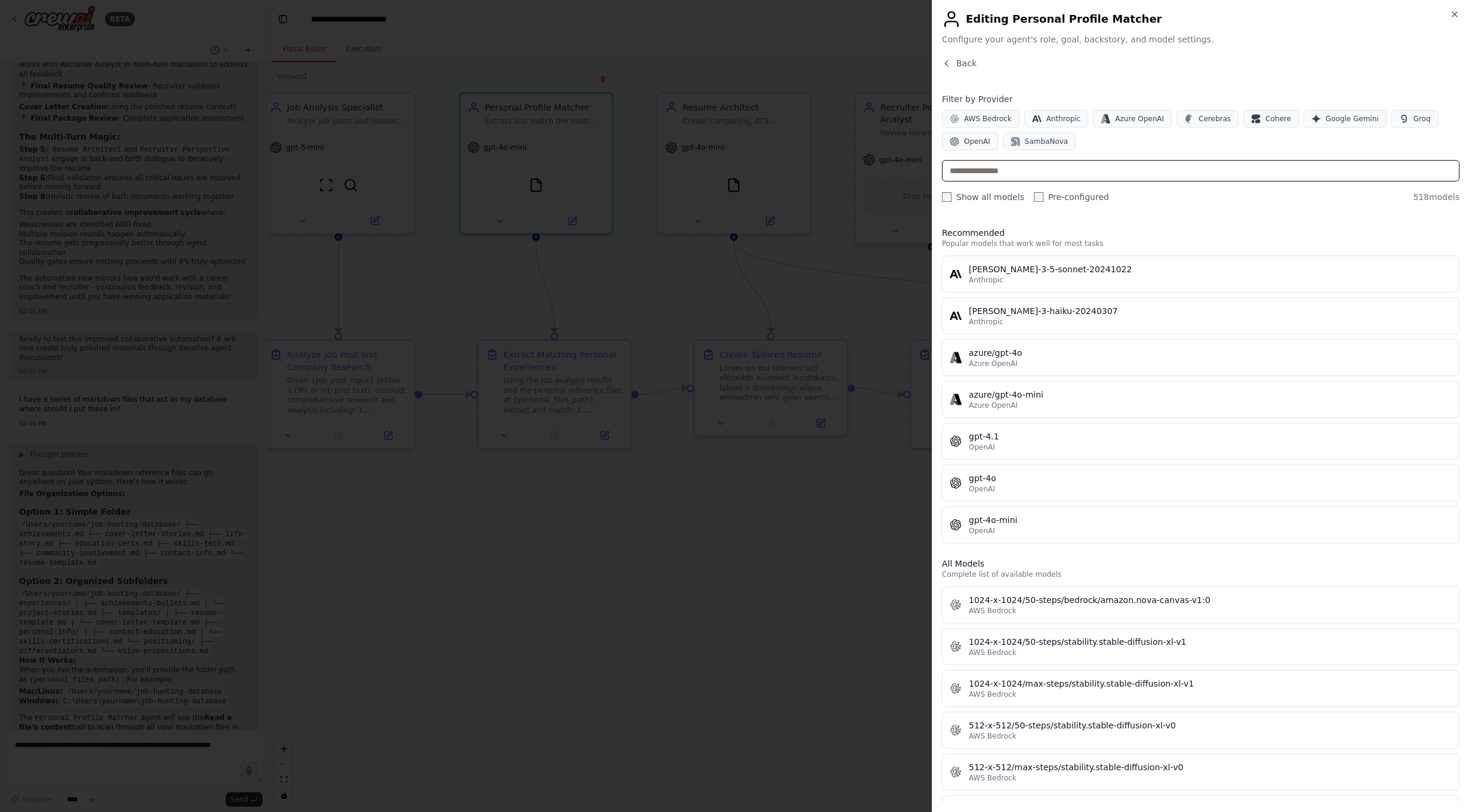
click at [1085, 173] on input "text" at bounding box center [1200, 171] width 517 height 21
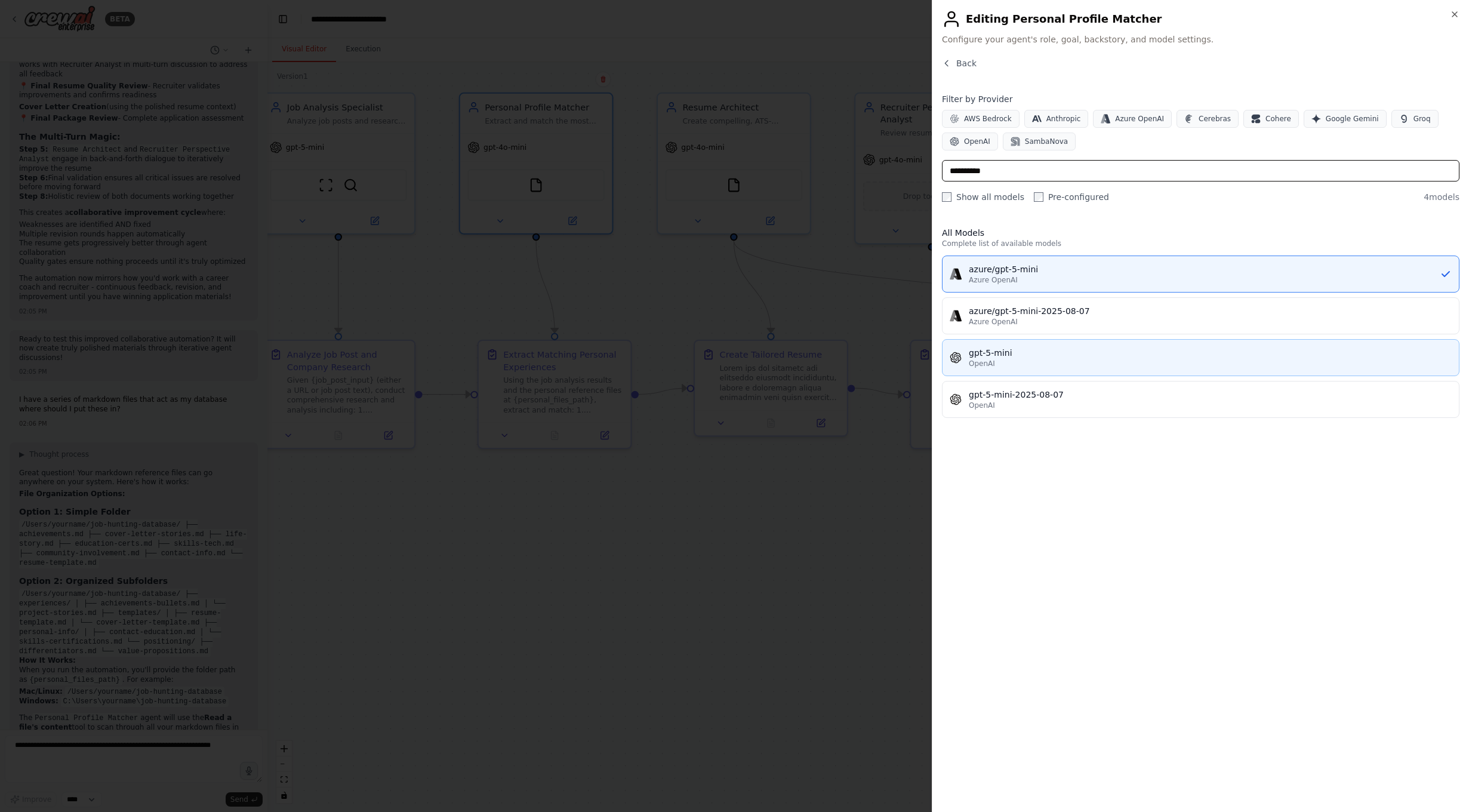
type input "**********"
click at [1073, 356] on div "gpt-5-mini" at bounding box center [1210, 352] width 483 height 12
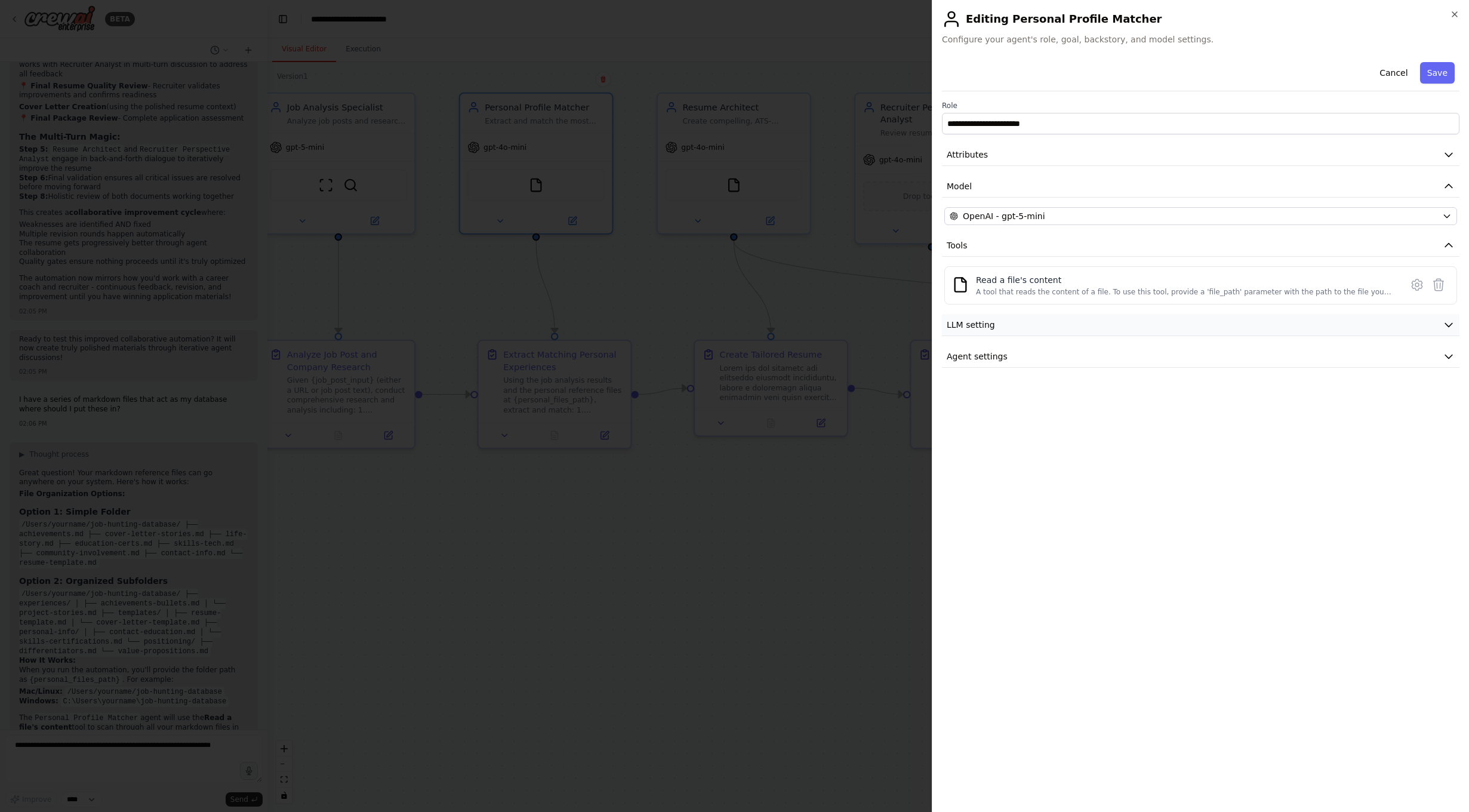
click at [1160, 329] on button "LLM setting" at bounding box center [1200, 325] width 517 height 22
click at [1160, 73] on button "Save" at bounding box center [1437, 72] width 35 height 21
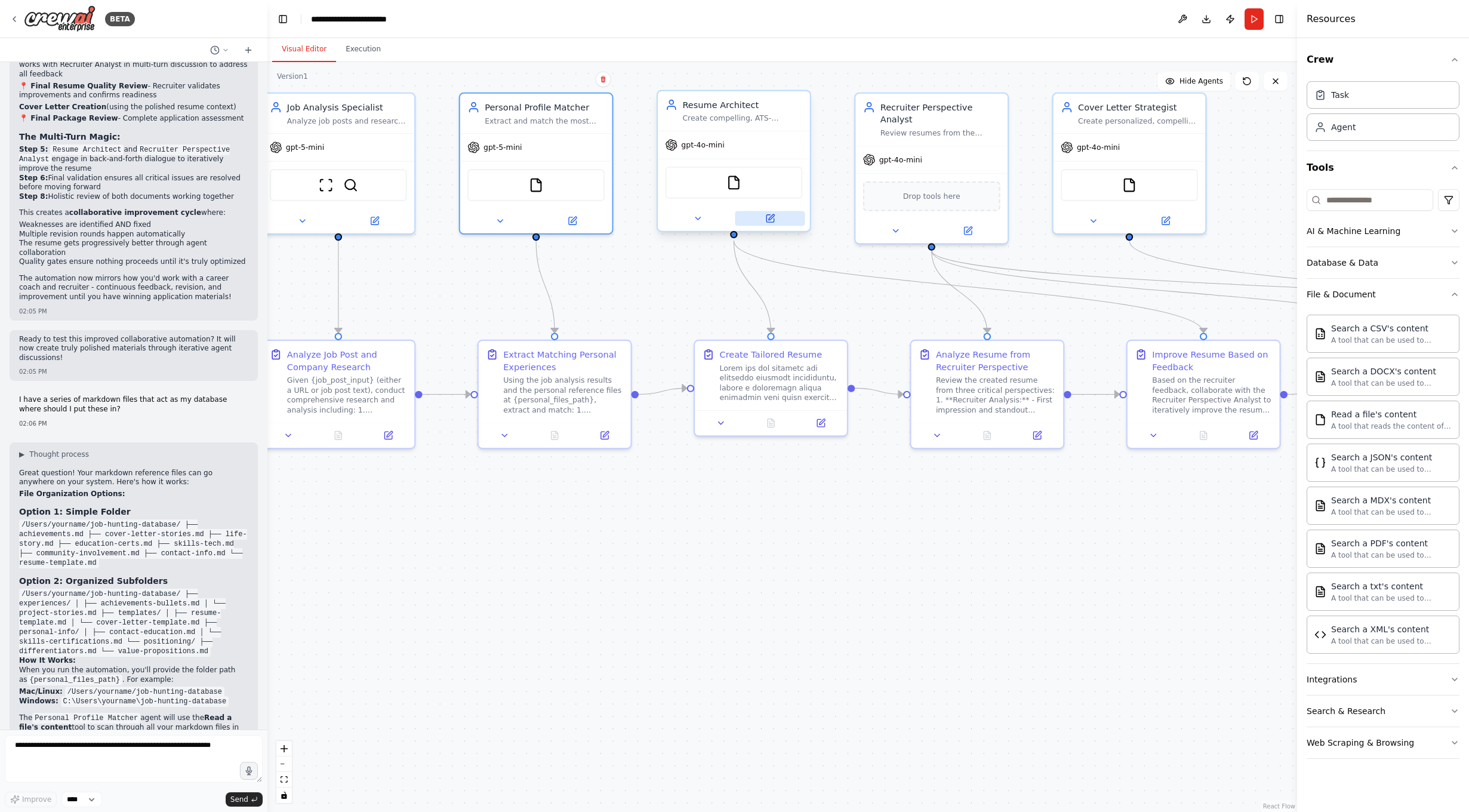
click at [765, 216] on icon at bounding box center [770, 218] width 10 height 10
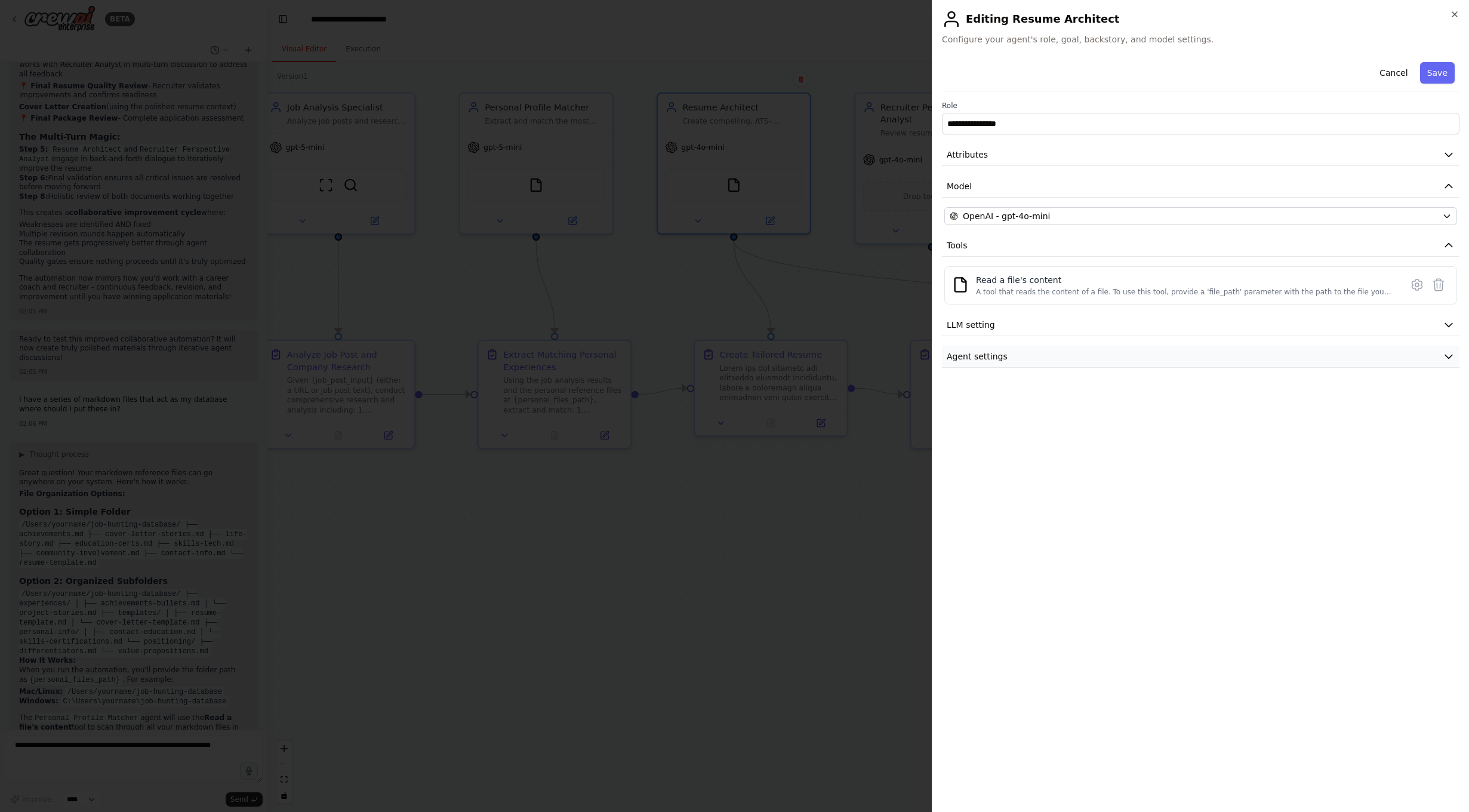
click at [1160, 362] on button "Agent settings" at bounding box center [1200, 356] width 517 height 22
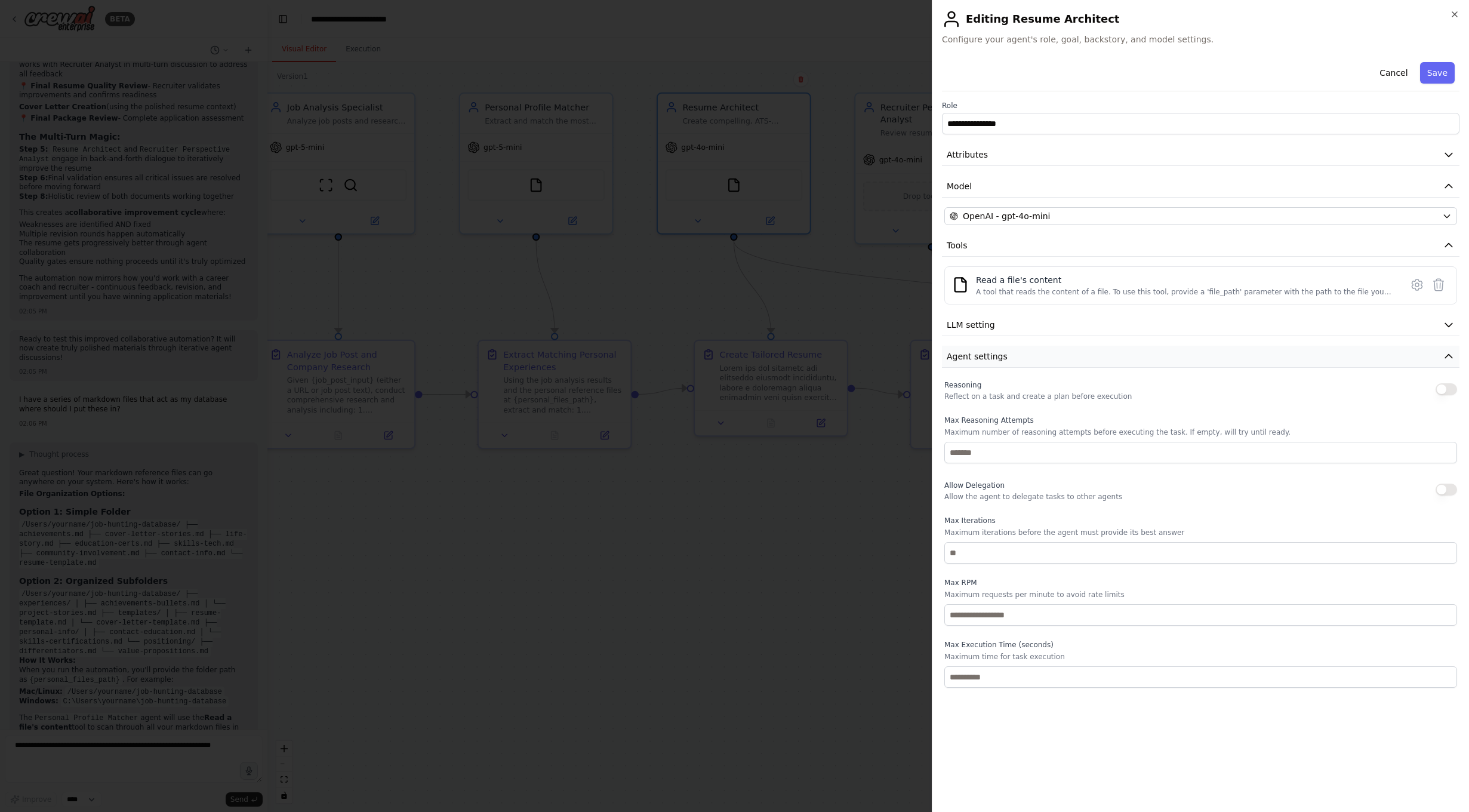
click at [1160, 362] on button "Agent settings" at bounding box center [1200, 356] width 517 height 22
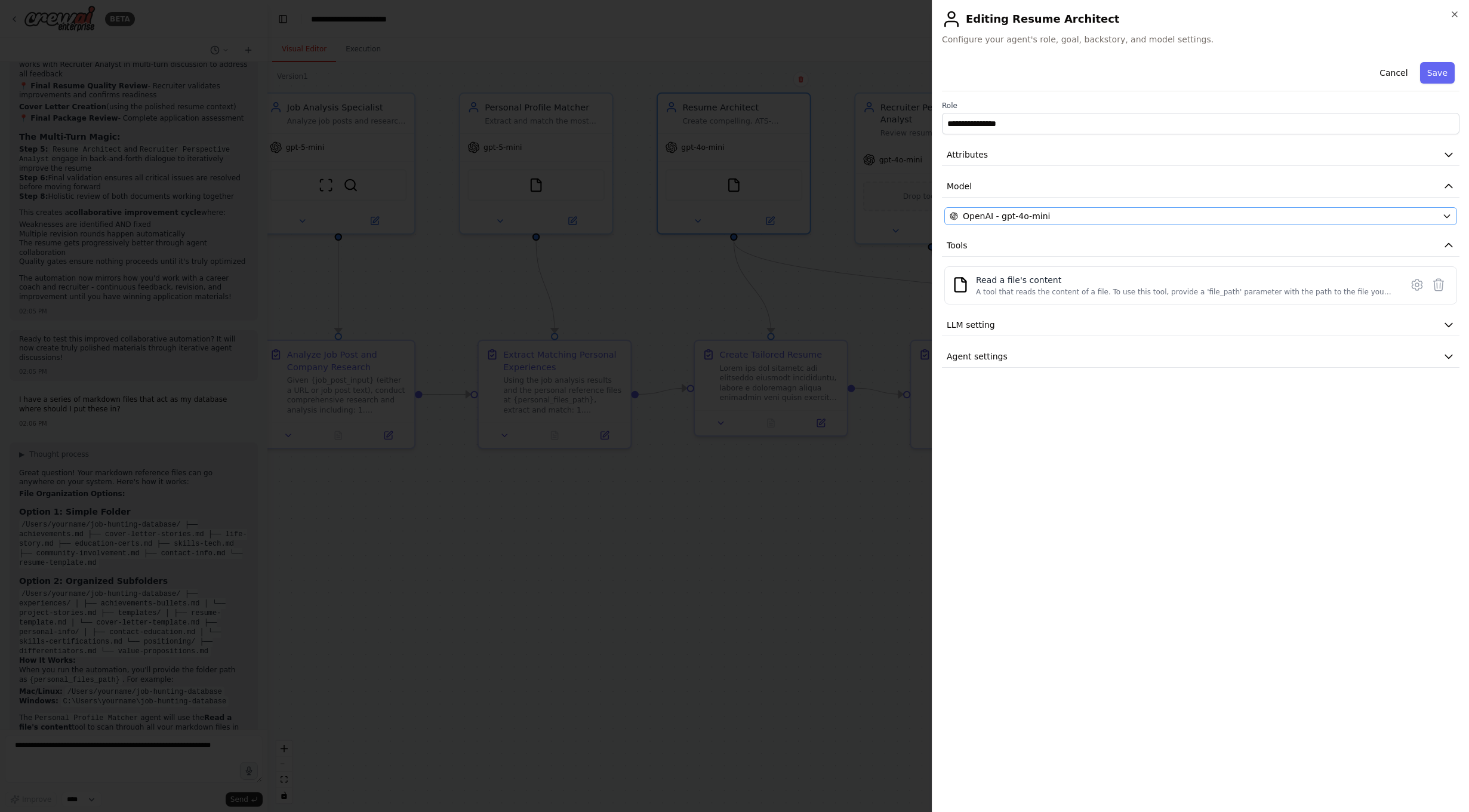
click at [1069, 214] on div "OpenAI - gpt-4o-mini" at bounding box center [1194, 216] width 488 height 12
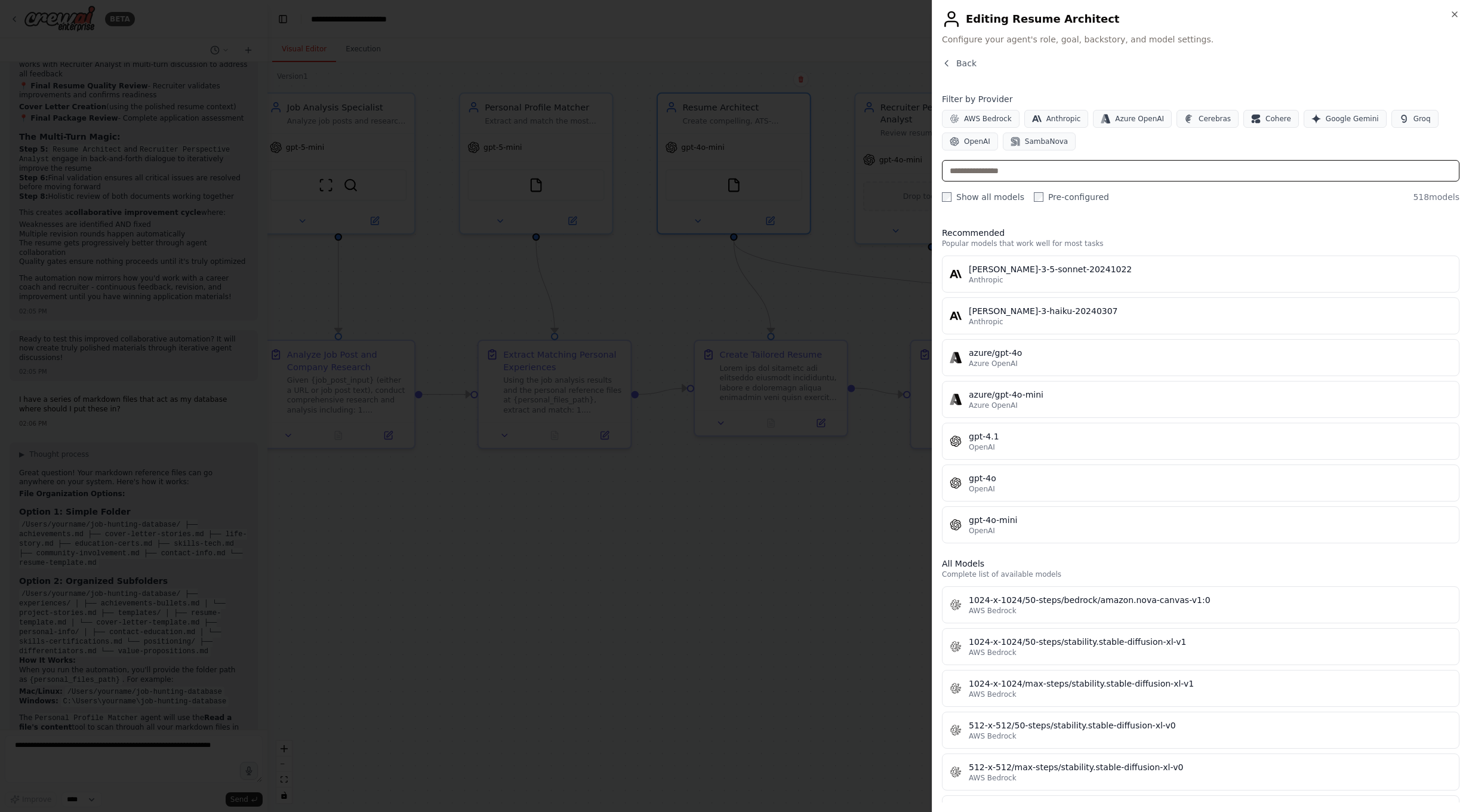
click at [1067, 171] on input "text" at bounding box center [1200, 171] width 517 height 21
paste input "**********"
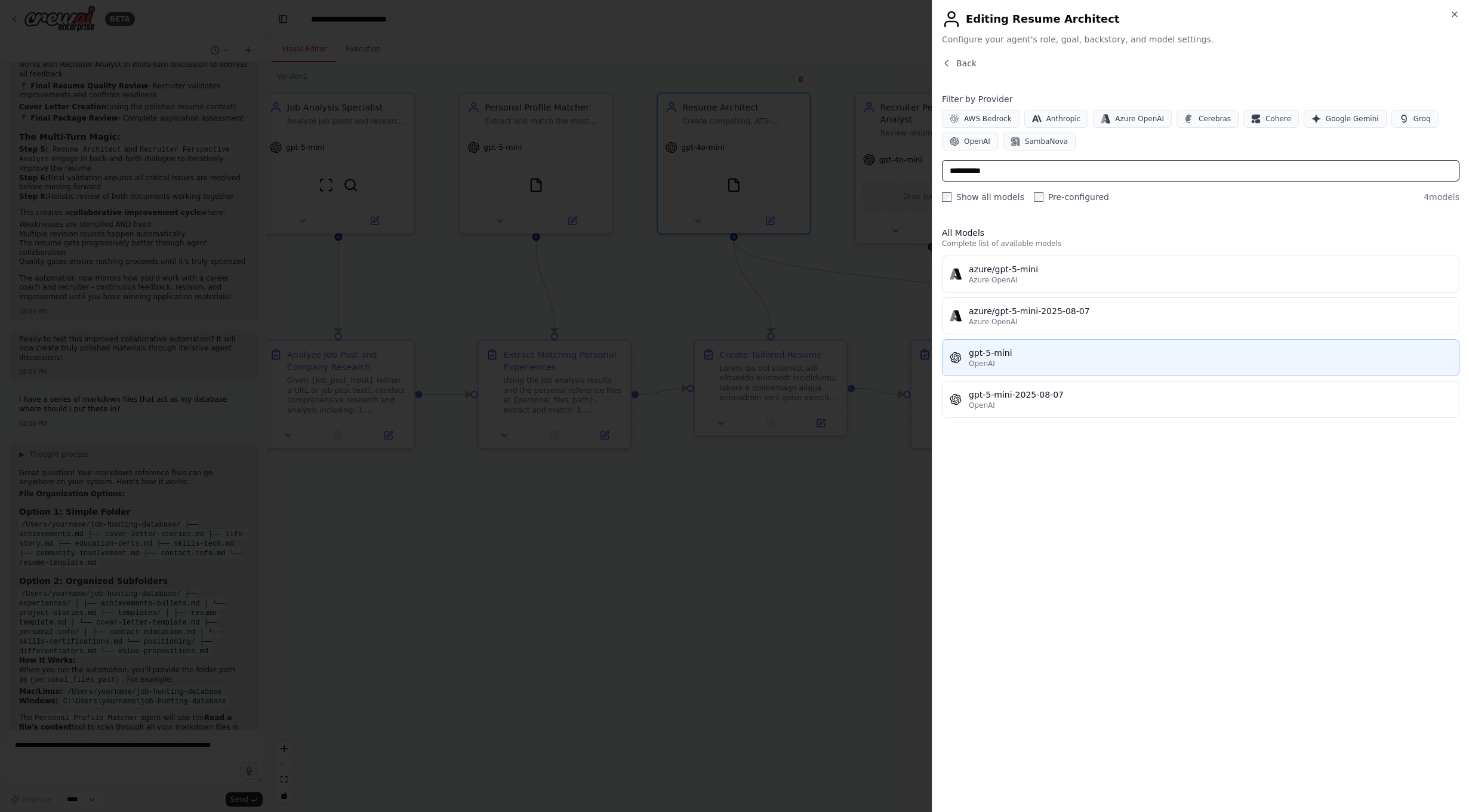
type input "**********"
click at [1071, 371] on button "gpt-5-mini OpenAI" at bounding box center [1200, 358] width 517 height 37
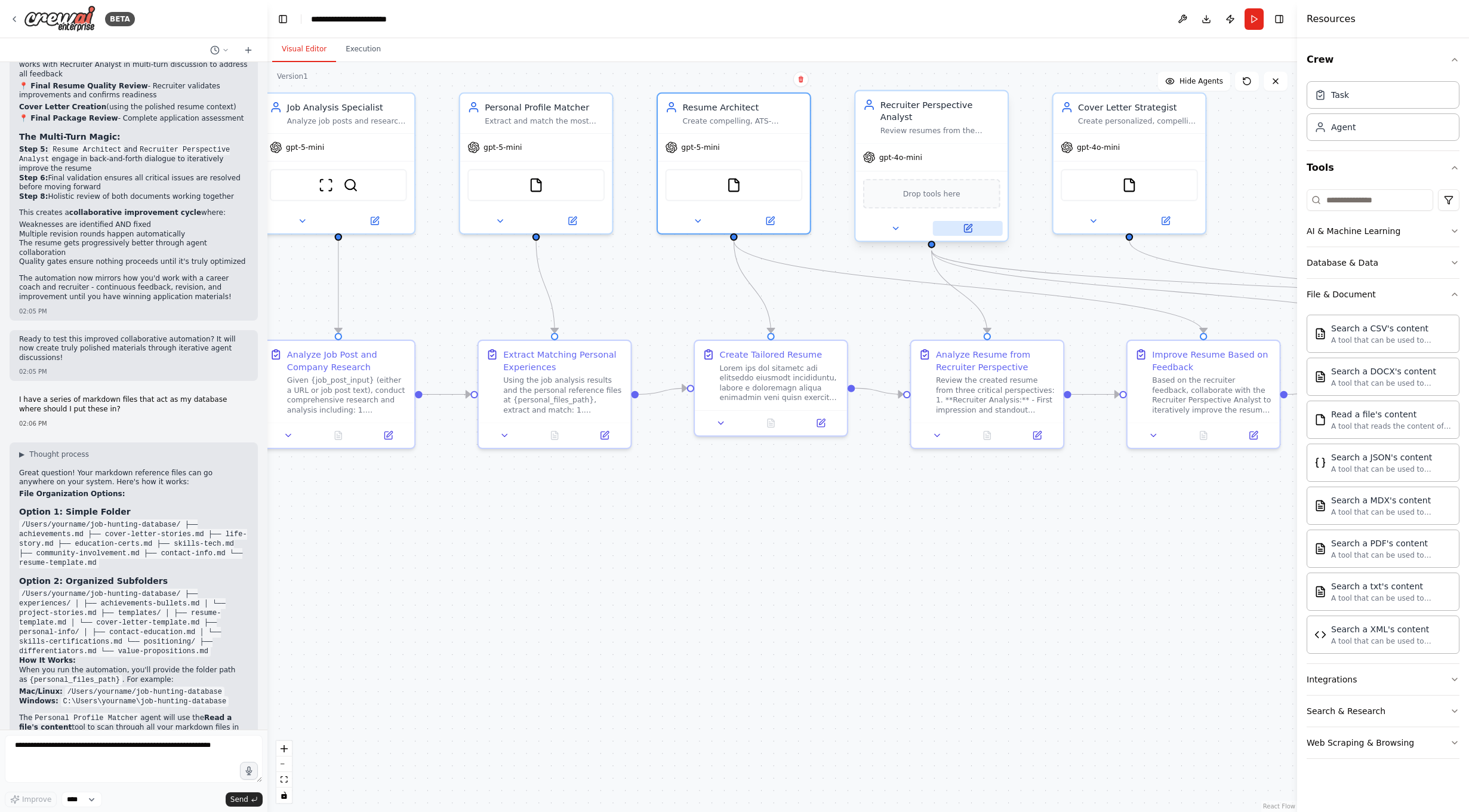
click at [971, 231] on icon at bounding box center [967, 227] width 7 height 7
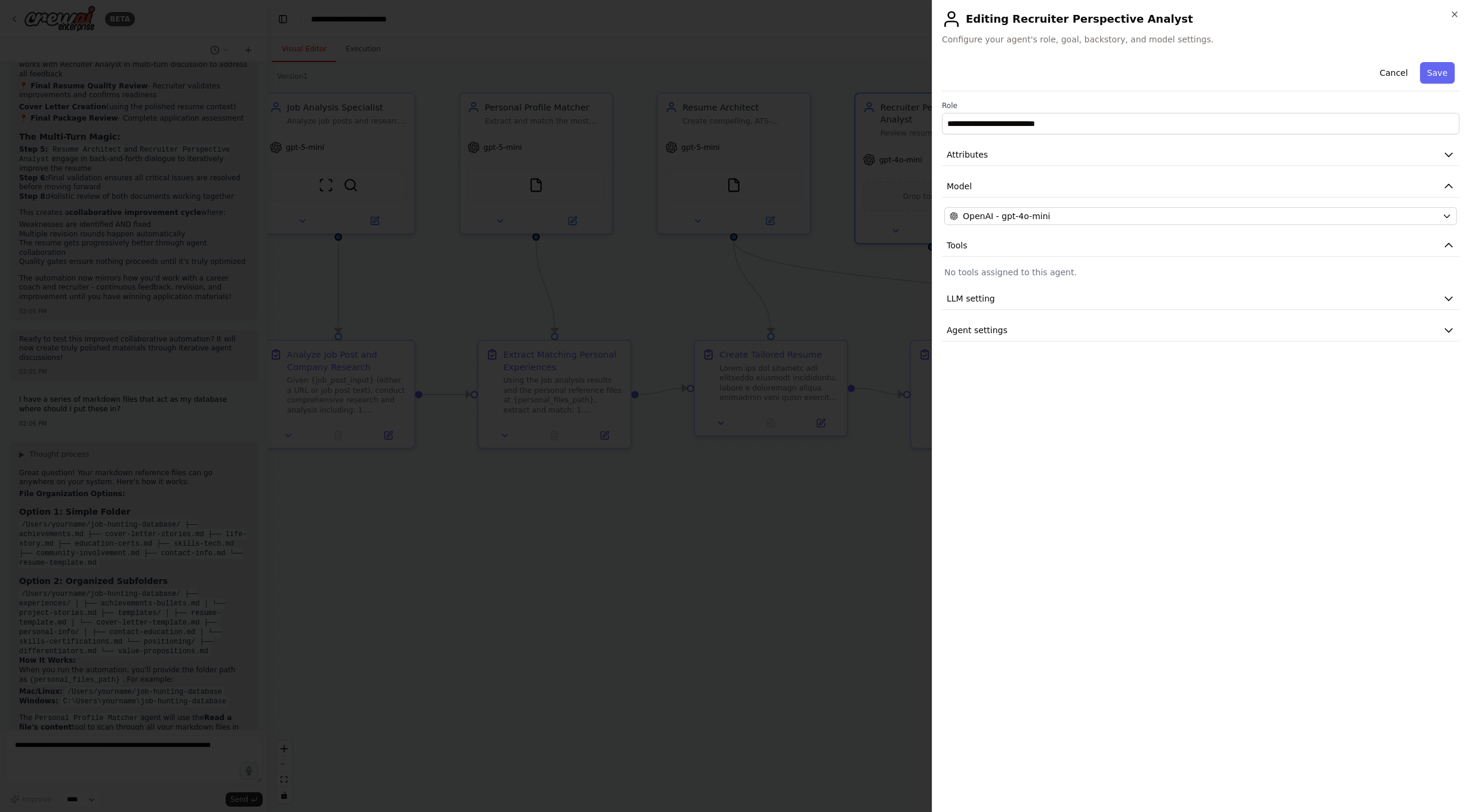
click at [1160, 230] on div "**********" at bounding box center [1200, 200] width 517 height 284
click at [1160, 216] on div "OpenAI - gpt-4o-mini" at bounding box center [1194, 216] width 488 height 12
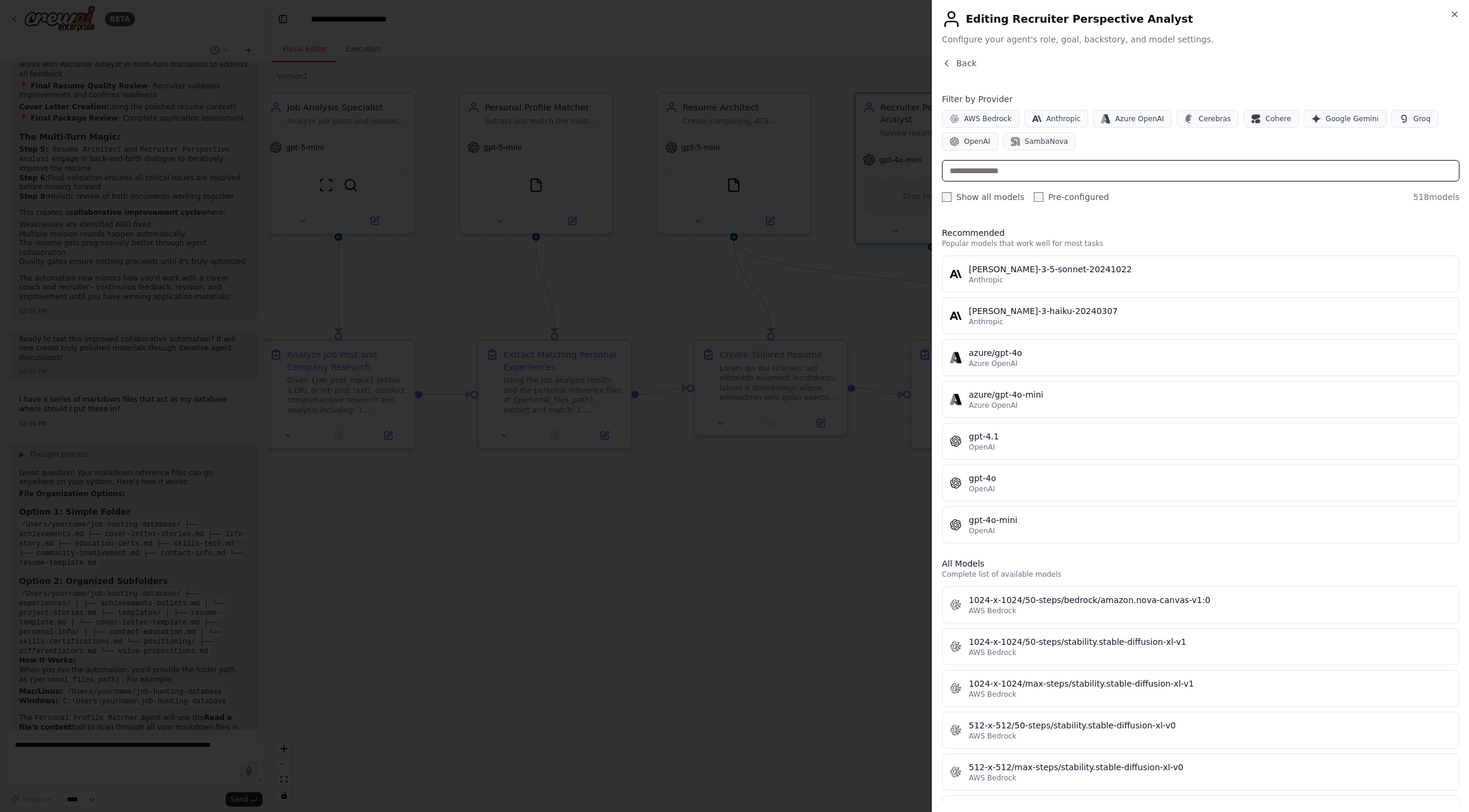
click at [1001, 167] on input "text" at bounding box center [1200, 171] width 517 height 21
paste input "**********"
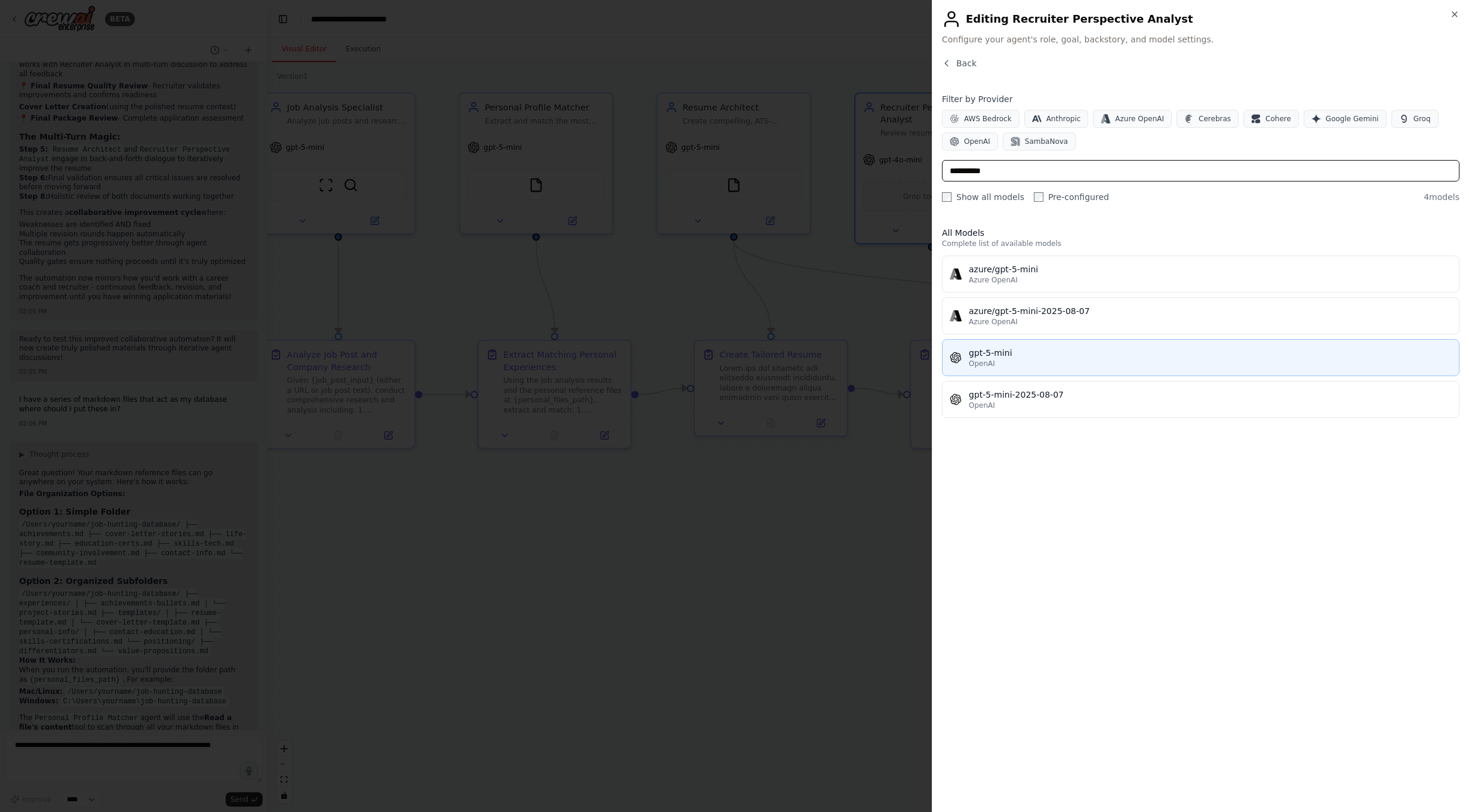
type input "**********"
click at [1048, 362] on div "OpenAI" at bounding box center [1210, 364] width 483 height 10
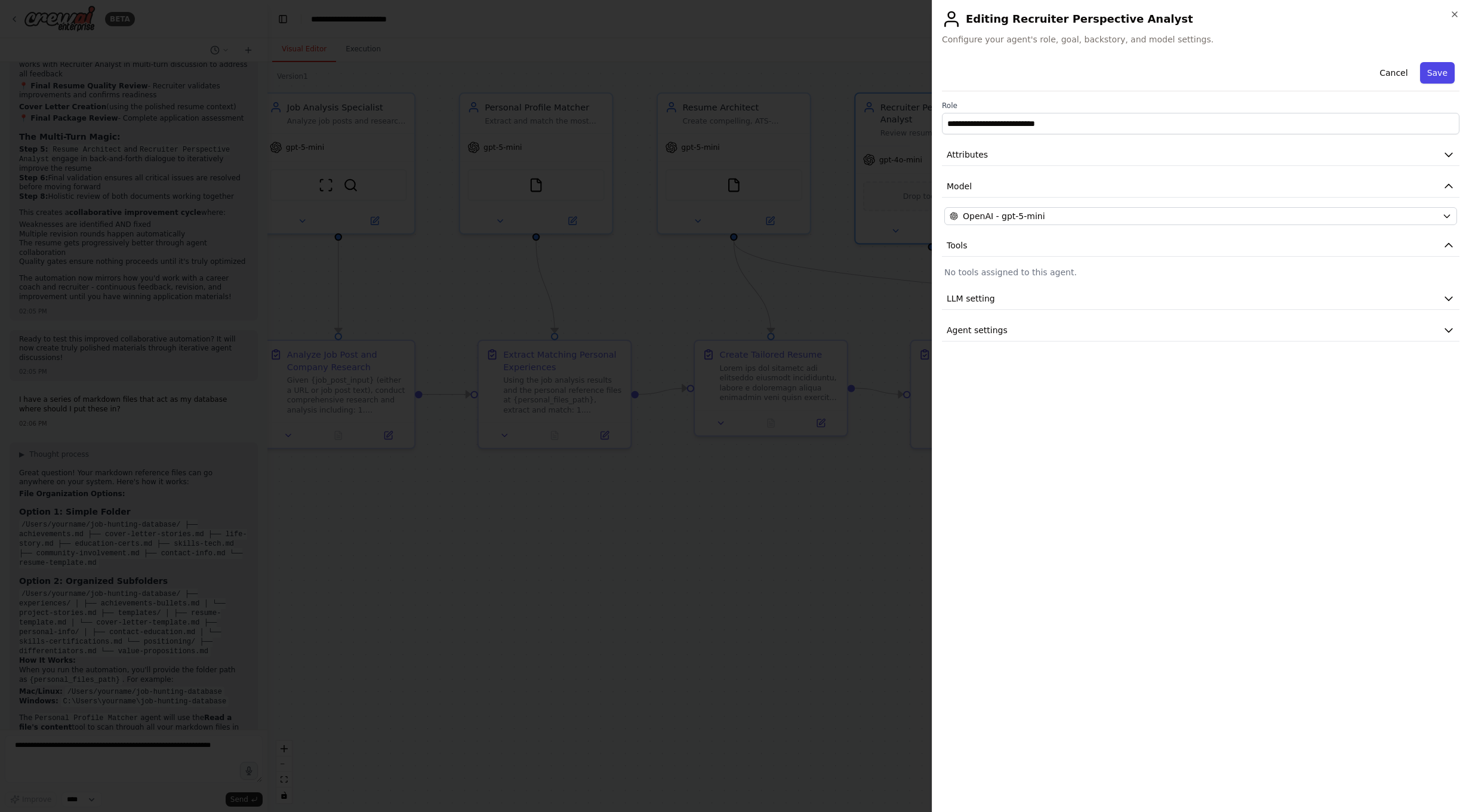
click at [1160, 80] on button "Save" at bounding box center [1437, 72] width 35 height 21
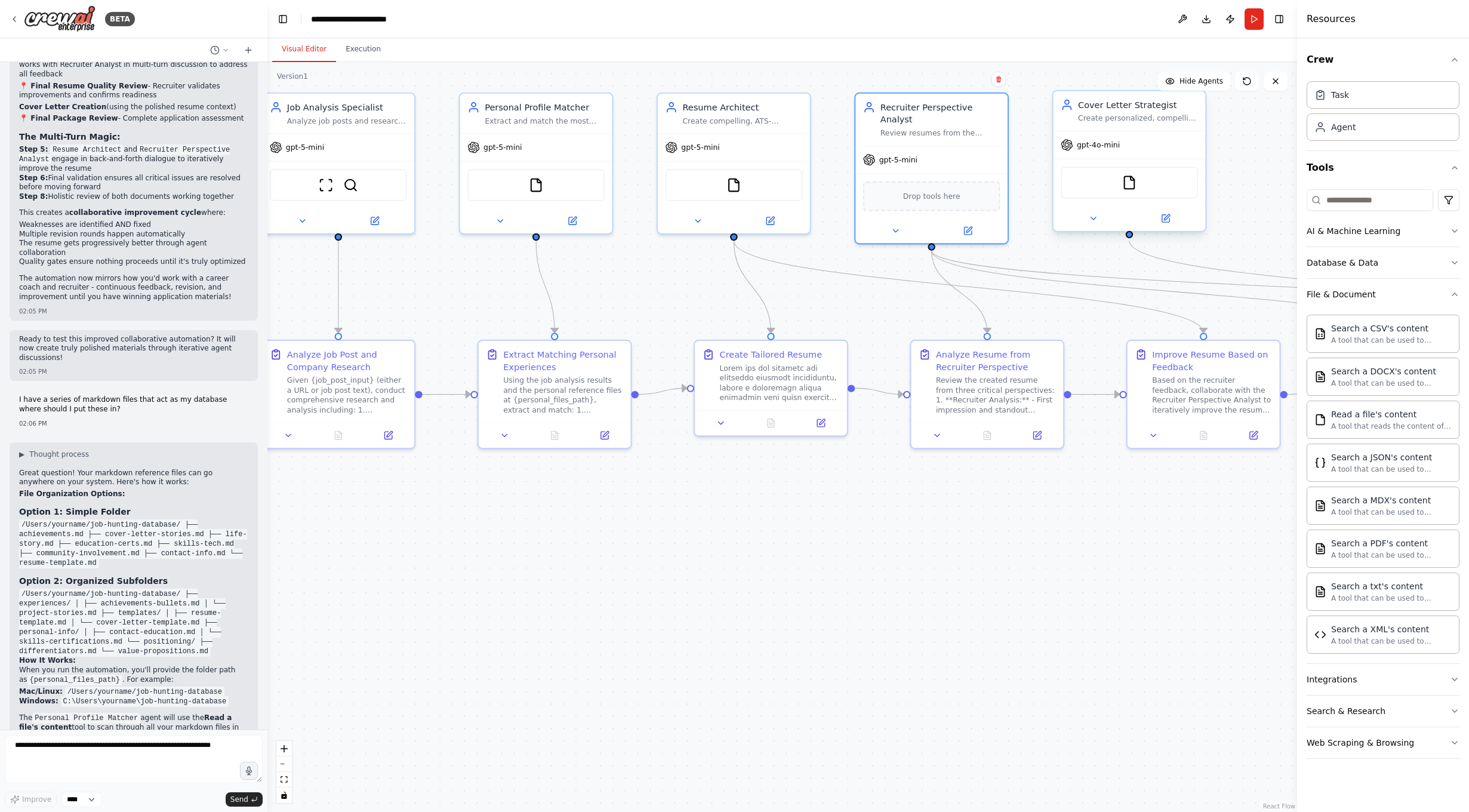
click at [1090, 146] on span "gpt-4o-mini" at bounding box center [1098, 145] width 43 height 10
click at [1156, 209] on div at bounding box center [1129, 218] width 152 height 24
click at [1160, 219] on button at bounding box center [1165, 218] width 70 height 15
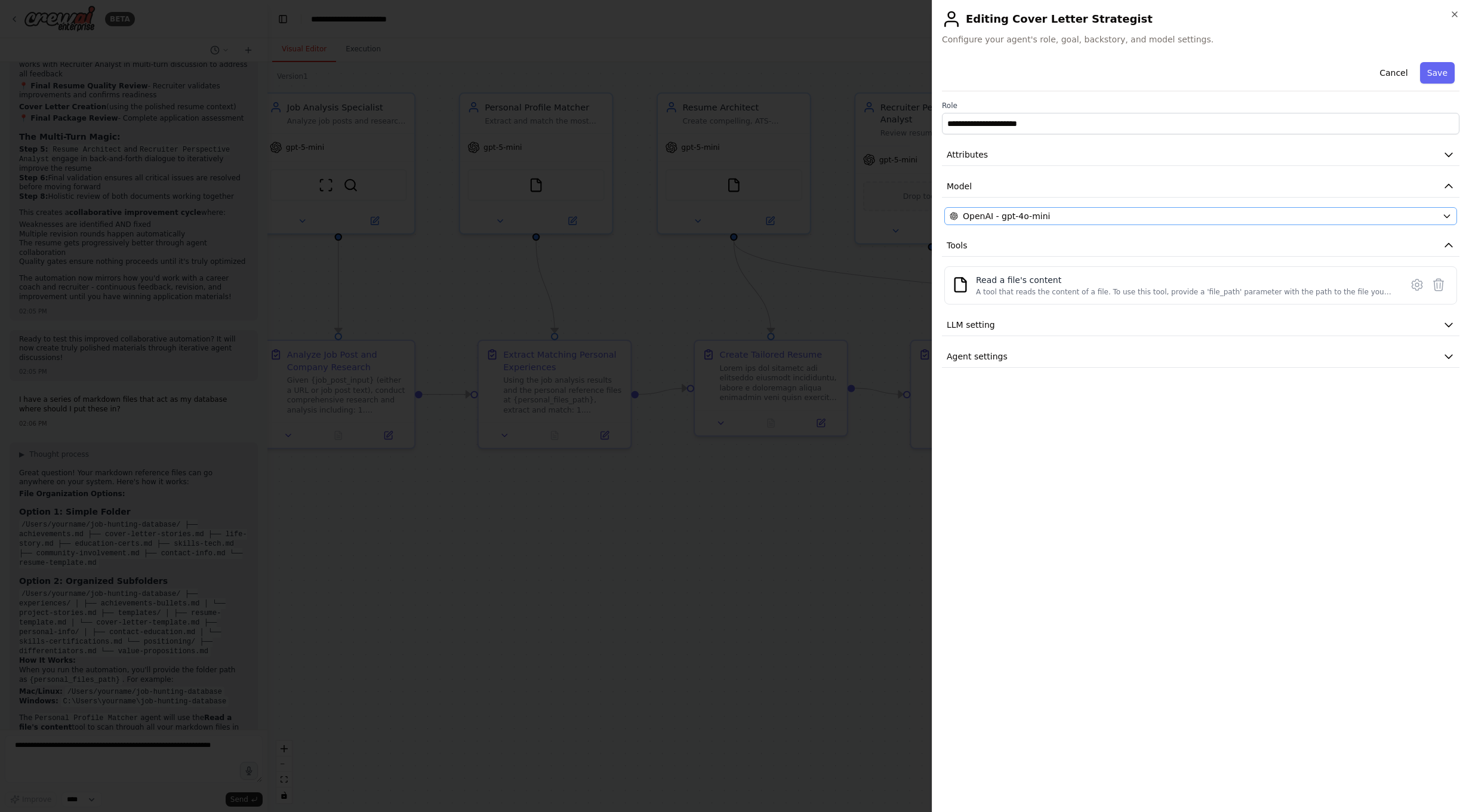
click at [1030, 224] on button "OpenAI - gpt-4o-mini" at bounding box center [1200, 216] width 512 height 18
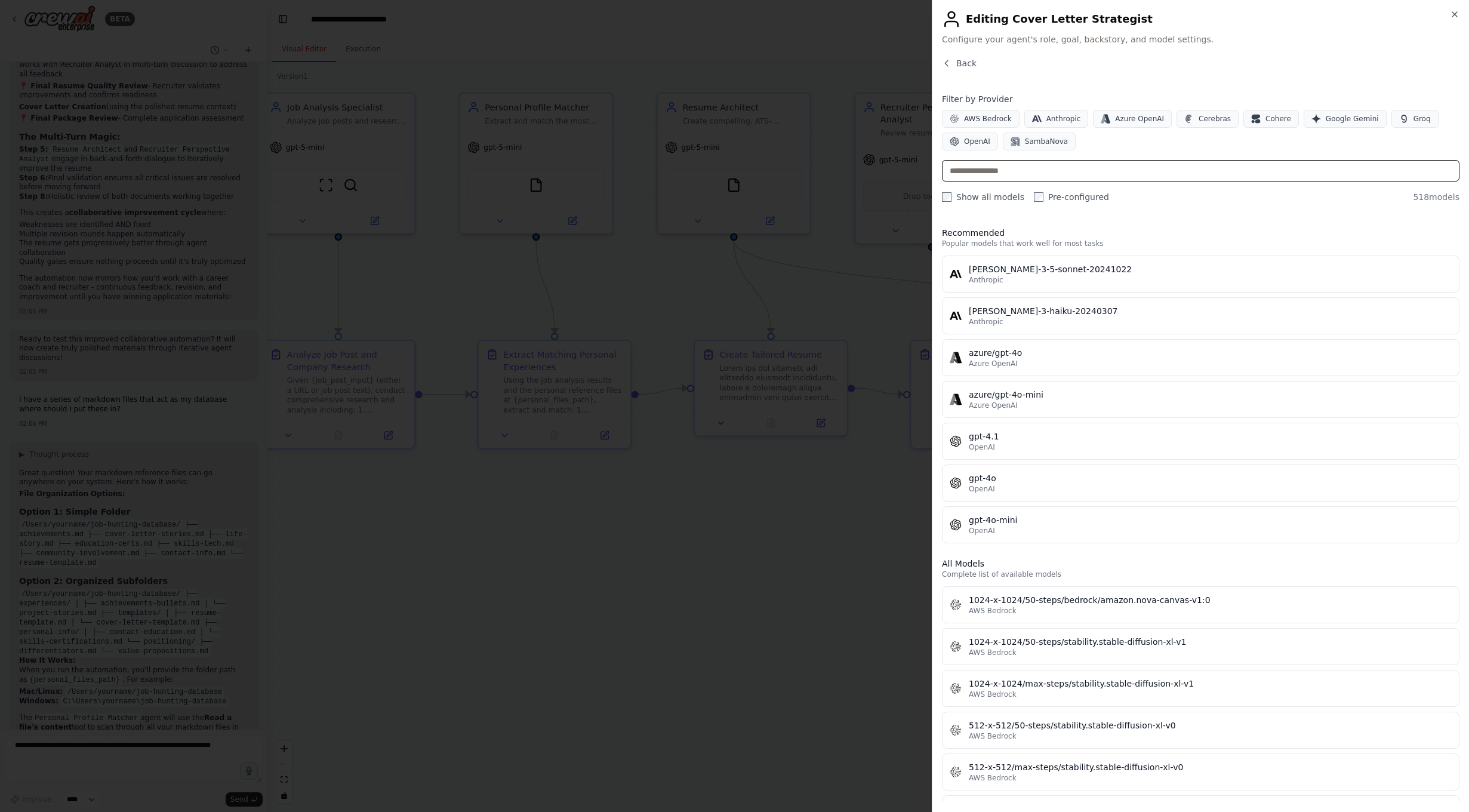
click at [1017, 175] on input "text" at bounding box center [1200, 171] width 517 height 21
paste input "**********"
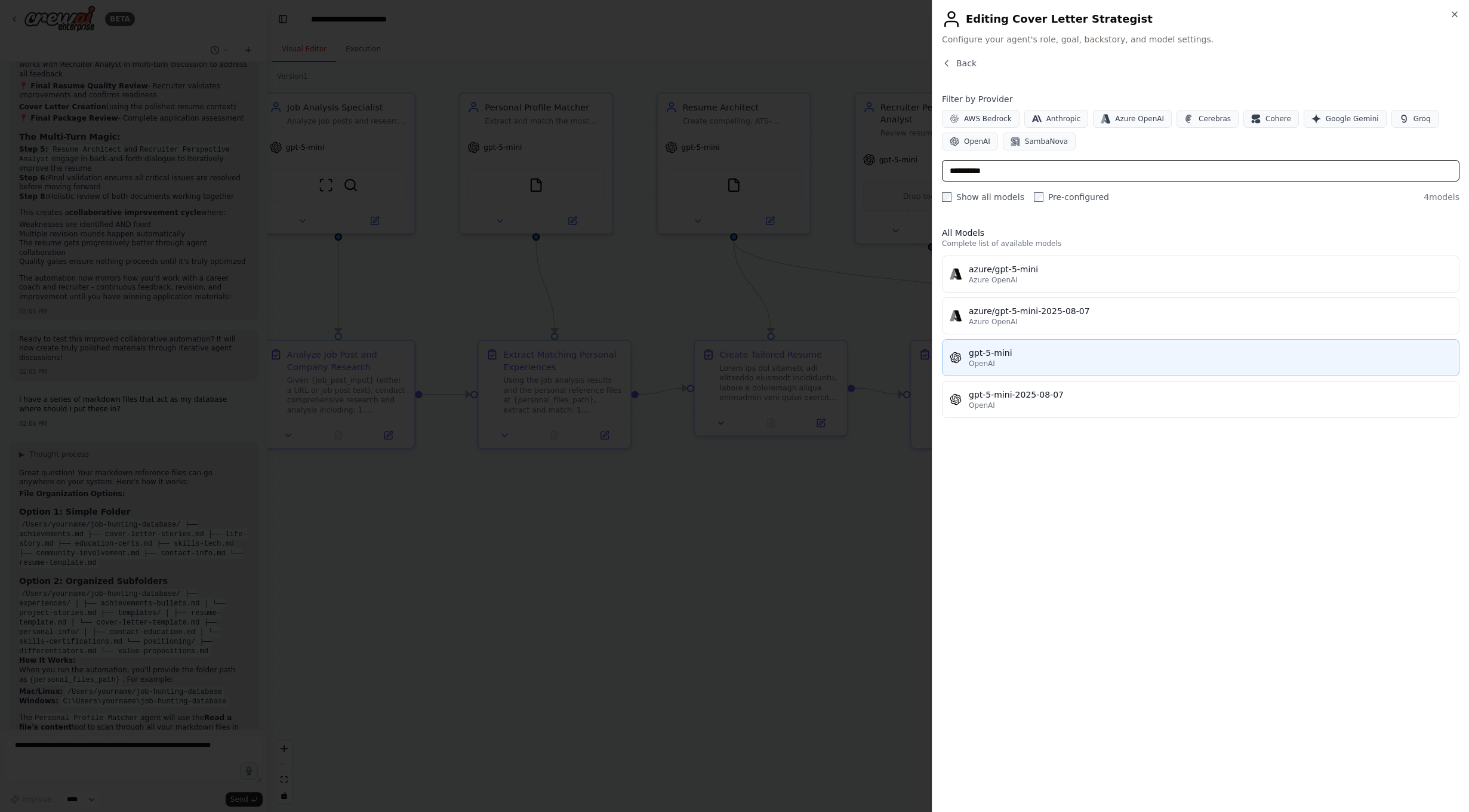
type input "**********"
click at [1073, 360] on div "OpenAI" at bounding box center [1210, 364] width 483 height 10
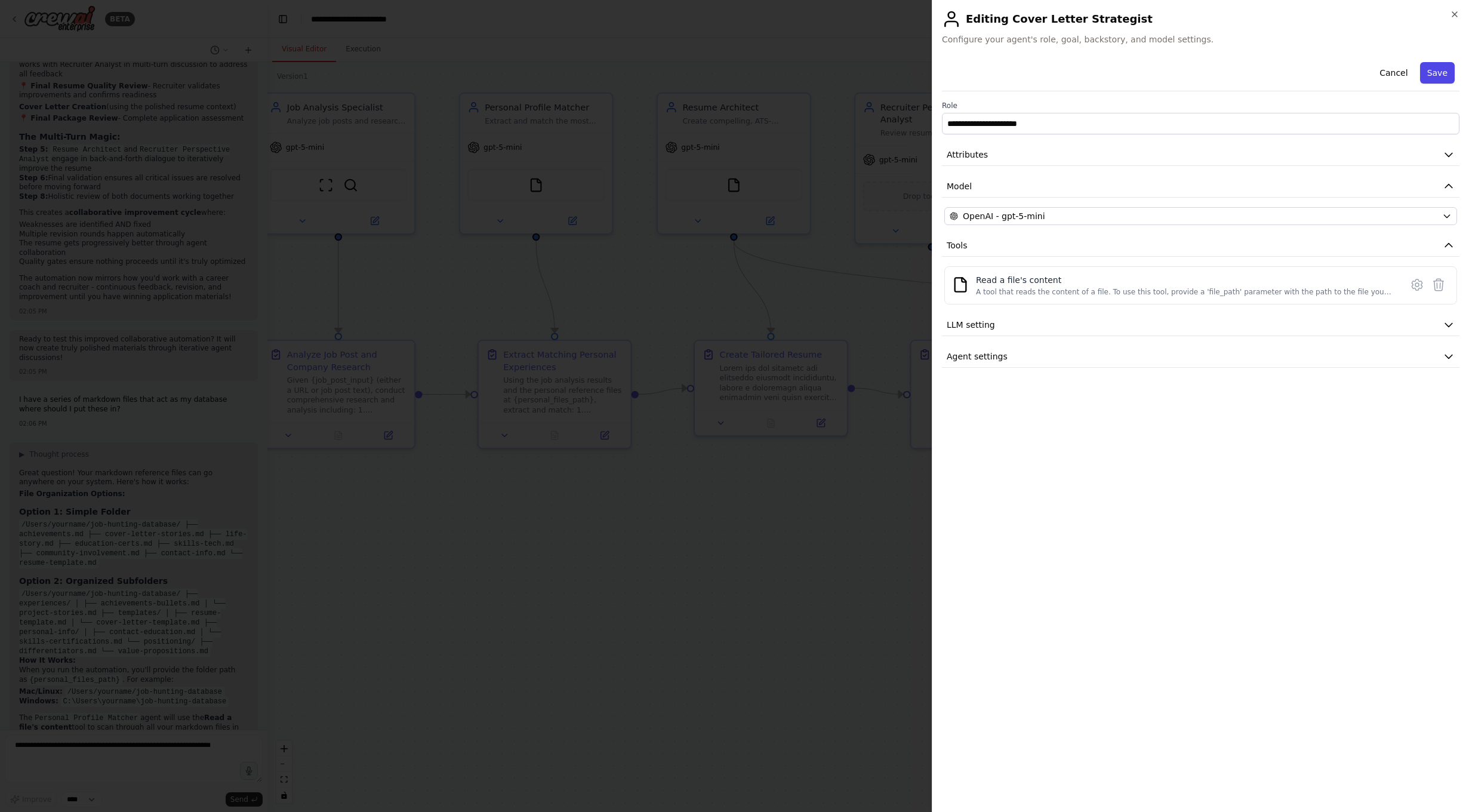
click at [1160, 65] on button "Save" at bounding box center [1437, 72] width 35 height 21
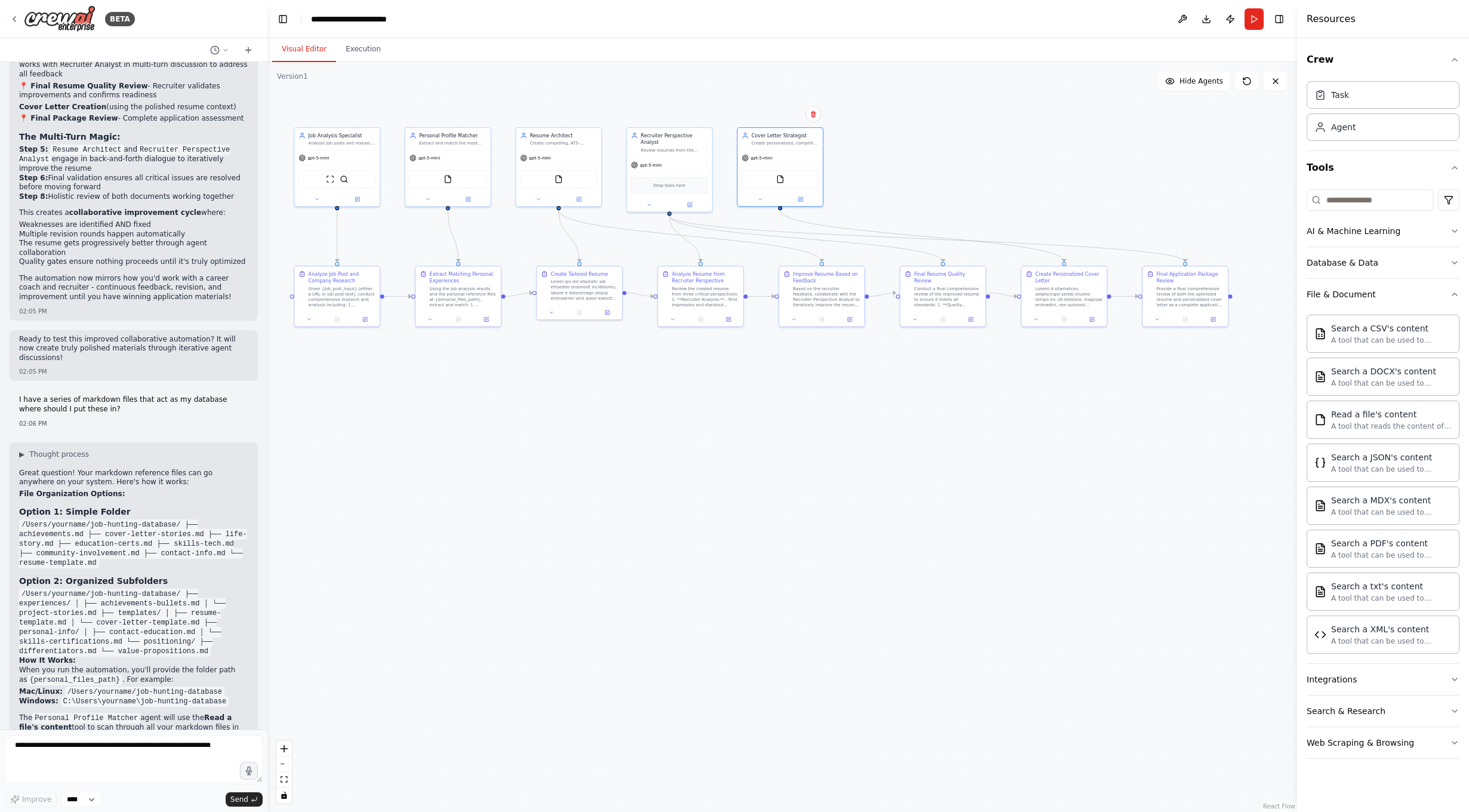
drag, startPoint x: 1173, startPoint y: 603, endPoint x: 816, endPoint y: 426, distance: 398.5
click at [816, 426] on div ".deletable-edge-delete-btn { width: 20px; height: 20px; border: 0px solid #ffff…" at bounding box center [782, 436] width 1030 height 749
click at [1160, 266] on button "Database & Data" at bounding box center [1383, 262] width 153 height 31
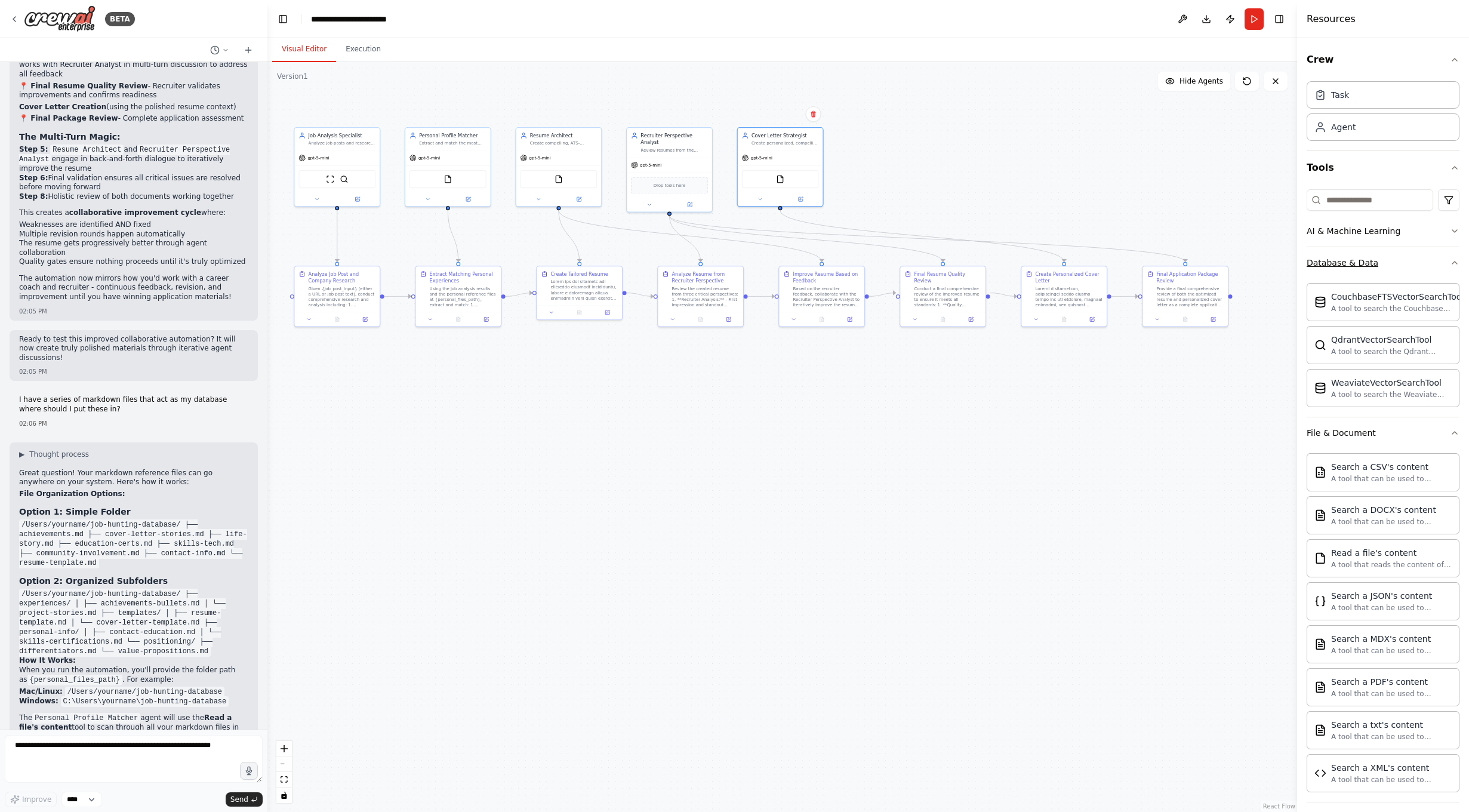
click at [1160, 270] on button "Database & Data" at bounding box center [1383, 262] width 153 height 31
